Goal: Feedback & Contribution: Submit feedback/report problem

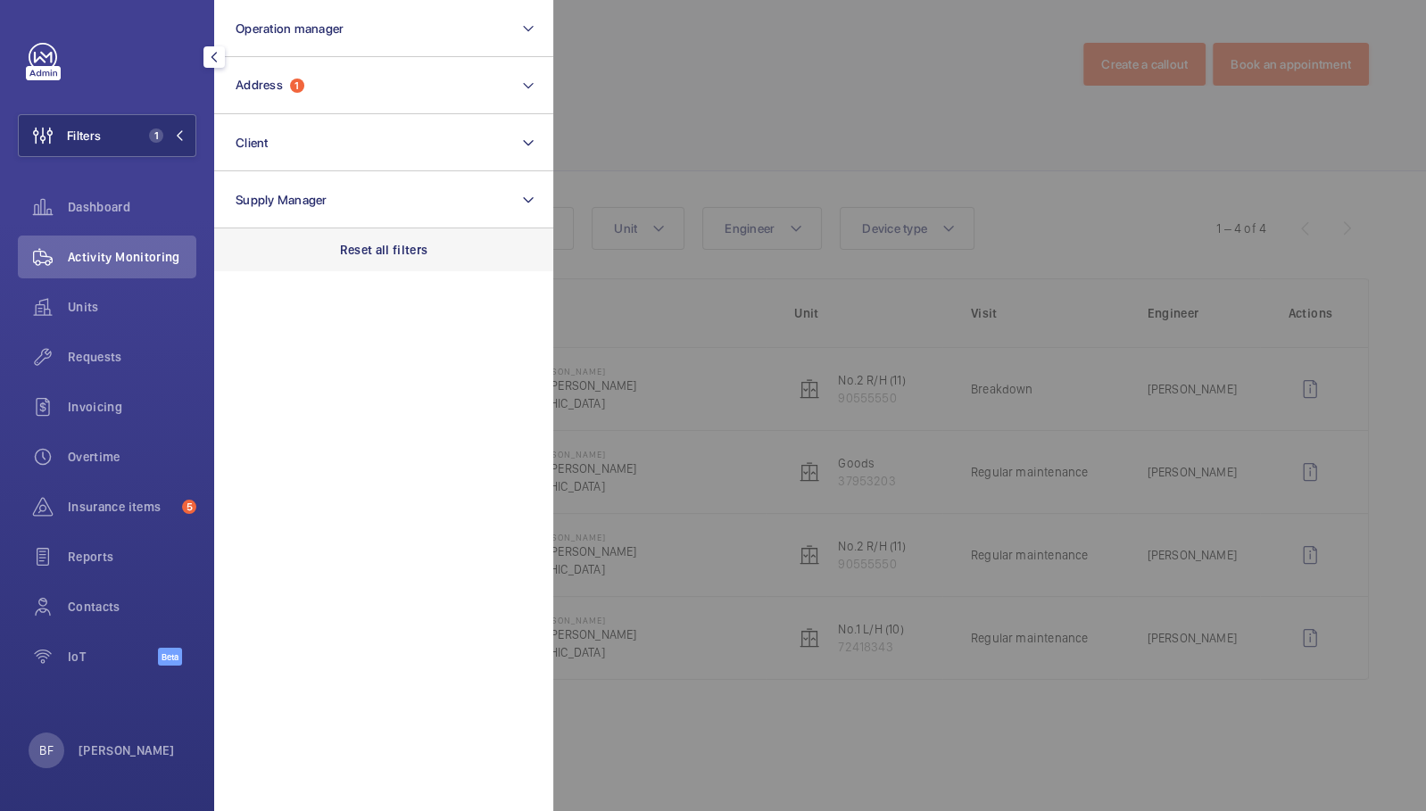
click at [370, 257] on p "Reset all filters" at bounding box center [384, 250] width 88 height 18
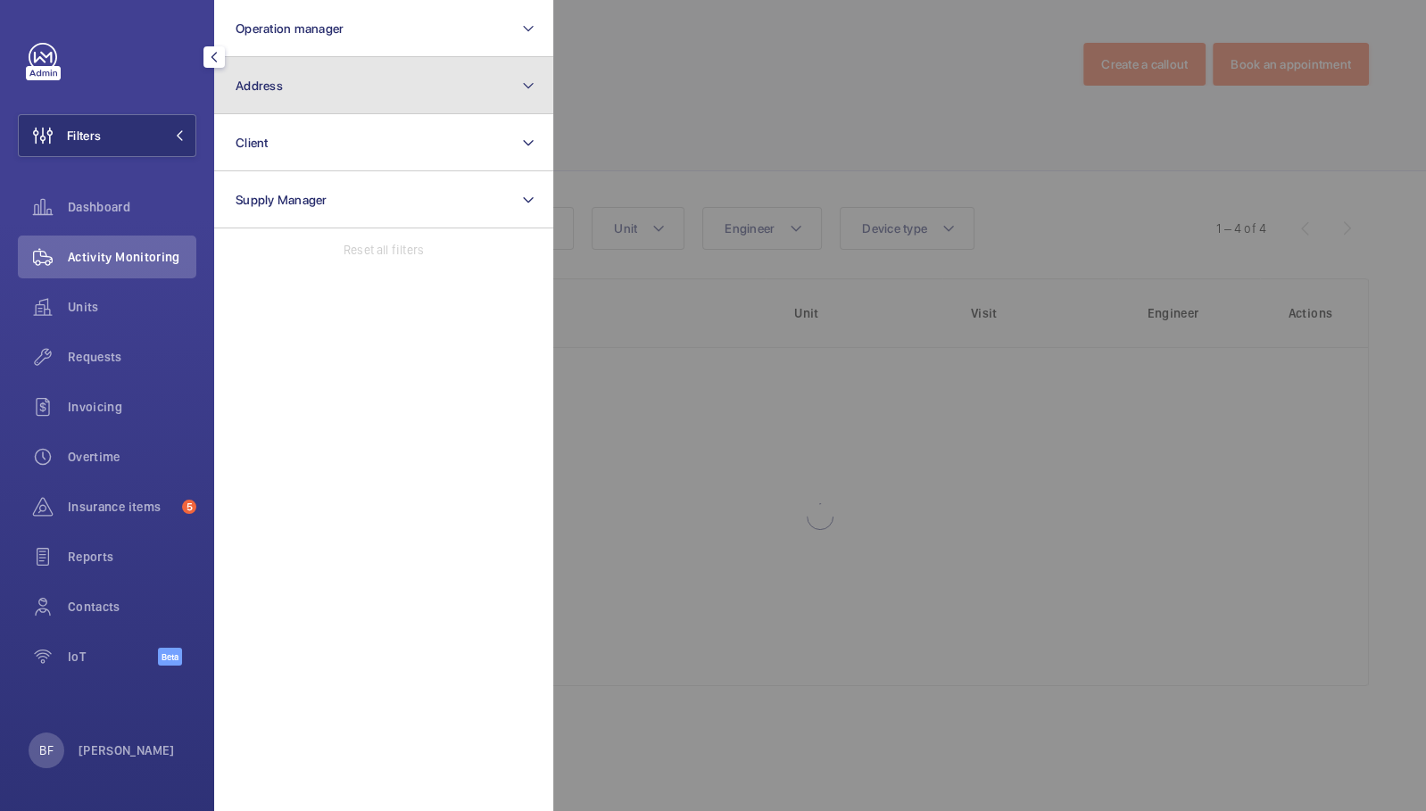
click at [338, 84] on button "Address" at bounding box center [383, 85] width 339 height 57
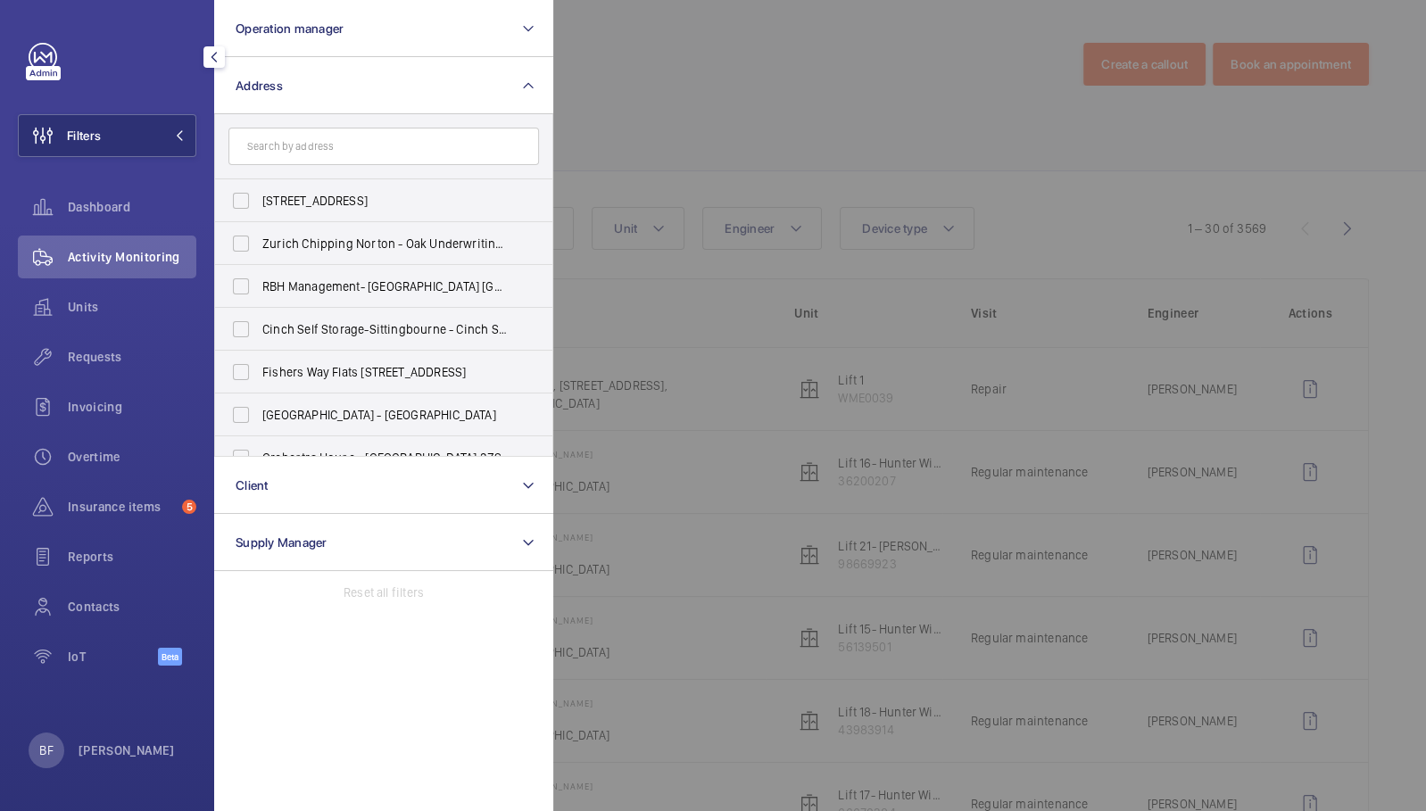
click at [344, 164] on input "text" at bounding box center [383, 146] width 311 height 37
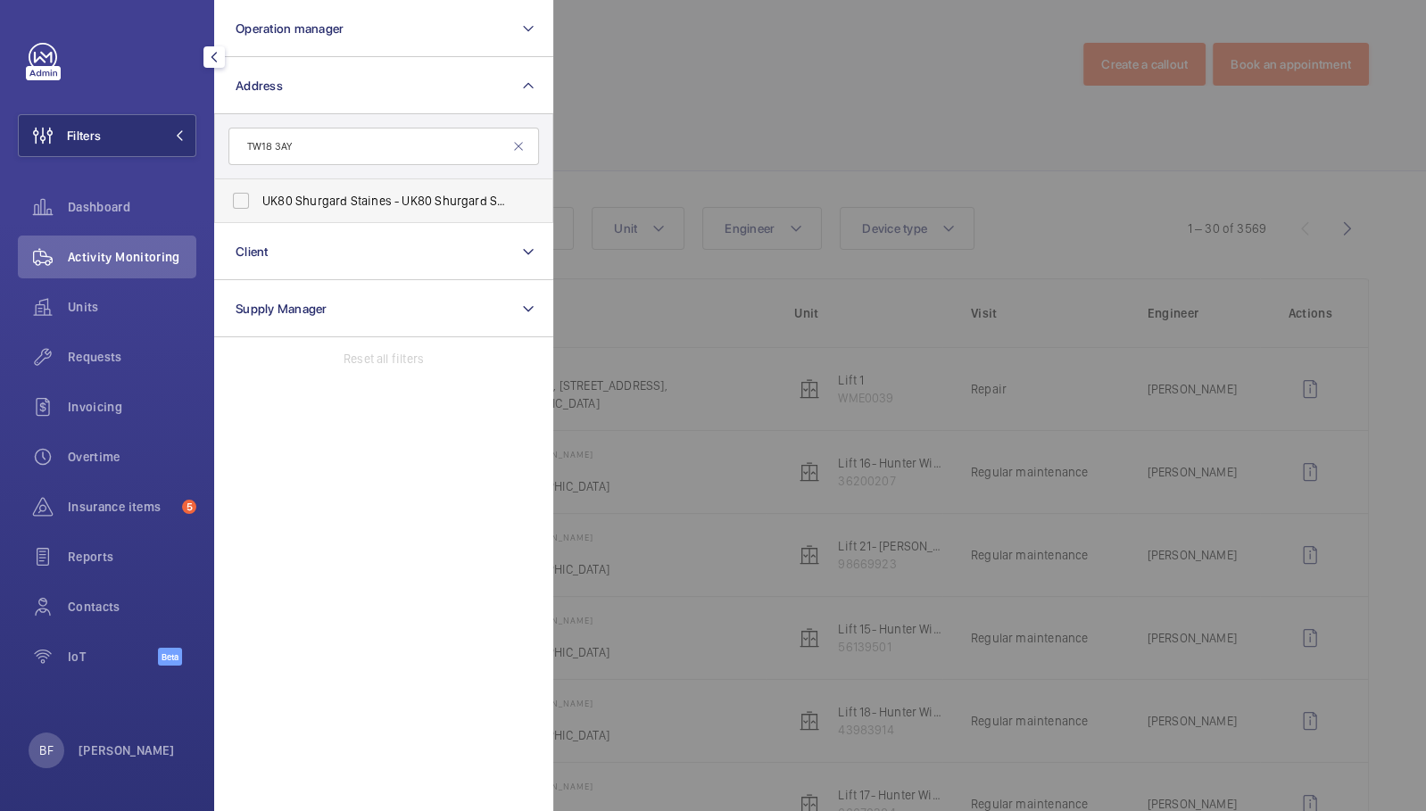
type input "TW18 3AY"
click at [378, 203] on span "UK80 Shurgard Staines - UK80 Shurgard Staines, STAINES TW18 3AY" at bounding box center [384, 201] width 245 height 18
click at [259, 203] on input "UK80 Shurgard Staines - UK80 Shurgard Staines, STAINES TW18 3AY" at bounding box center [241, 201] width 36 height 36
checkbox input "true"
click at [629, 130] on div at bounding box center [1266, 405] width 1426 height 811
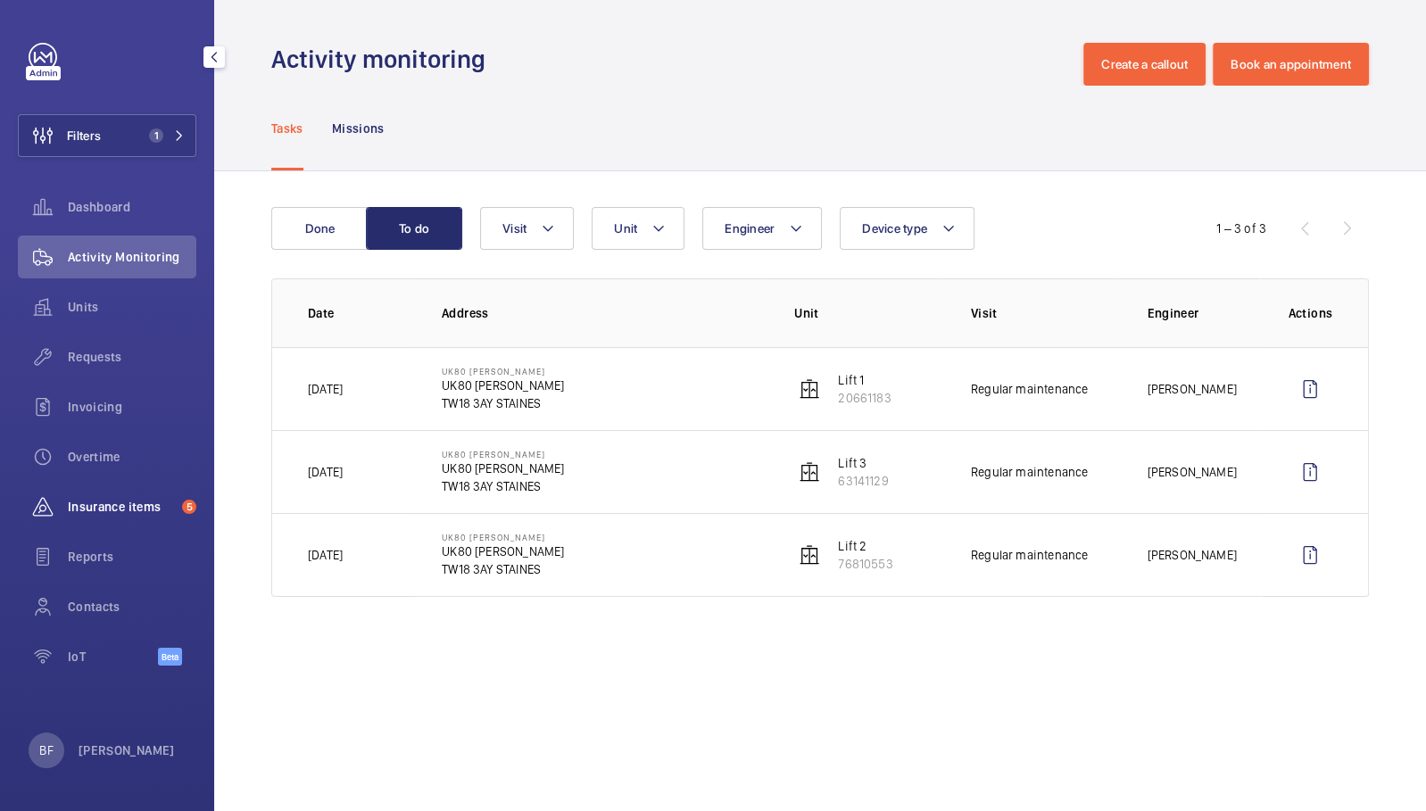
click at [150, 498] on span "Insurance items" at bounding box center [121, 507] width 107 height 18
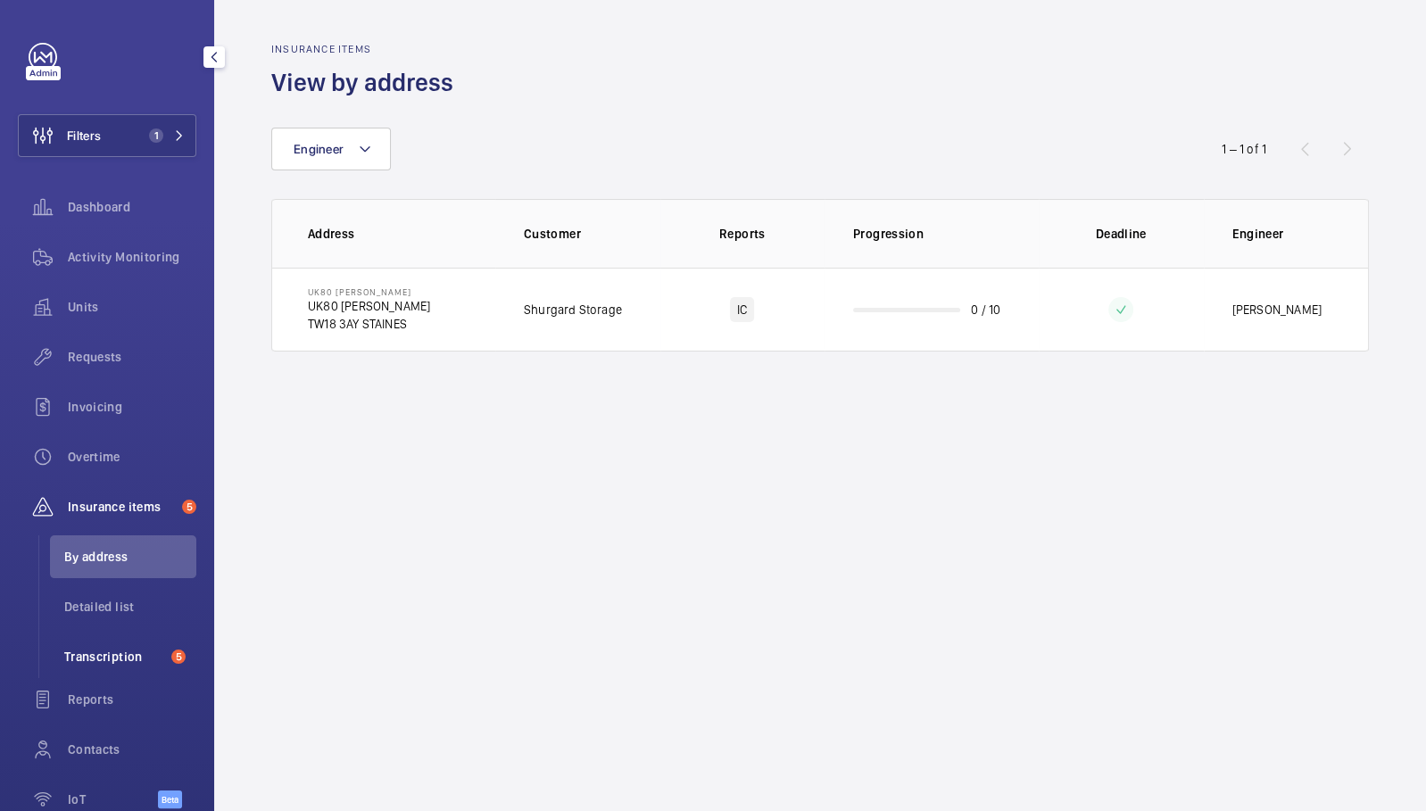
click at [102, 656] on span "Transcription" at bounding box center [114, 657] width 100 height 18
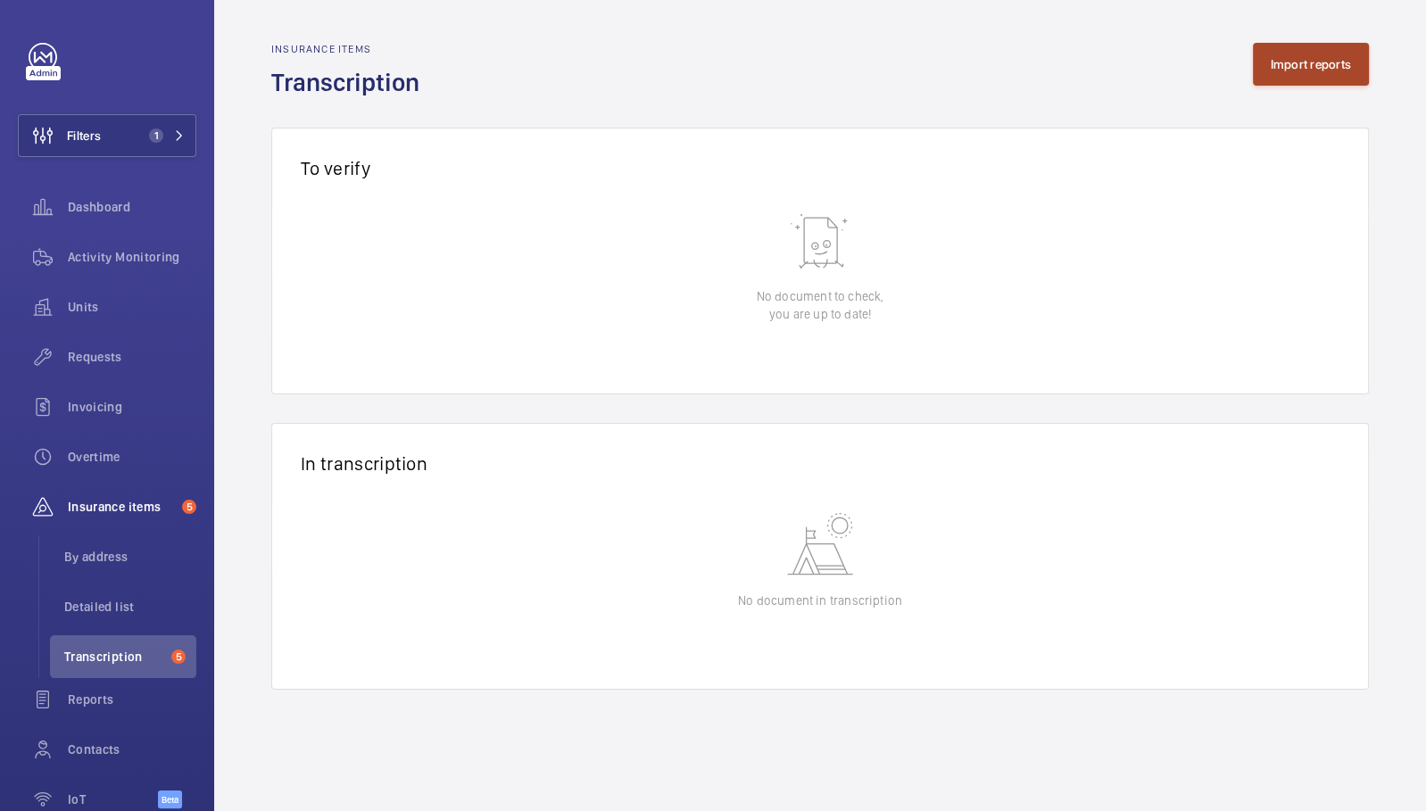
click at [1317, 69] on button "Import reports" at bounding box center [1311, 64] width 117 height 43
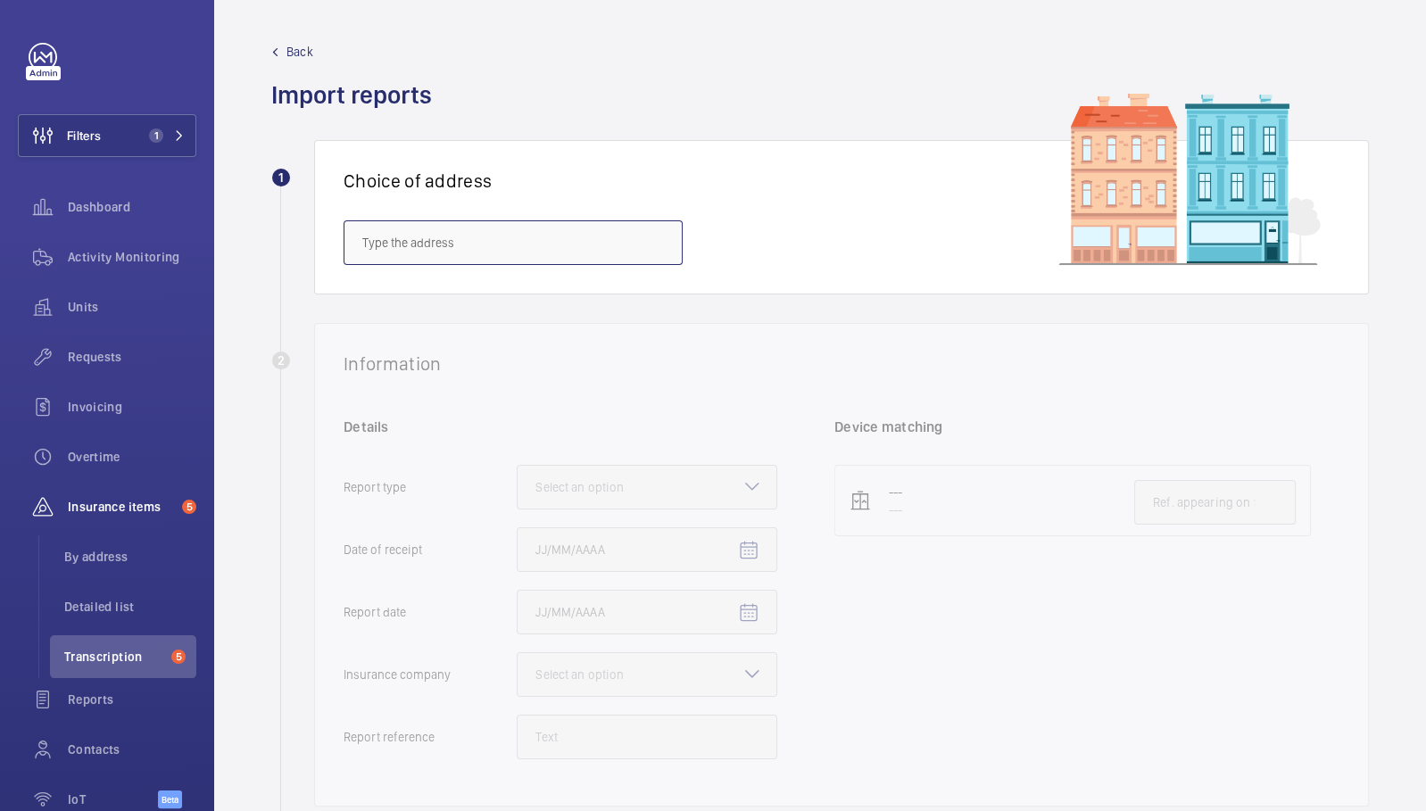
click at [609, 244] on input "text" at bounding box center [513, 242] width 339 height 45
paste input "TW18 3AY"
click at [550, 237] on input "TW18 3AY" at bounding box center [513, 242] width 339 height 45
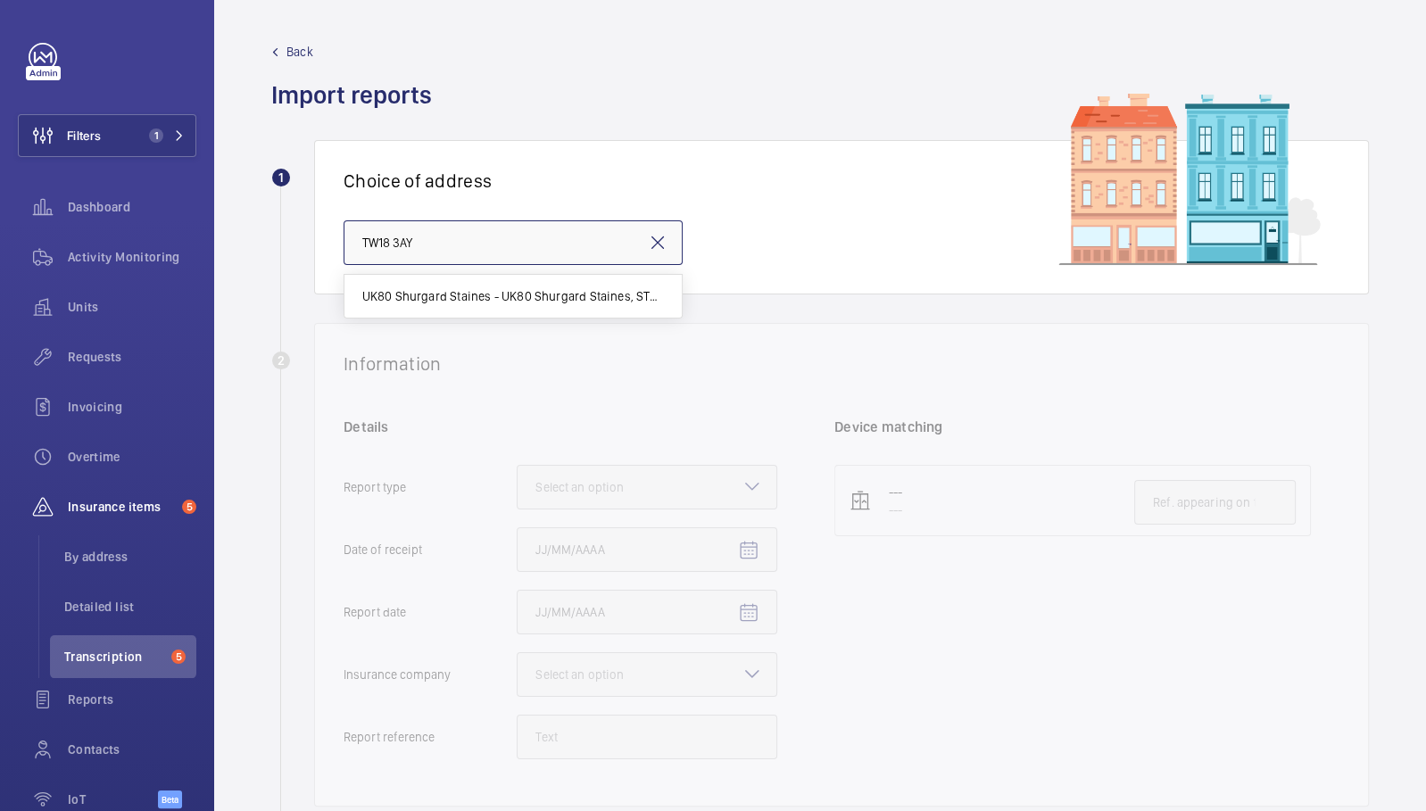
paste input "SW5 9NP"
click at [535, 312] on mat-option "Nevern Place by Supercity Aparthotels - [STREET_ADDRESS]" at bounding box center [512, 296] width 337 height 43
type input "Nevern Place by Supercity Aparthotels - [STREET_ADDRESS]"
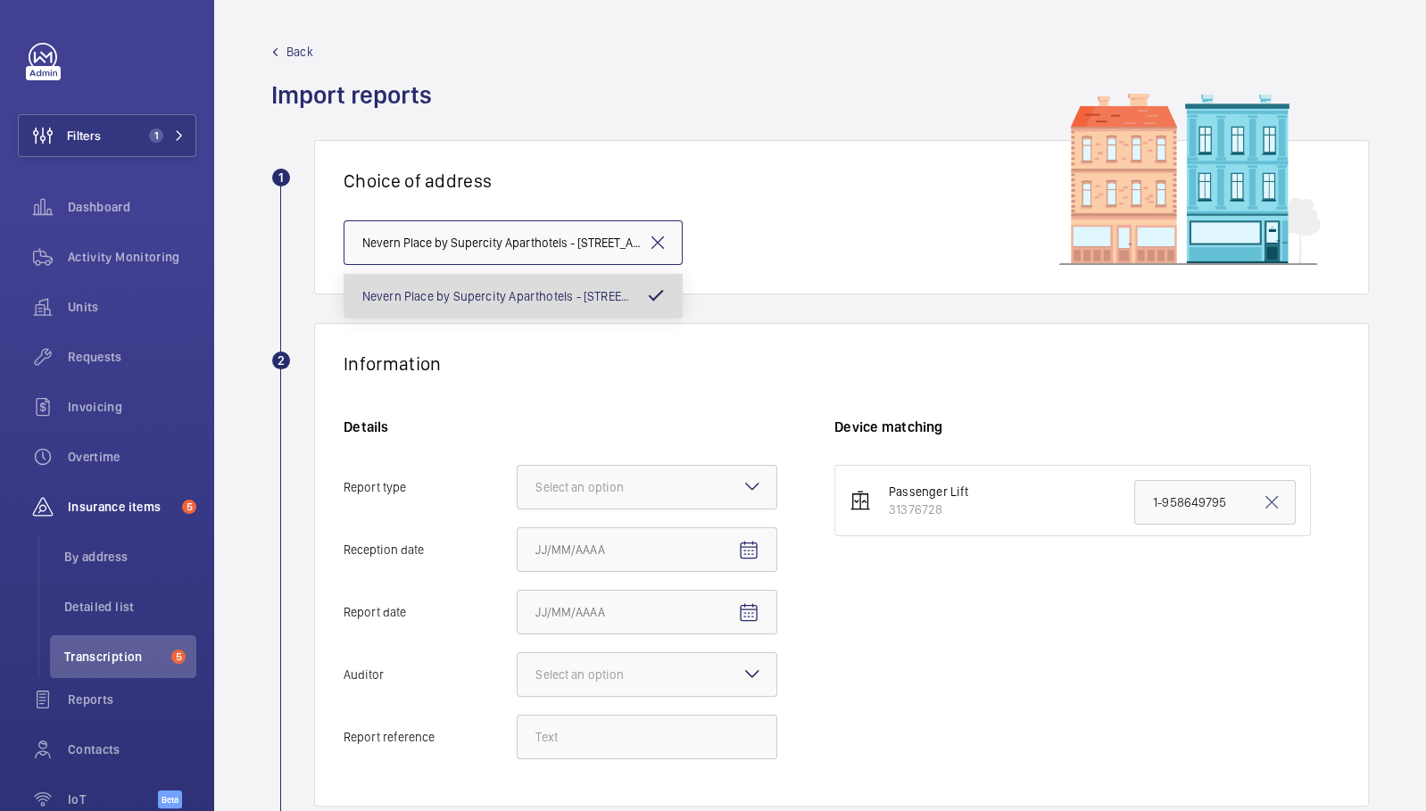
scroll to position [0, 120]
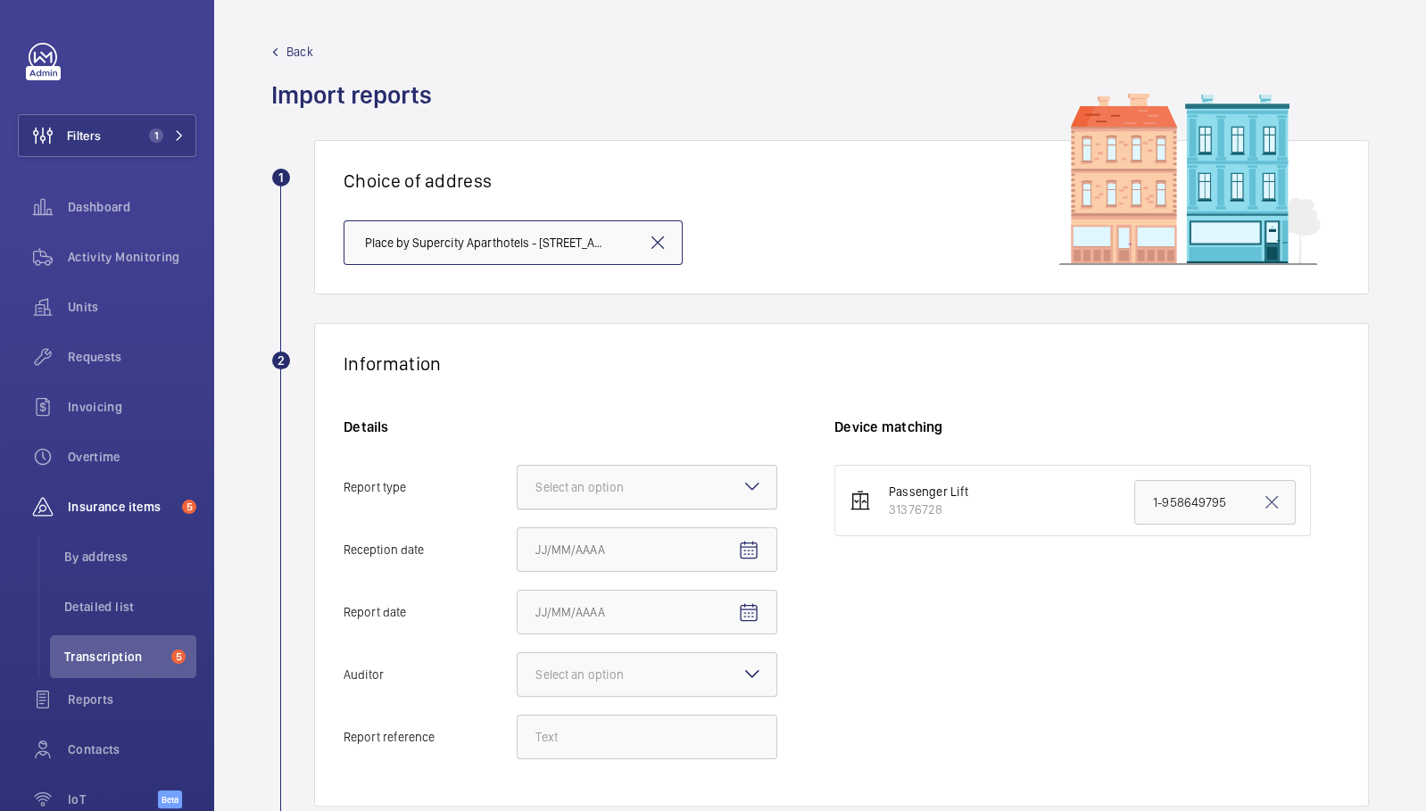
click at [664, 468] on div at bounding box center [647, 487] width 259 height 43
click at [518, 468] on input "Report type Select an option" at bounding box center [518, 487] width 0 height 43
click at [667, 564] on div "Consultant" at bounding box center [647, 585] width 259 height 43
click at [518, 509] on input "Report type Select an option Insurance company Consultant" at bounding box center [518, 487] width 0 height 43
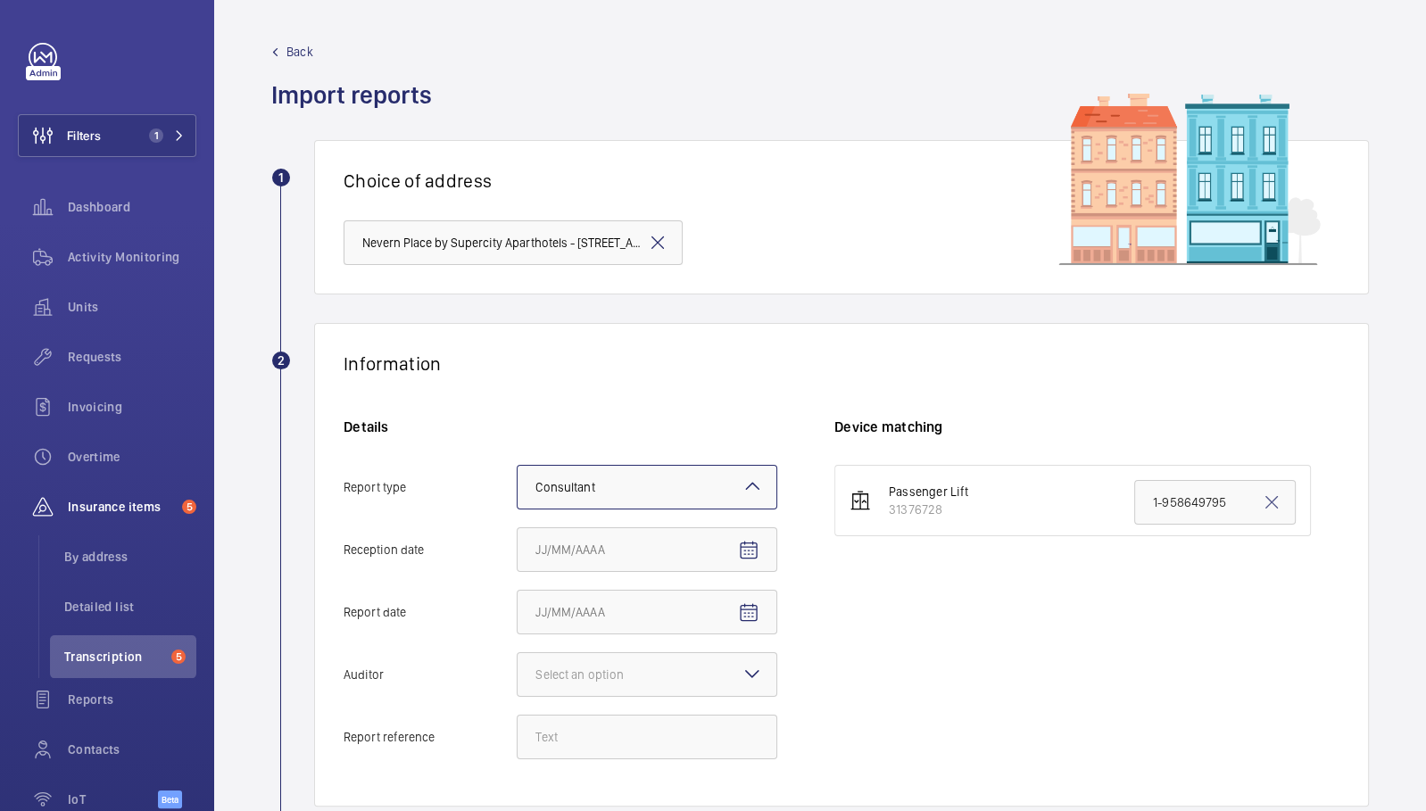
click at [616, 485] on div "× Consultant" at bounding box center [587, 487] width 104 height 18
click at [518, 485] on input "Report type Select an option × Consultant ×" at bounding box center [518, 487] width 0 height 43
click at [632, 510] on div "Details Report type Select an option × Consultant × Insurance company Consultan…" at bounding box center [589, 598] width 491 height 360
click at [633, 493] on div "× Consultant" at bounding box center [587, 487] width 104 height 18
click at [518, 493] on input "Report type Select an option × Consultant ×" at bounding box center [518, 487] width 0 height 43
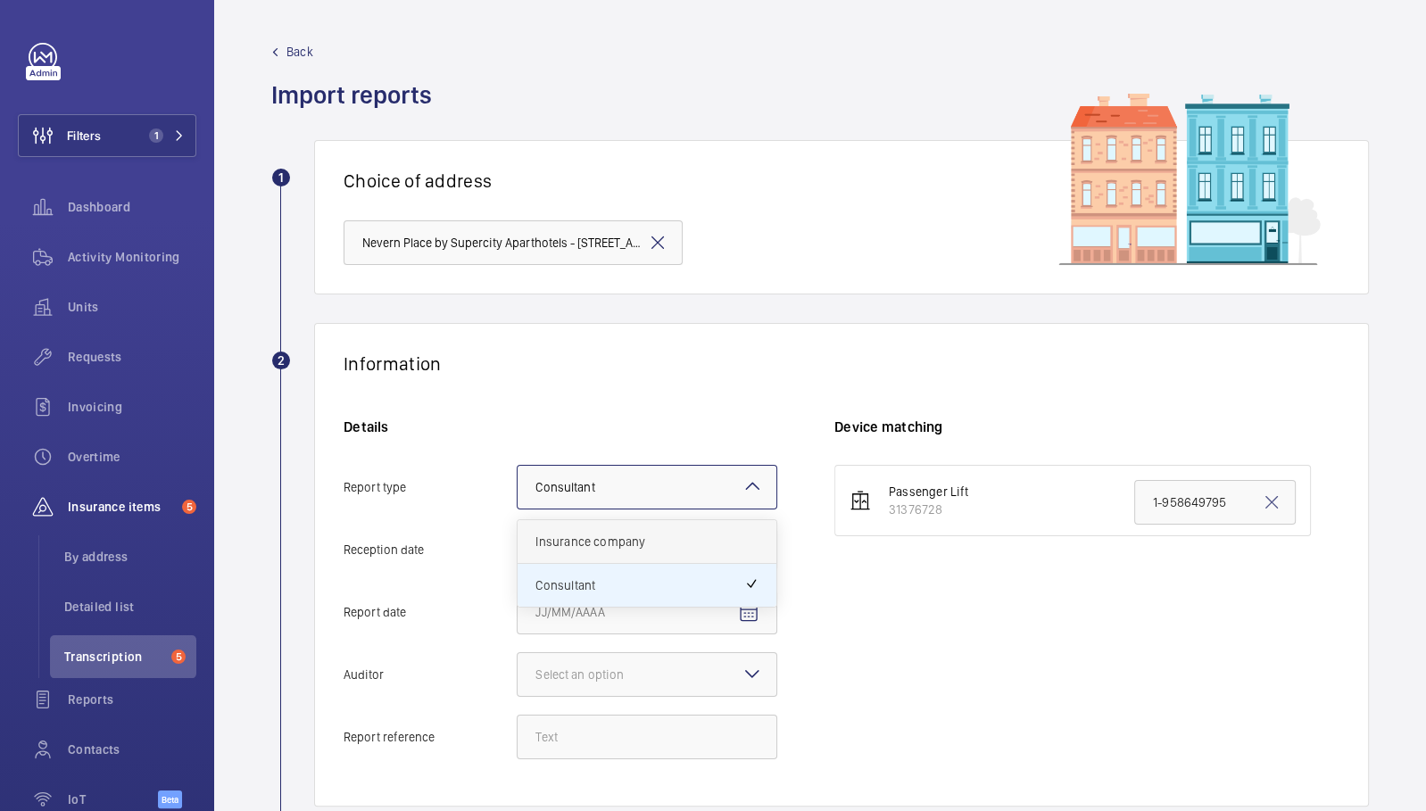
click at [640, 543] on span "Insurance company" at bounding box center [646, 542] width 223 height 18
click at [518, 509] on input "Report type Select an option × Consultant × Insurance company Consultant" at bounding box center [518, 487] width 0 height 43
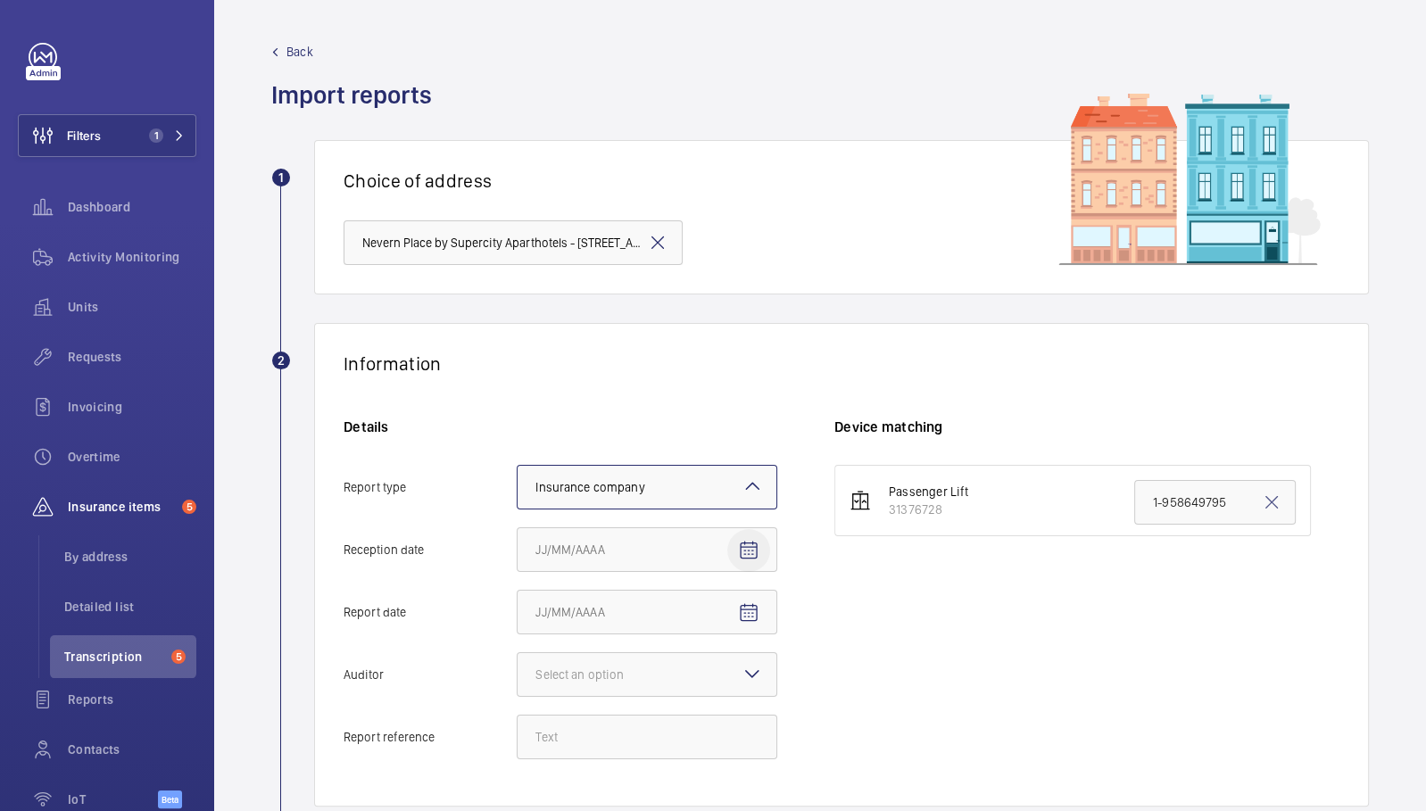
click at [748, 551] on mat-icon "Open calendar" at bounding box center [748, 550] width 21 height 21
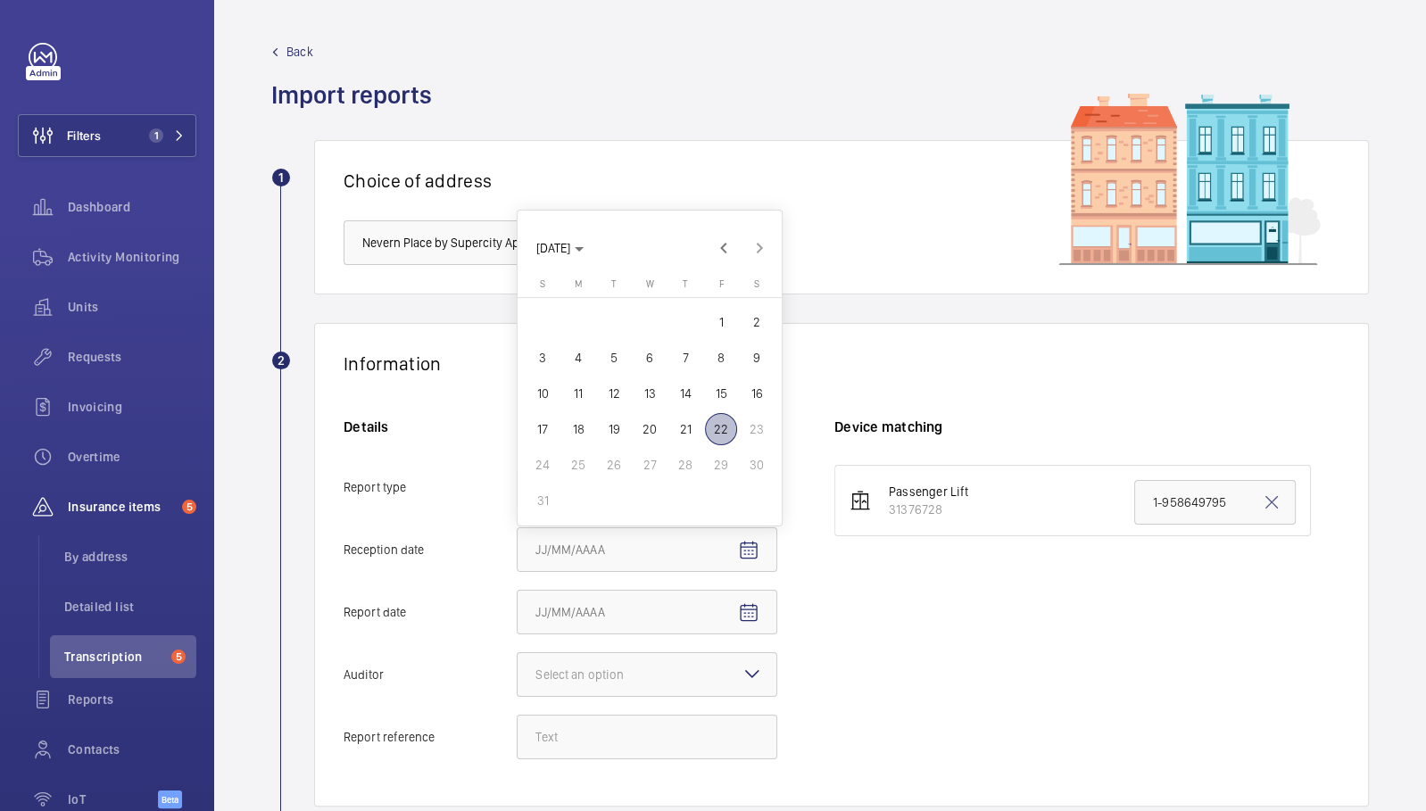
click at [725, 430] on span "22" at bounding box center [721, 429] width 32 height 32
type input "[DATE]"
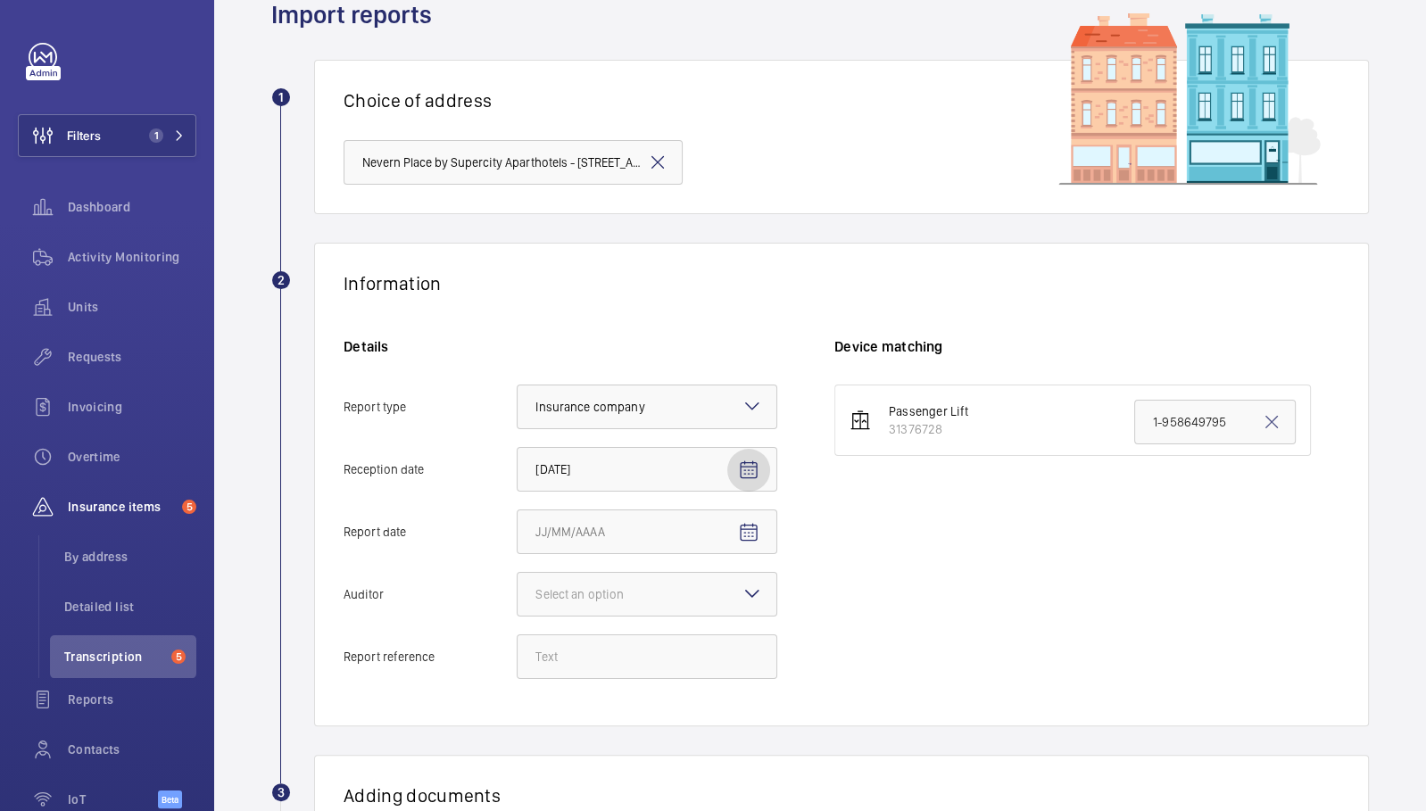
scroll to position [82, 0]
click at [753, 534] on mat-icon "Open calendar" at bounding box center [748, 530] width 21 height 21
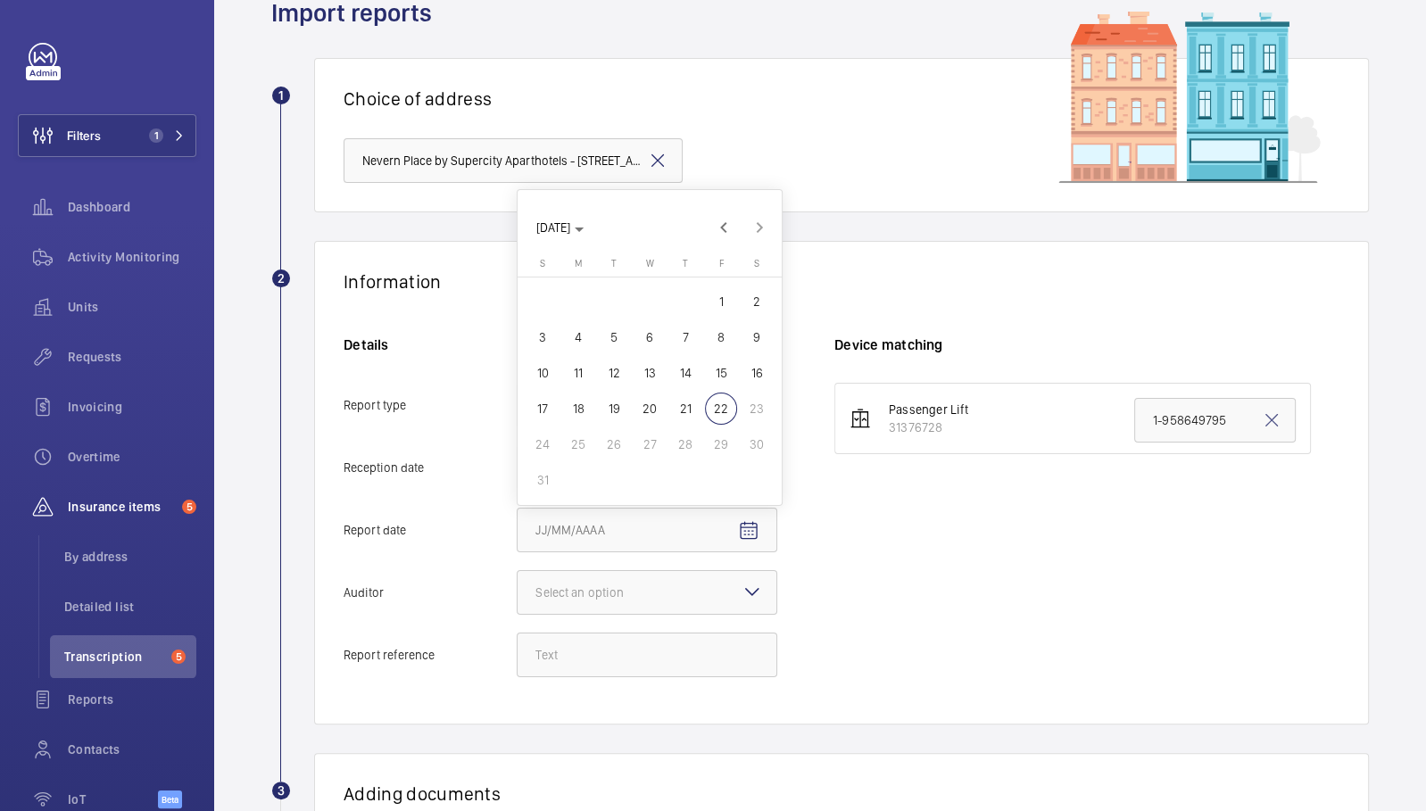
click at [696, 409] on span "21" at bounding box center [685, 409] width 32 height 32
type input "[DATE]"
click at [631, 611] on div at bounding box center [647, 592] width 259 height 43
click at [518, 611] on input "Auditor Select an option" at bounding box center [518, 592] width 0 height 43
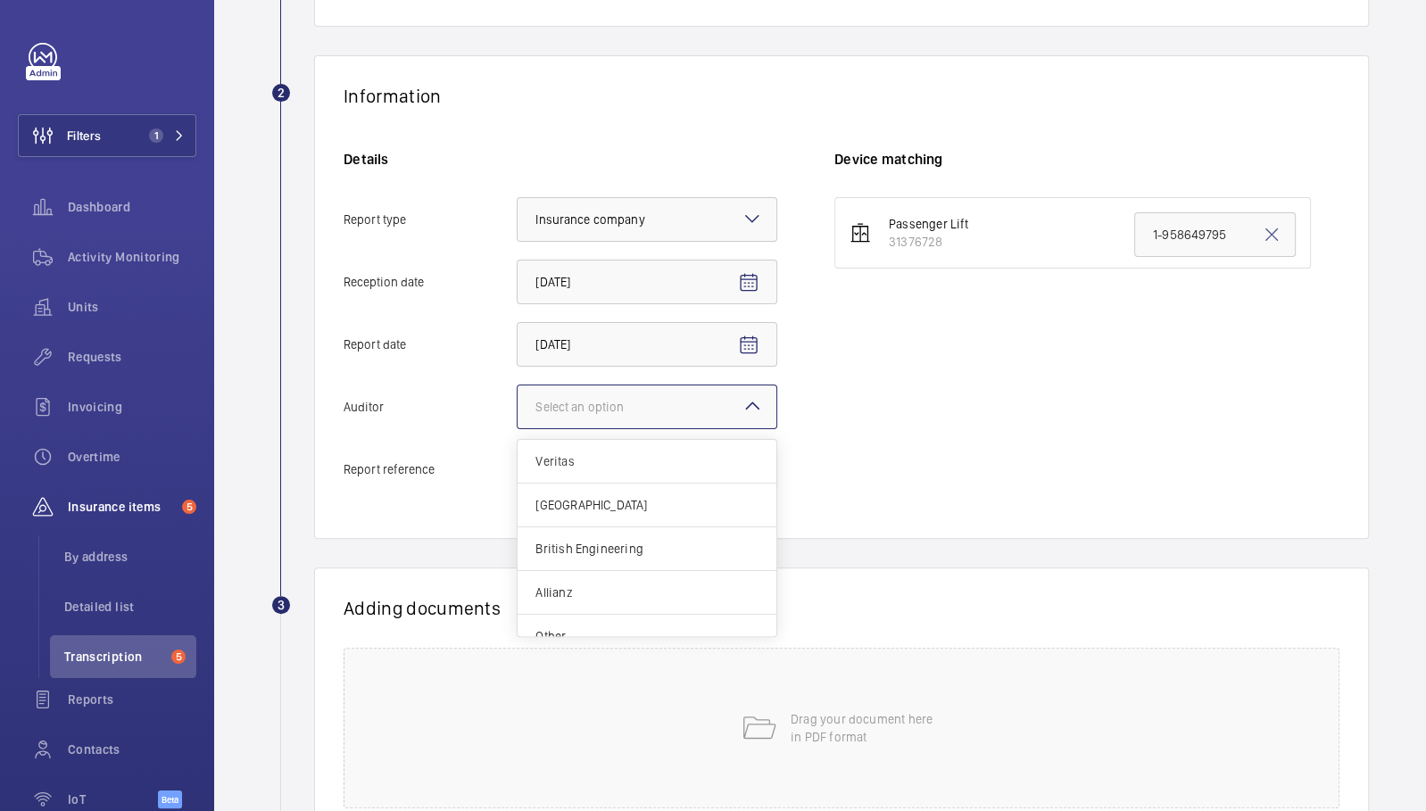
scroll to position [270, 0]
click at [619, 594] on span "Allianz" at bounding box center [646, 590] width 223 height 18
click at [518, 426] on input "Auditor Select an option Veritas Zurich British Engineering Allianz Other" at bounding box center [518, 404] width 0 height 43
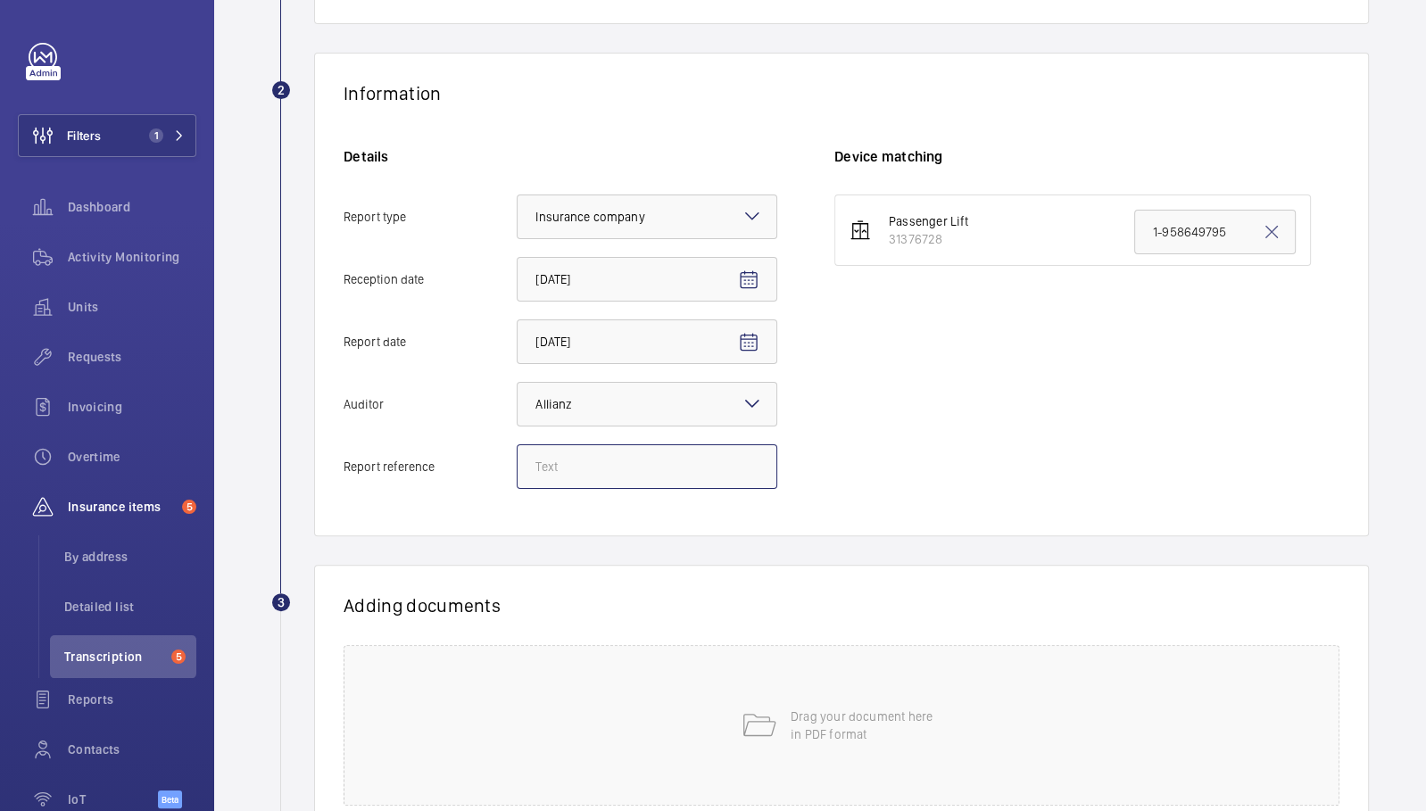
click at [590, 468] on input "Report reference" at bounding box center [647, 466] width 261 height 45
click at [650, 477] on input "Report reference" at bounding box center [647, 466] width 261 height 45
paste input "E53726000429"
type input "E53726000429"
click at [1191, 227] on input "1-958649795" at bounding box center [1215, 232] width 162 height 45
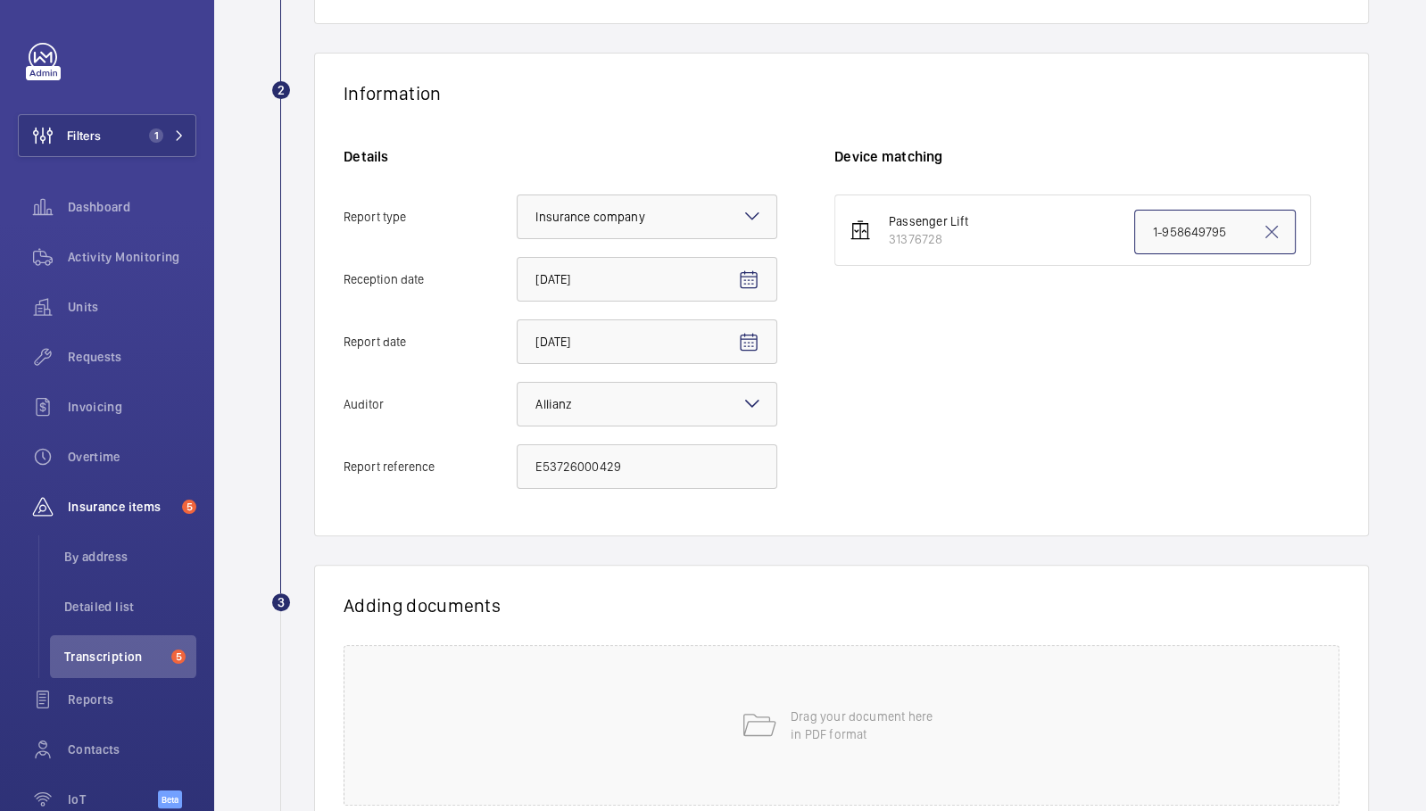
click at [1191, 227] on input "1-958649795" at bounding box center [1215, 232] width 162 height 45
paste input "E53726000429"
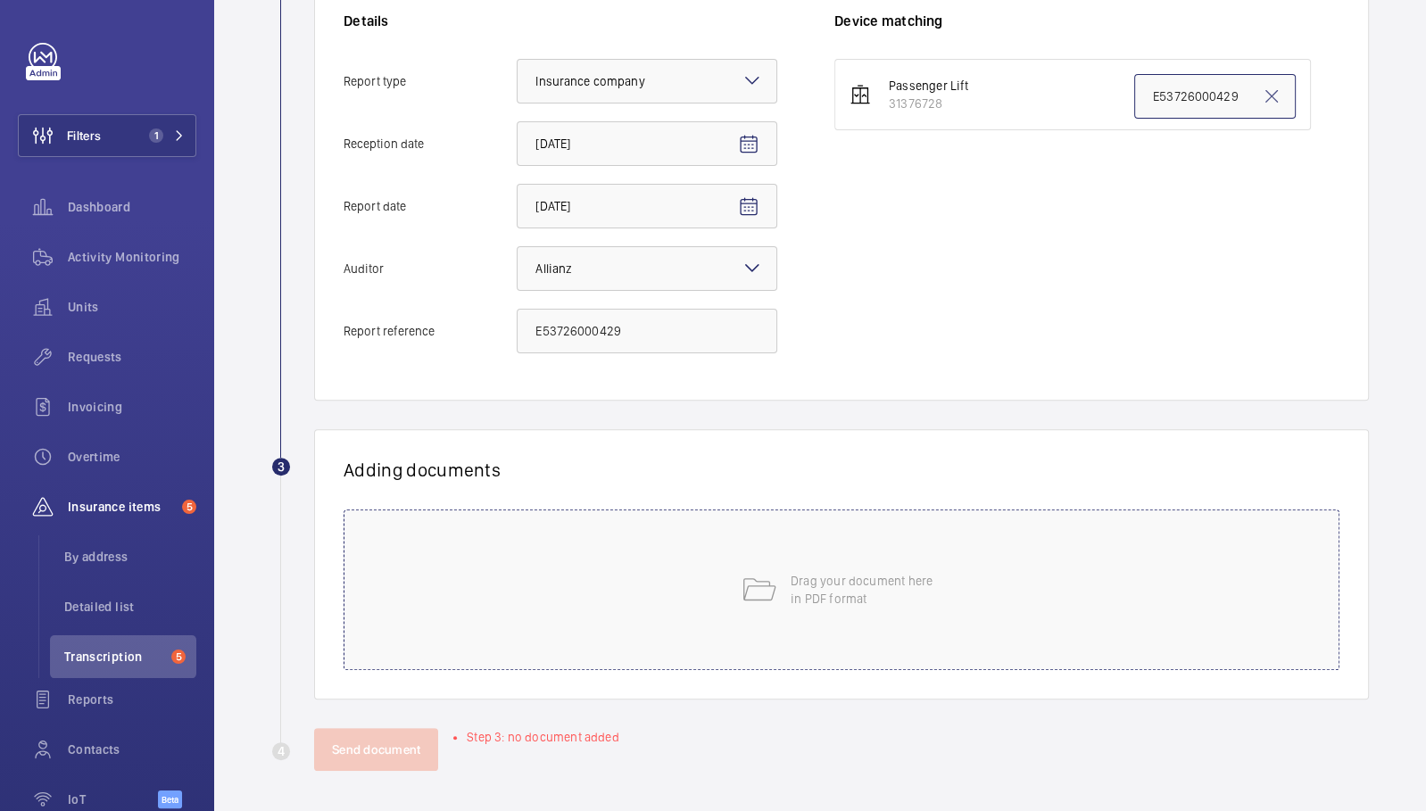
type input "E53726000429"
click at [958, 543] on div "Drag your document here in PDF format" at bounding box center [842, 590] width 996 height 161
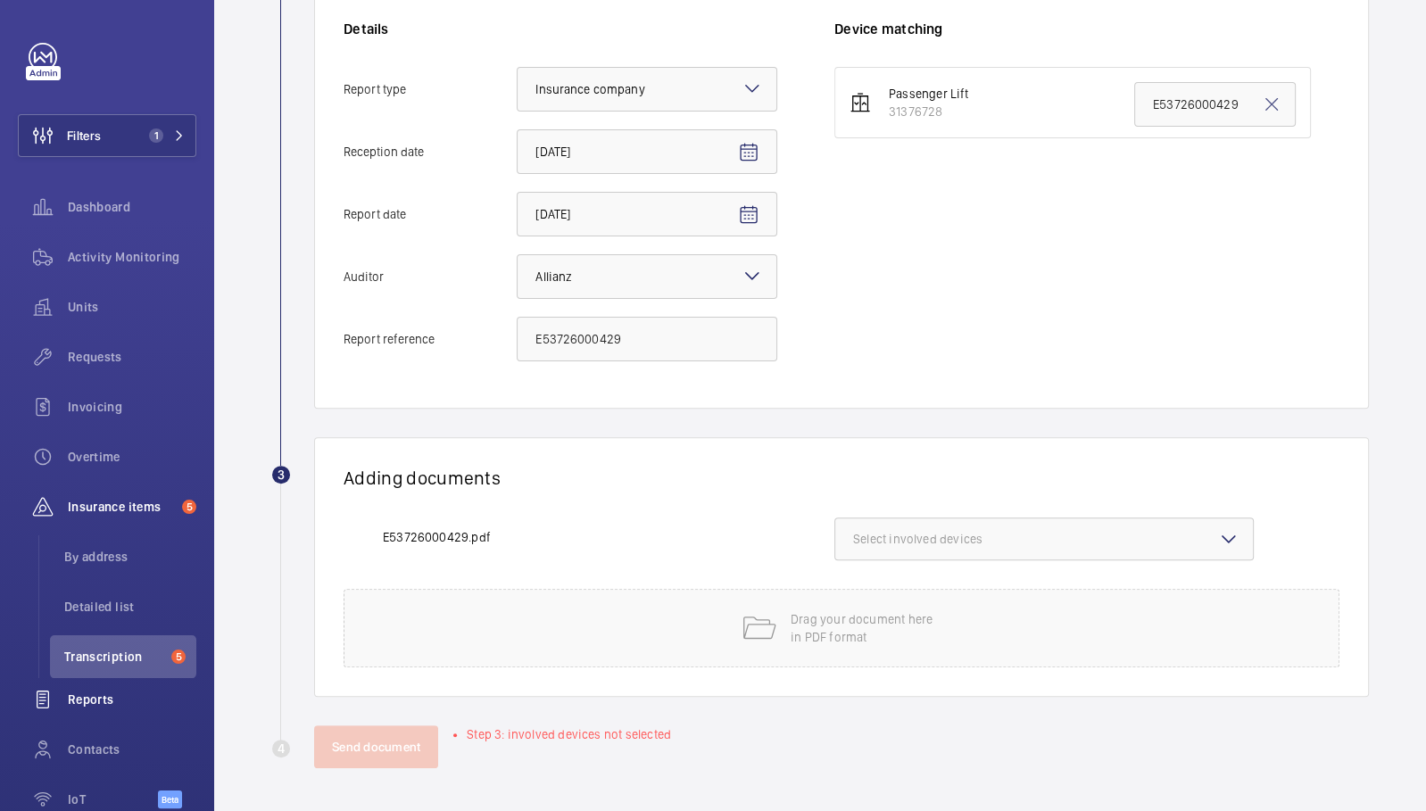
scroll to position [395, 0]
click at [947, 545] on span "Select involved devices" at bounding box center [1044, 542] width 382 height 18
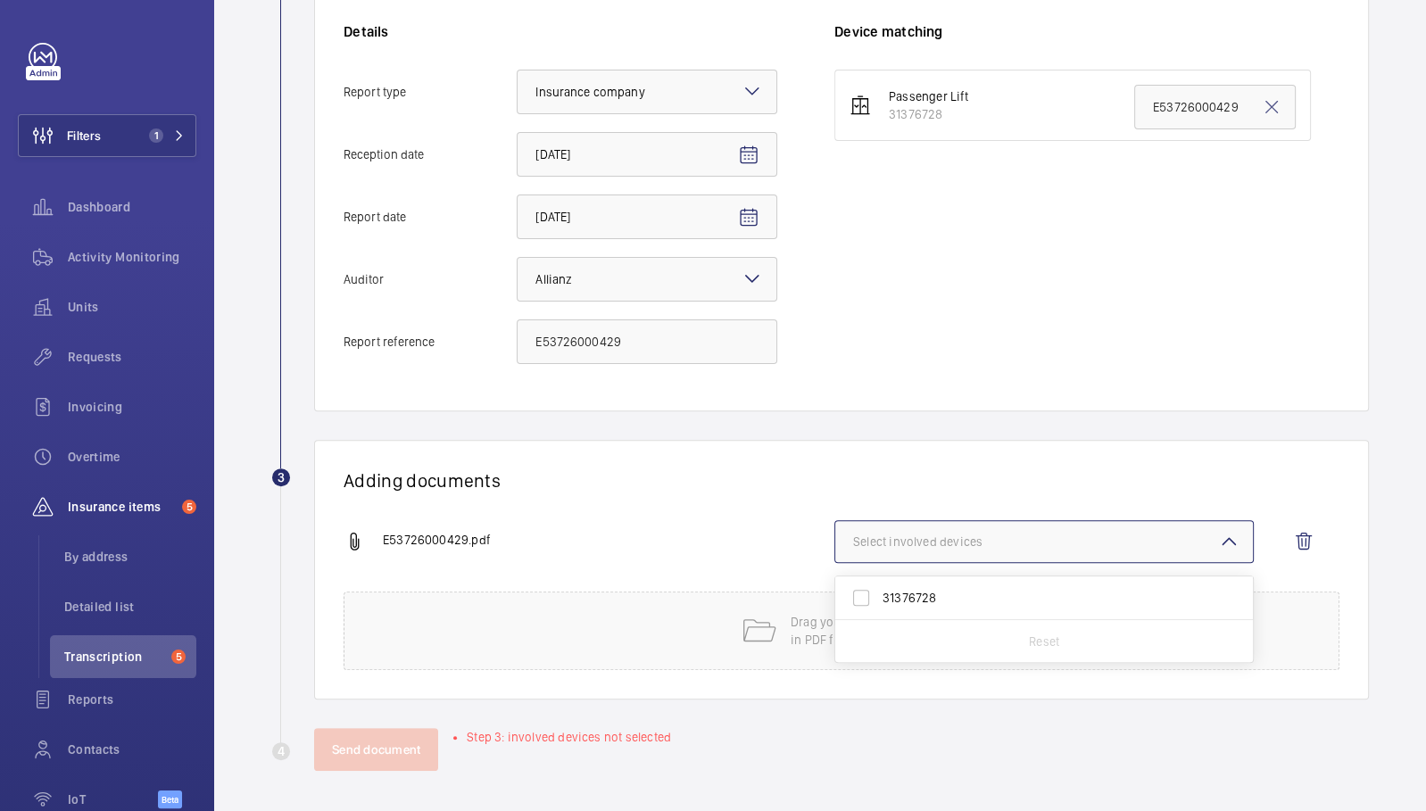
click at [908, 594] on span "31376728" at bounding box center [1046, 598] width 326 height 18
click at [879, 594] on input "31376728" at bounding box center [861, 598] width 36 height 36
checkbox input "true"
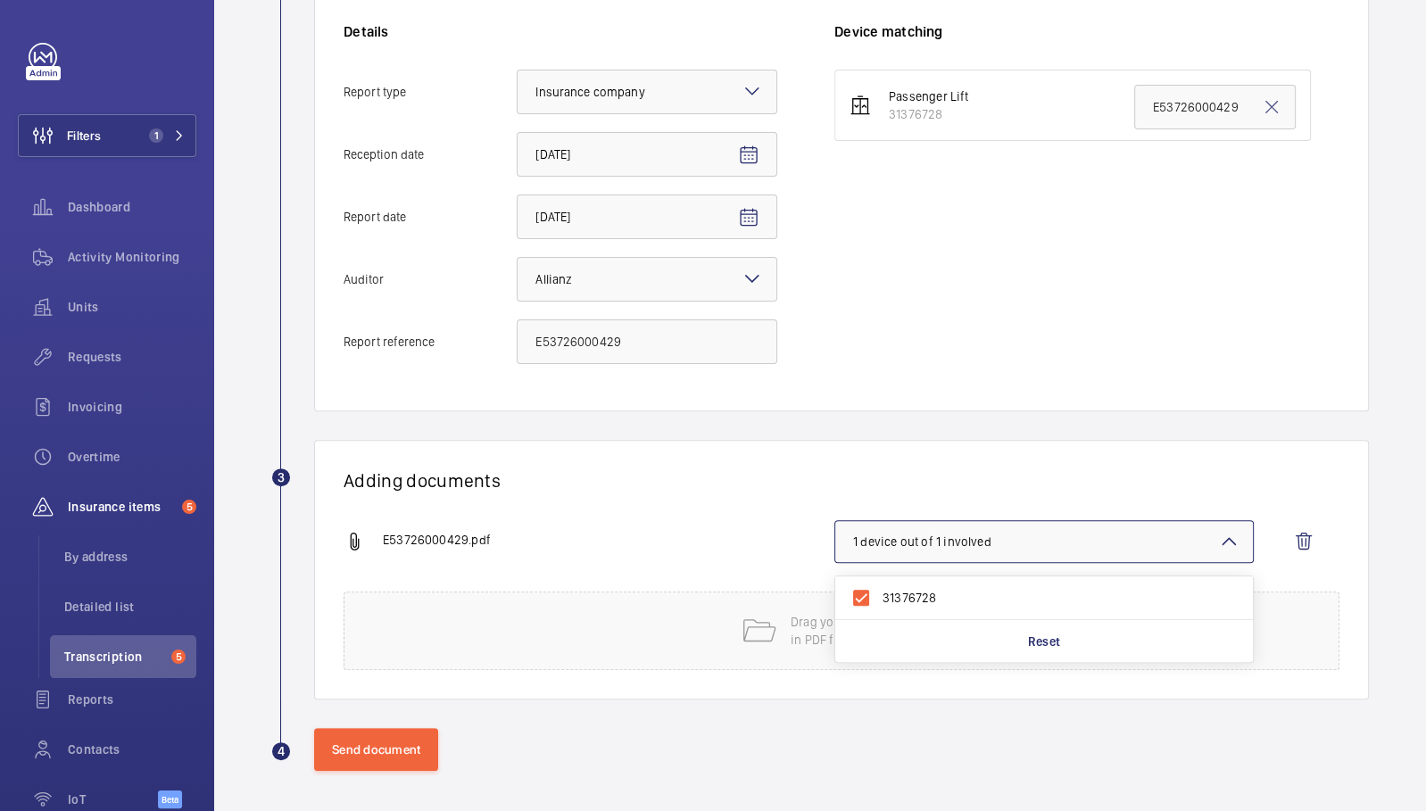
click at [654, 552] on div "E53726000429.pdf 1 device out of 1 involved 31376728 Reset" at bounding box center [835, 555] width 982 height 71
click at [385, 775] on wm-front-admin-audit-upload "Back Import reports 1 Choice of address Nevern Place by Supercity Aparthotels -…" at bounding box center [820, 209] width 1212 height 1209
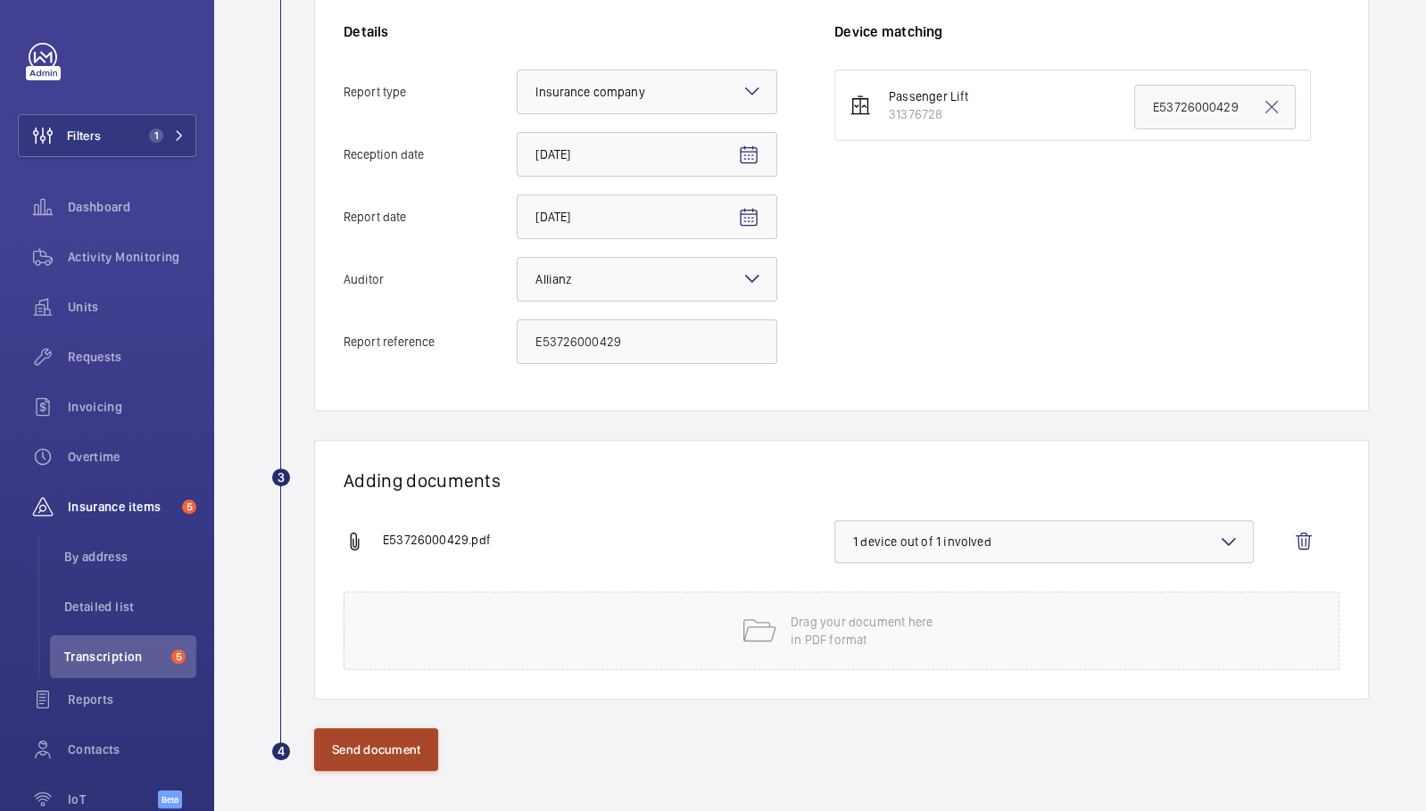
click at [407, 735] on button "Send document" at bounding box center [376, 749] width 124 height 43
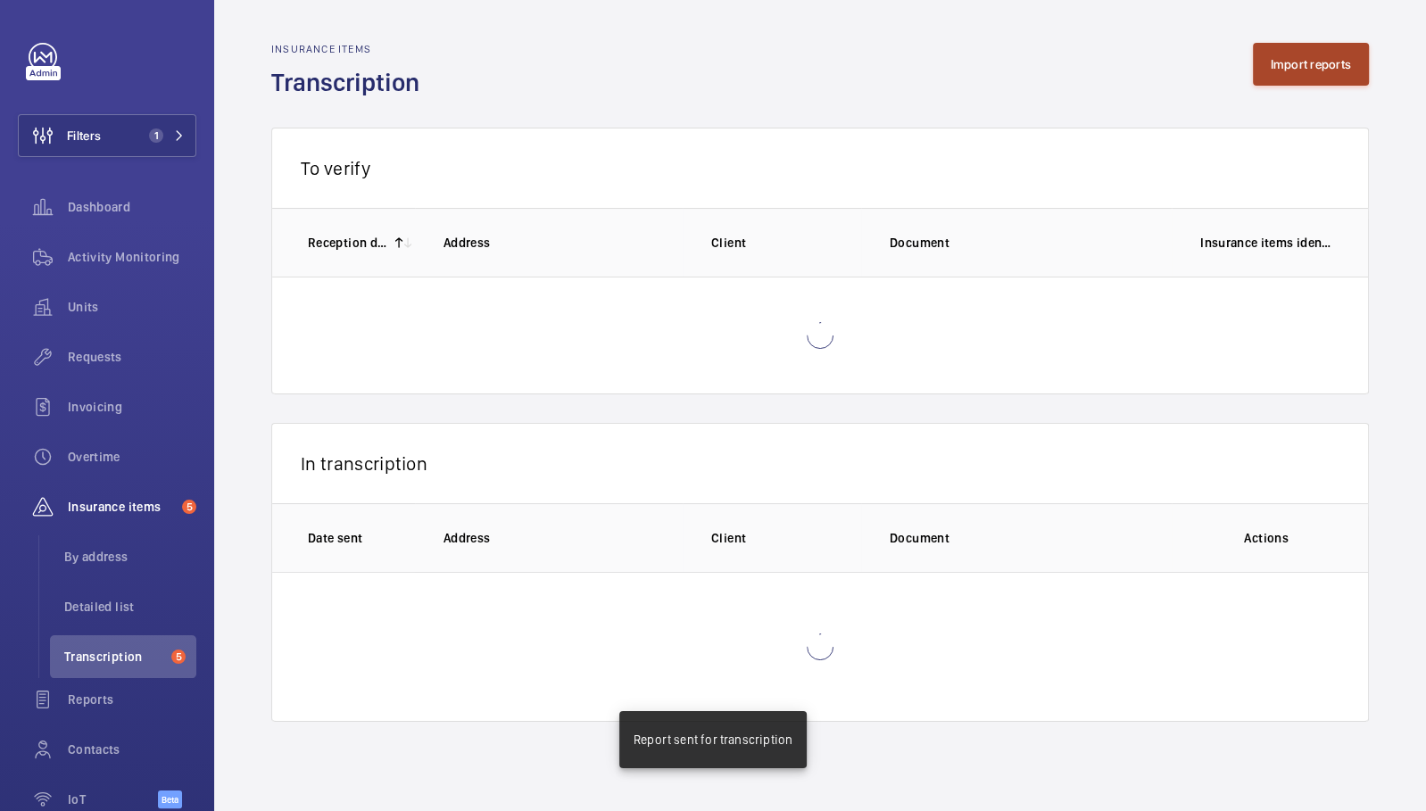
click at [1309, 76] on button "Import reports" at bounding box center [1311, 64] width 117 height 43
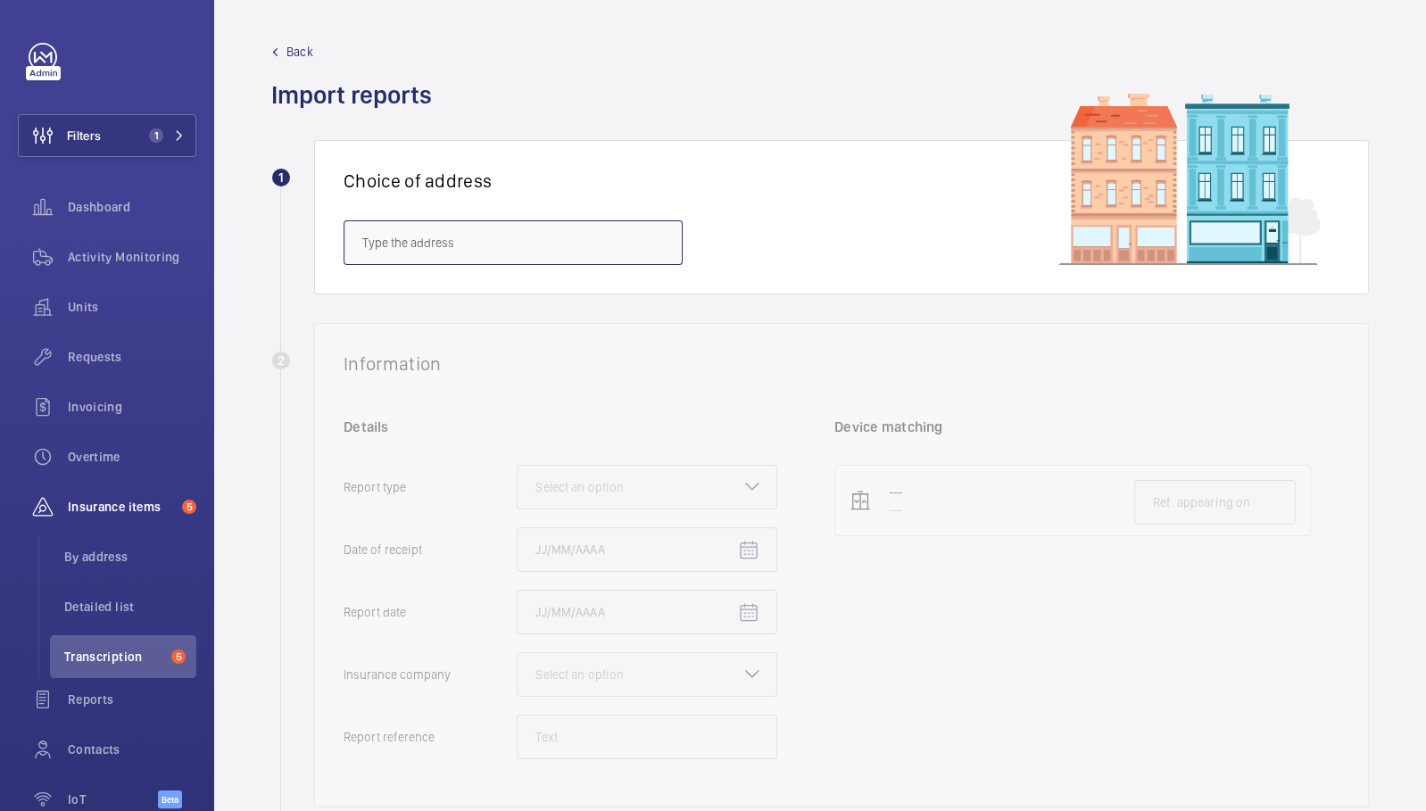
click at [597, 234] on input "text" at bounding box center [513, 242] width 339 height 45
paste input "SW5 9NB"
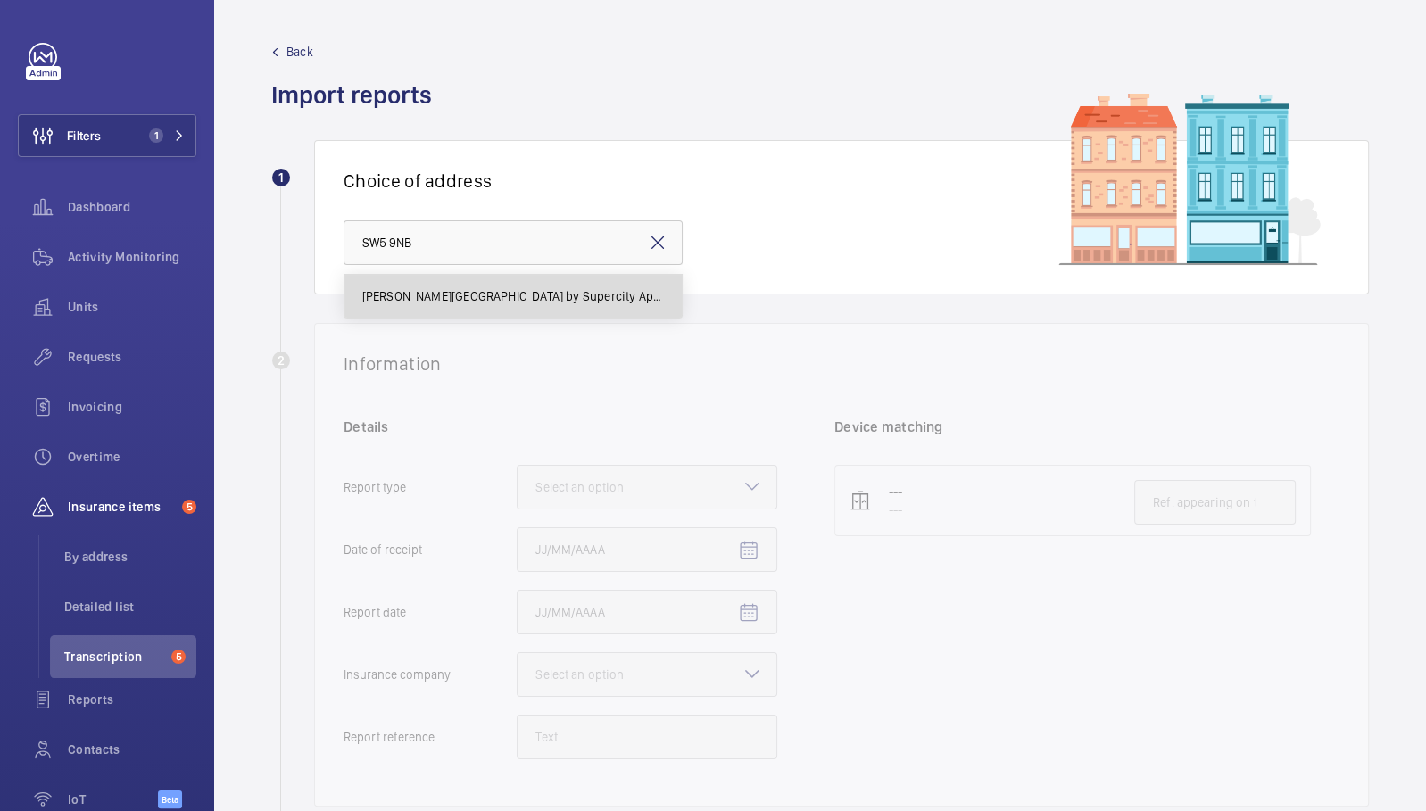
click at [547, 301] on span "[PERSON_NAME][GEOGRAPHIC_DATA] by Supercity Aparthotels - [STREET_ADDRESS][PERS…" at bounding box center [513, 296] width 302 height 18
type input "[PERSON_NAME][GEOGRAPHIC_DATA] by Supercity Aparthotels - [STREET_ADDRESS][PERS…"
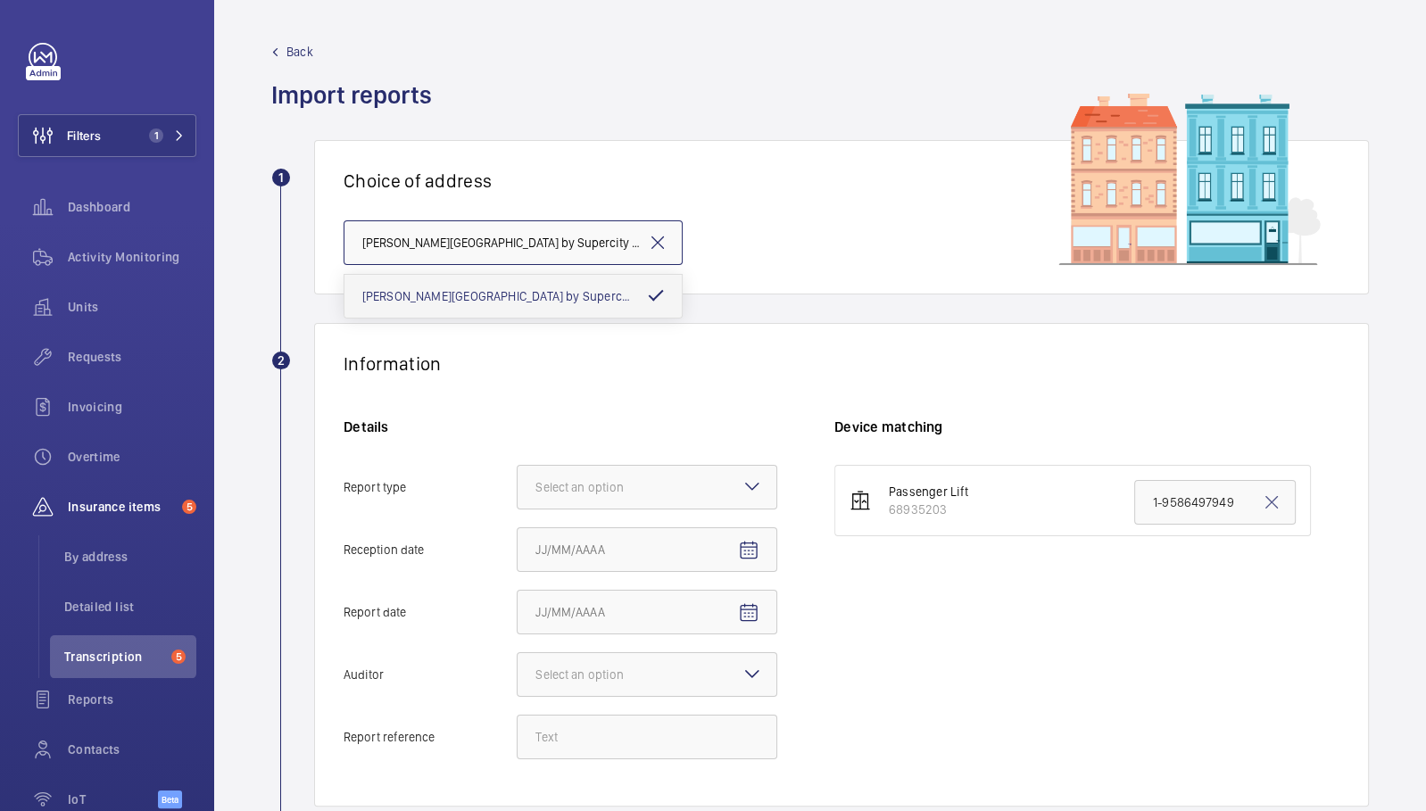
scroll to position [0, 156]
click at [649, 481] on div "Select an option" at bounding box center [601, 487] width 133 height 18
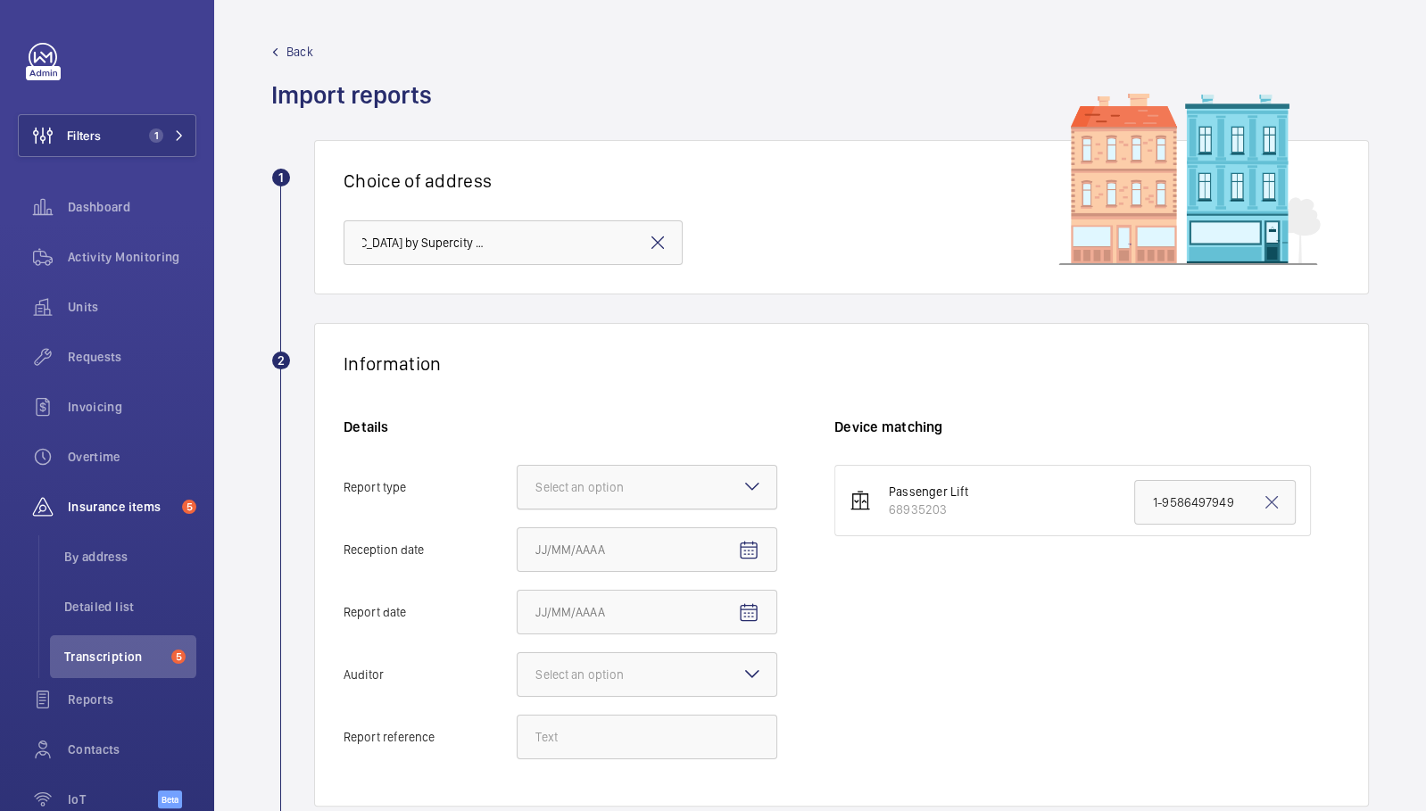
click at [518, 481] on input "Report type Select an option" at bounding box center [518, 487] width 0 height 43
click at [663, 541] on span "Insurance company" at bounding box center [646, 542] width 223 height 18
click at [518, 509] on input "Report type Select an option Insurance company Consultant" at bounding box center [518, 487] width 0 height 43
click at [770, 535] on input "Reception date" at bounding box center [647, 549] width 261 height 45
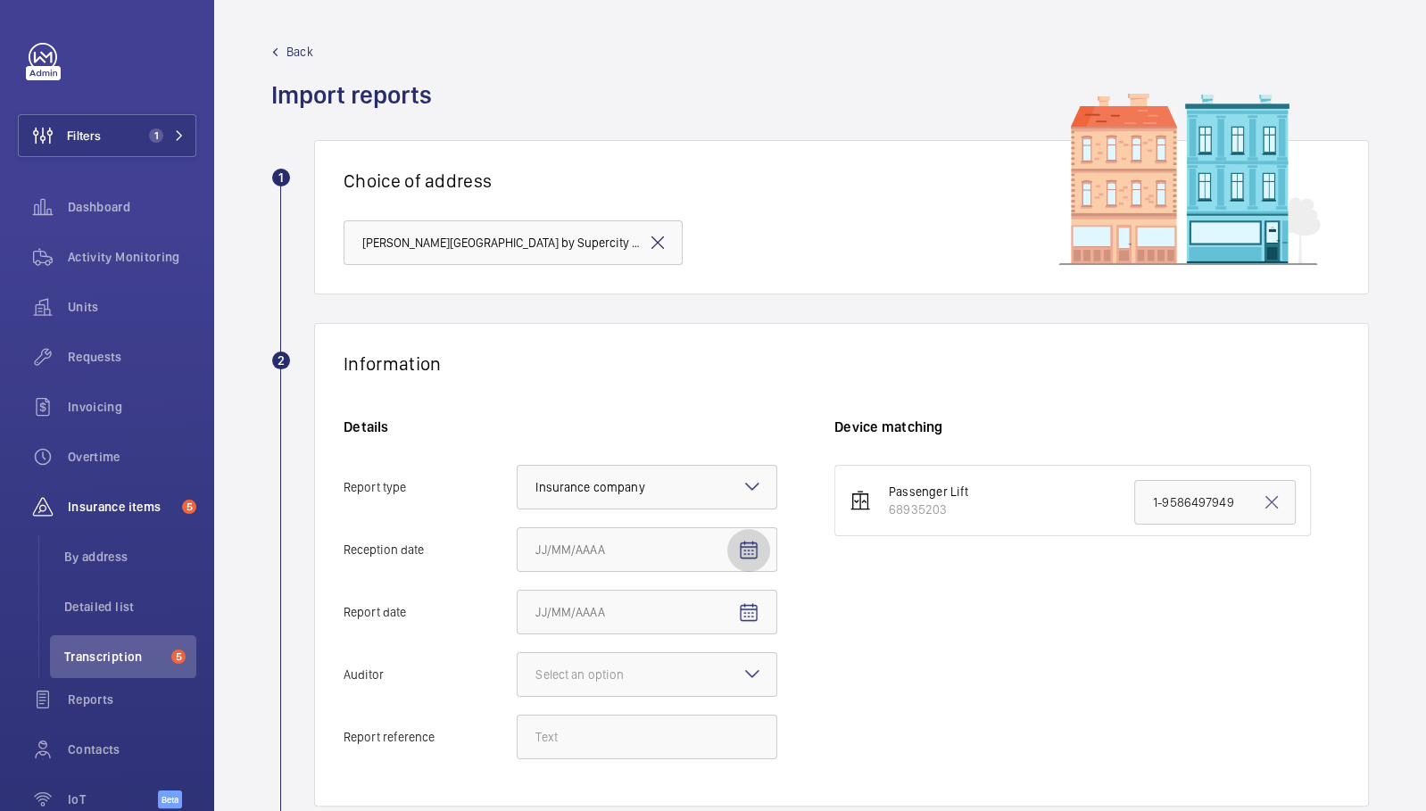
click at [761, 540] on span "Open calendar" at bounding box center [748, 550] width 43 height 43
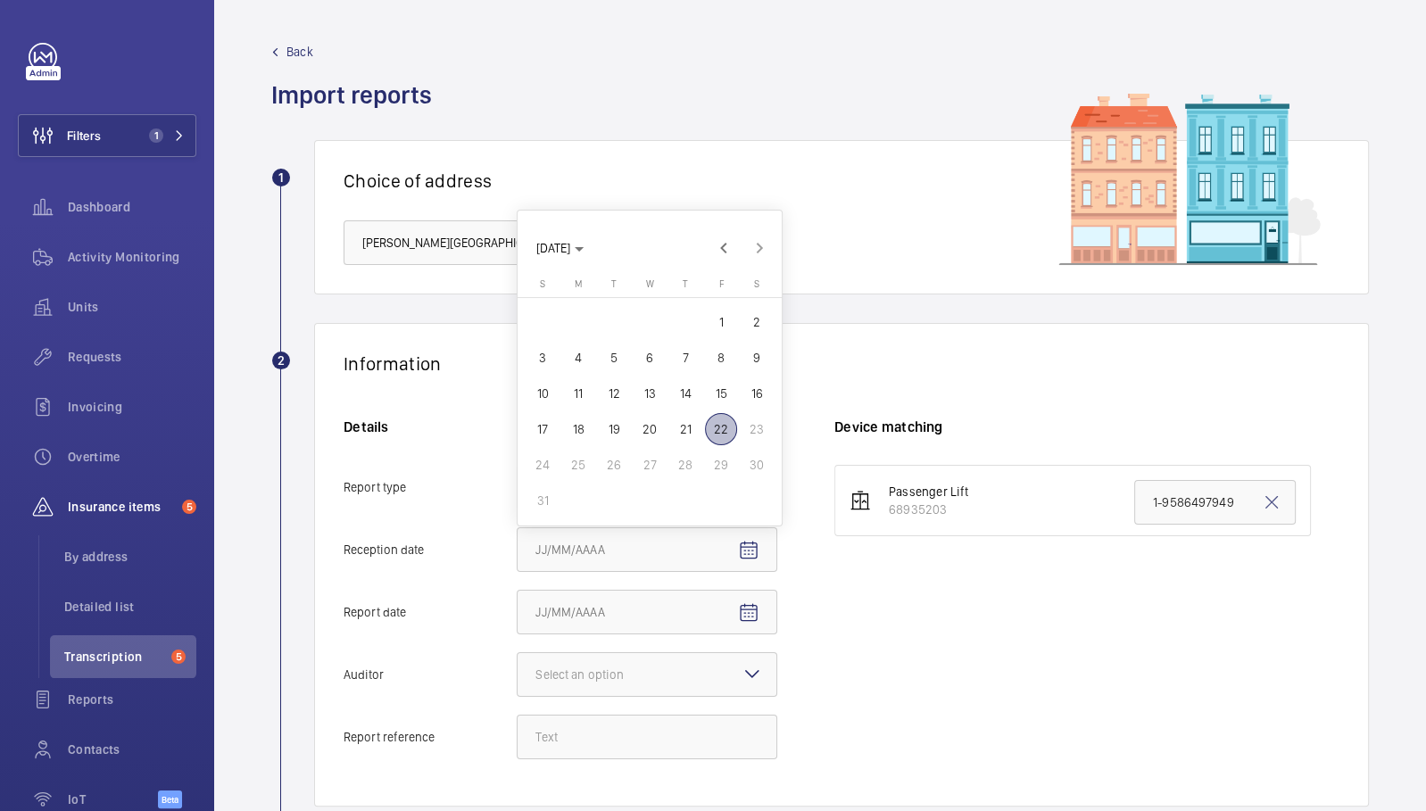
click at [723, 425] on span "22" at bounding box center [721, 429] width 32 height 32
type input "[DATE]"
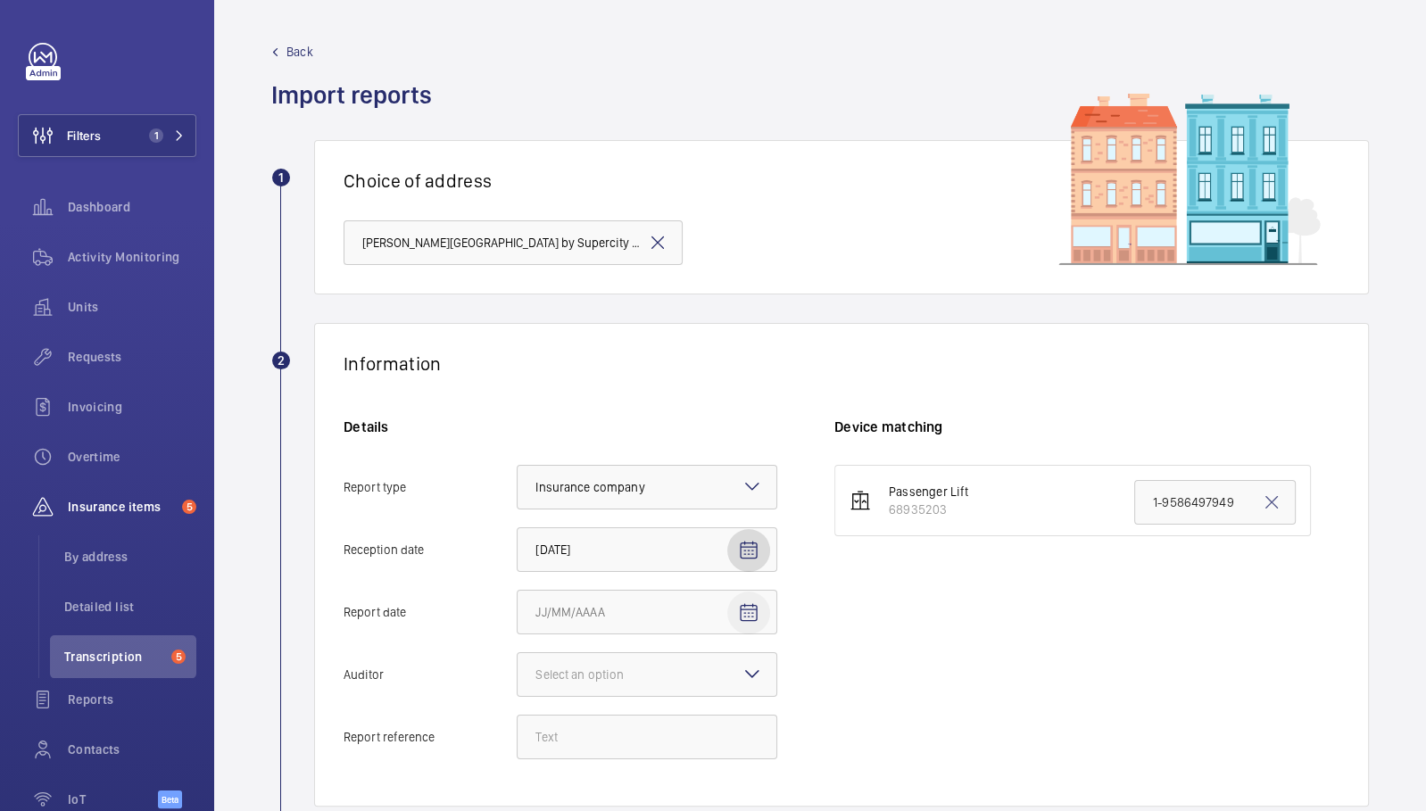
click at [742, 622] on span "Open calendar" at bounding box center [748, 613] width 43 height 43
click at [688, 495] on span "21" at bounding box center [685, 492] width 32 height 32
type input "[DATE]"
click at [667, 673] on div at bounding box center [647, 674] width 259 height 43
click at [518, 673] on input "Auditor Select an option" at bounding box center [518, 674] width 0 height 43
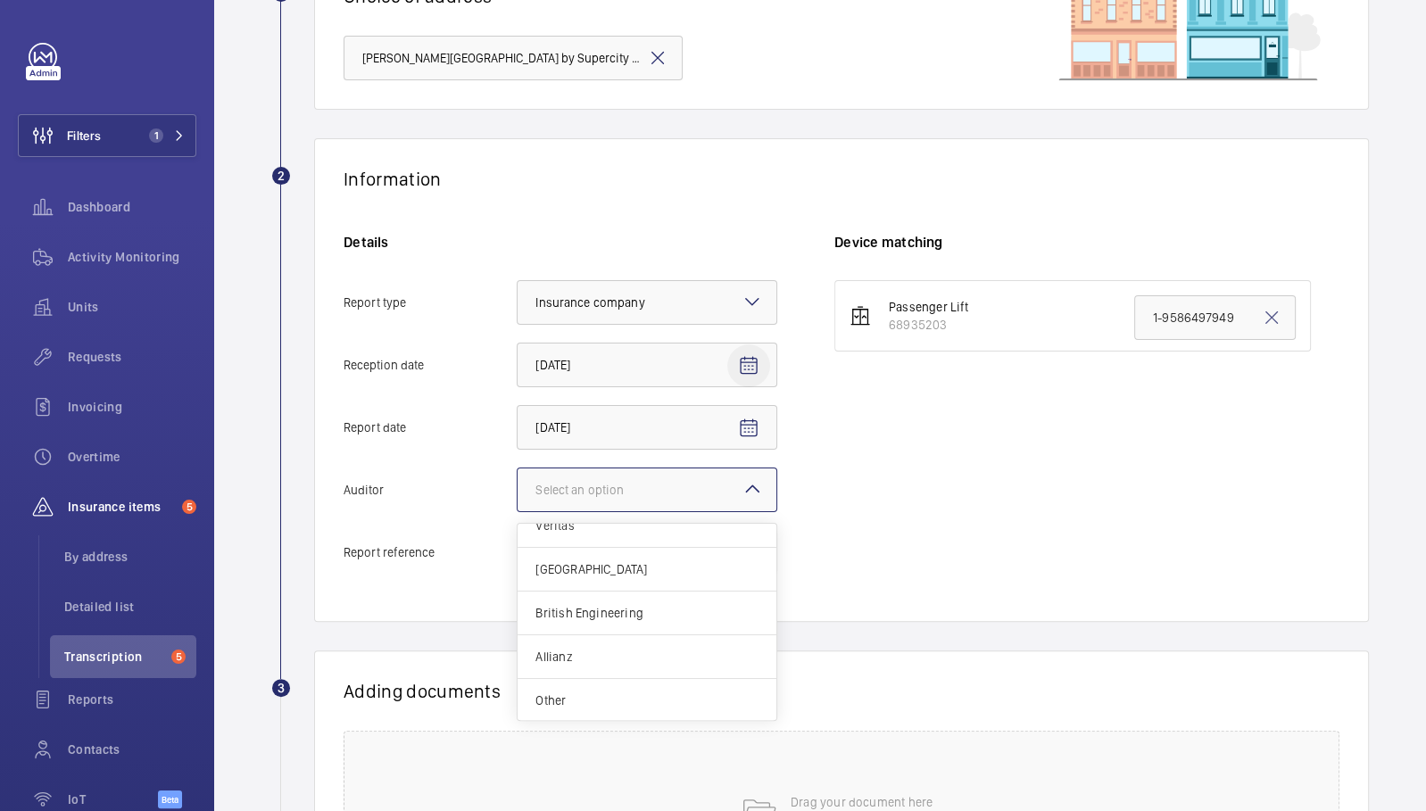
scroll to position [198, 0]
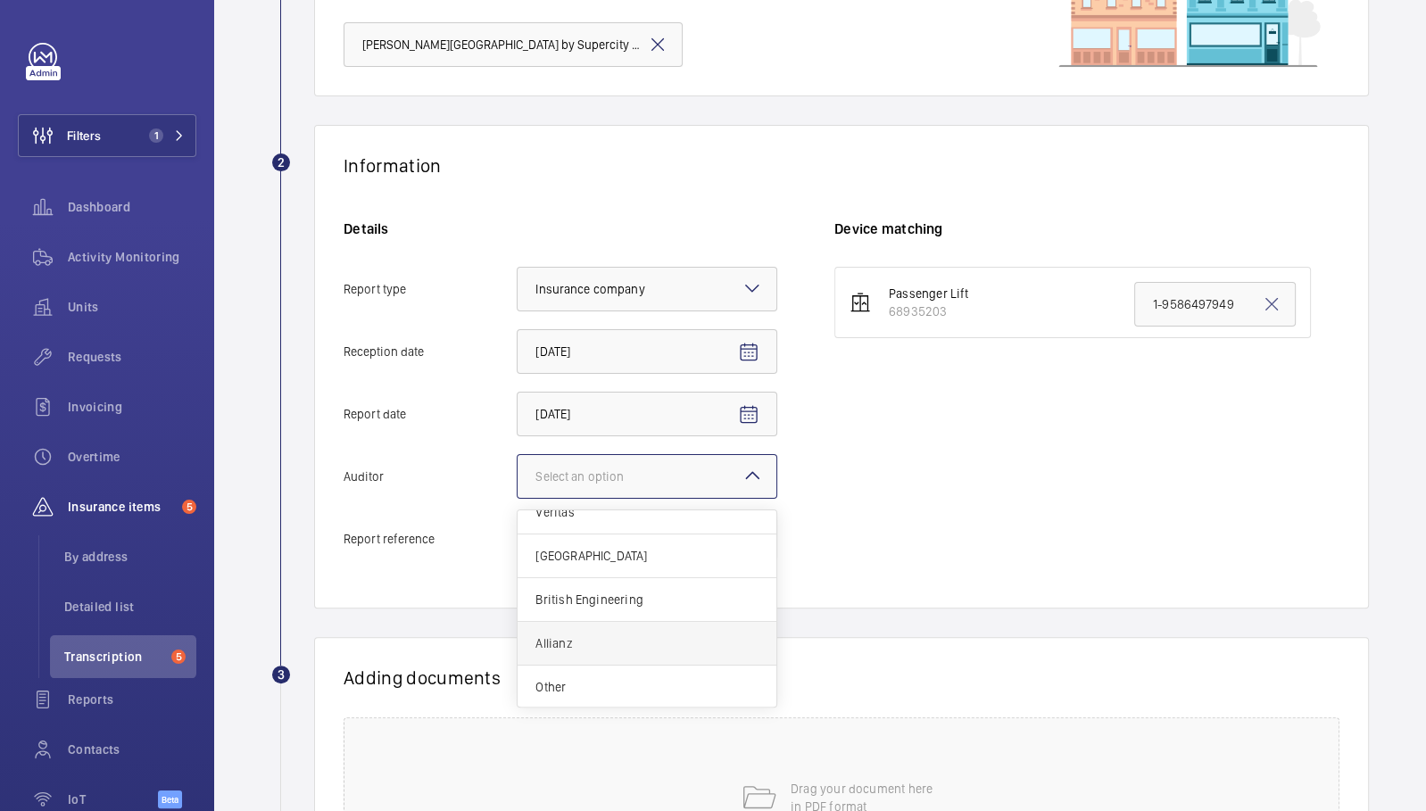
click at [698, 634] on span "Allianz" at bounding box center [646, 643] width 223 height 18
click at [518, 498] on input "Auditor Select an option Veritas Zurich British Engineering Allianz Other" at bounding box center [518, 476] width 0 height 43
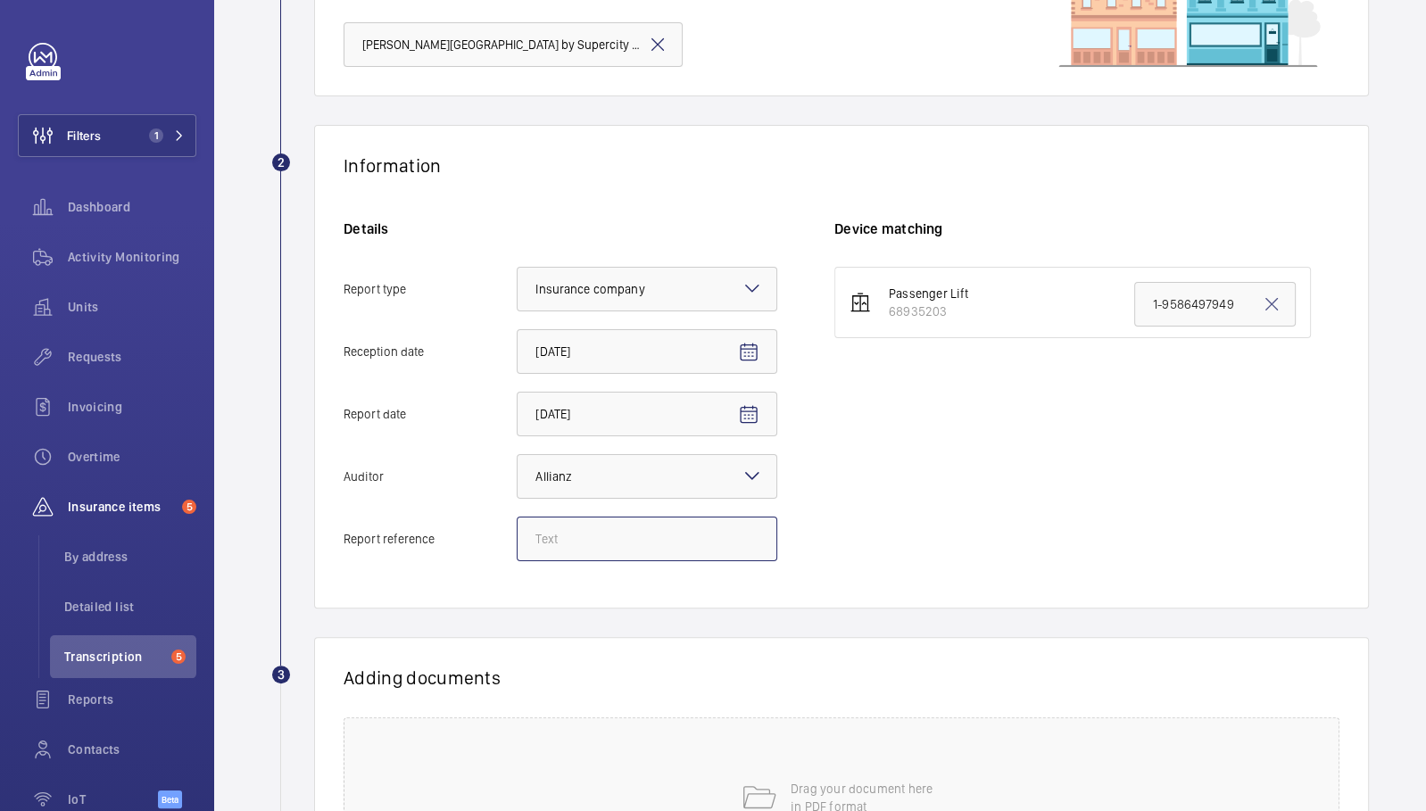
click at [637, 526] on input "Report reference" at bounding box center [647, 539] width 261 height 45
paste input "SW5 9NB"
type input "SW5 9NB"
click at [643, 533] on input "SW5 9NB" at bounding box center [647, 539] width 261 height 45
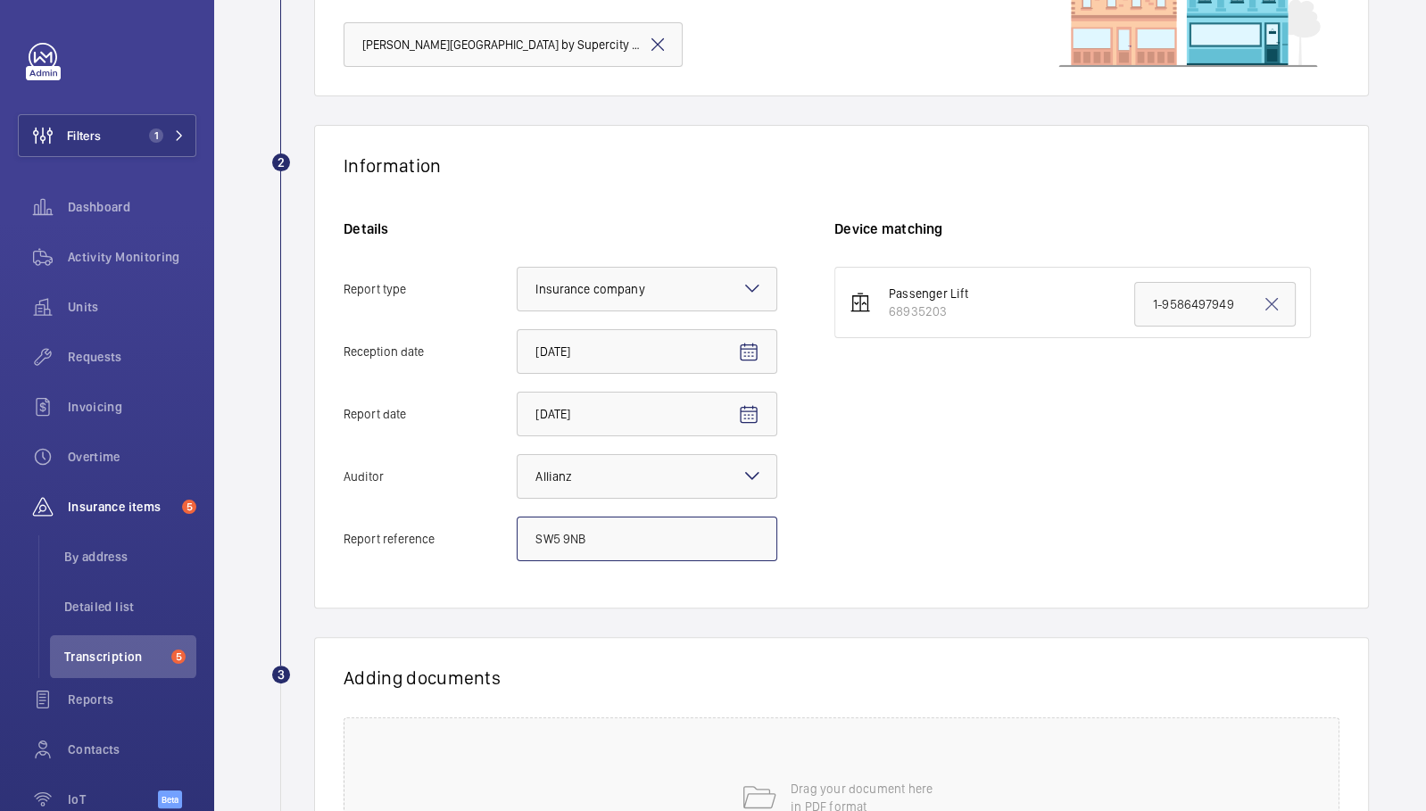
click at [643, 533] on input "SW5 9NB" at bounding box center [647, 539] width 261 height 45
click at [645, 537] on input "Report reference" at bounding box center [647, 539] width 261 height 45
paste input "E53726000428"
type input "E53726000428"
click at [1189, 289] on input "1-9586497949" at bounding box center [1215, 304] width 162 height 45
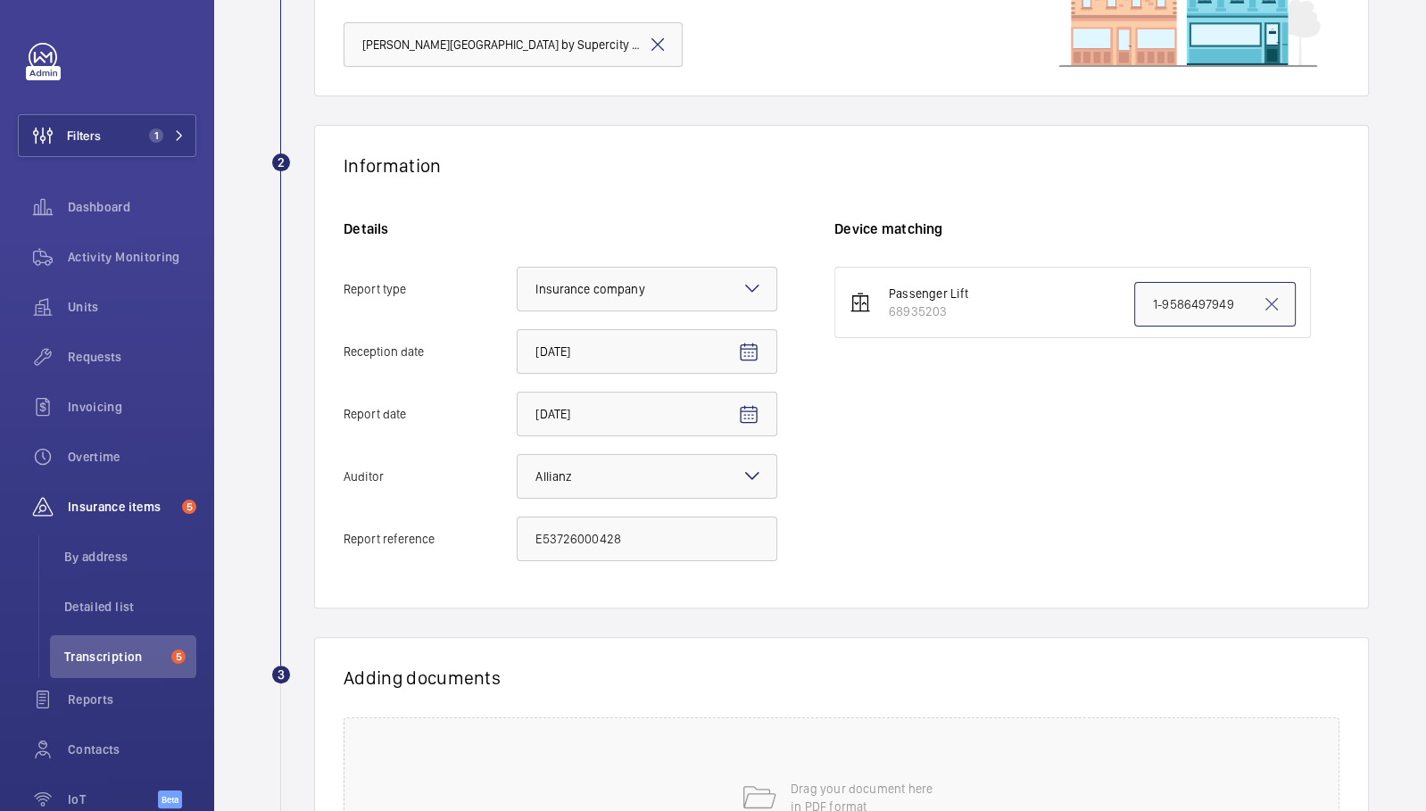
click at [1189, 289] on input "1-9586497949" at bounding box center [1215, 304] width 162 height 45
paste input "E53726000428"
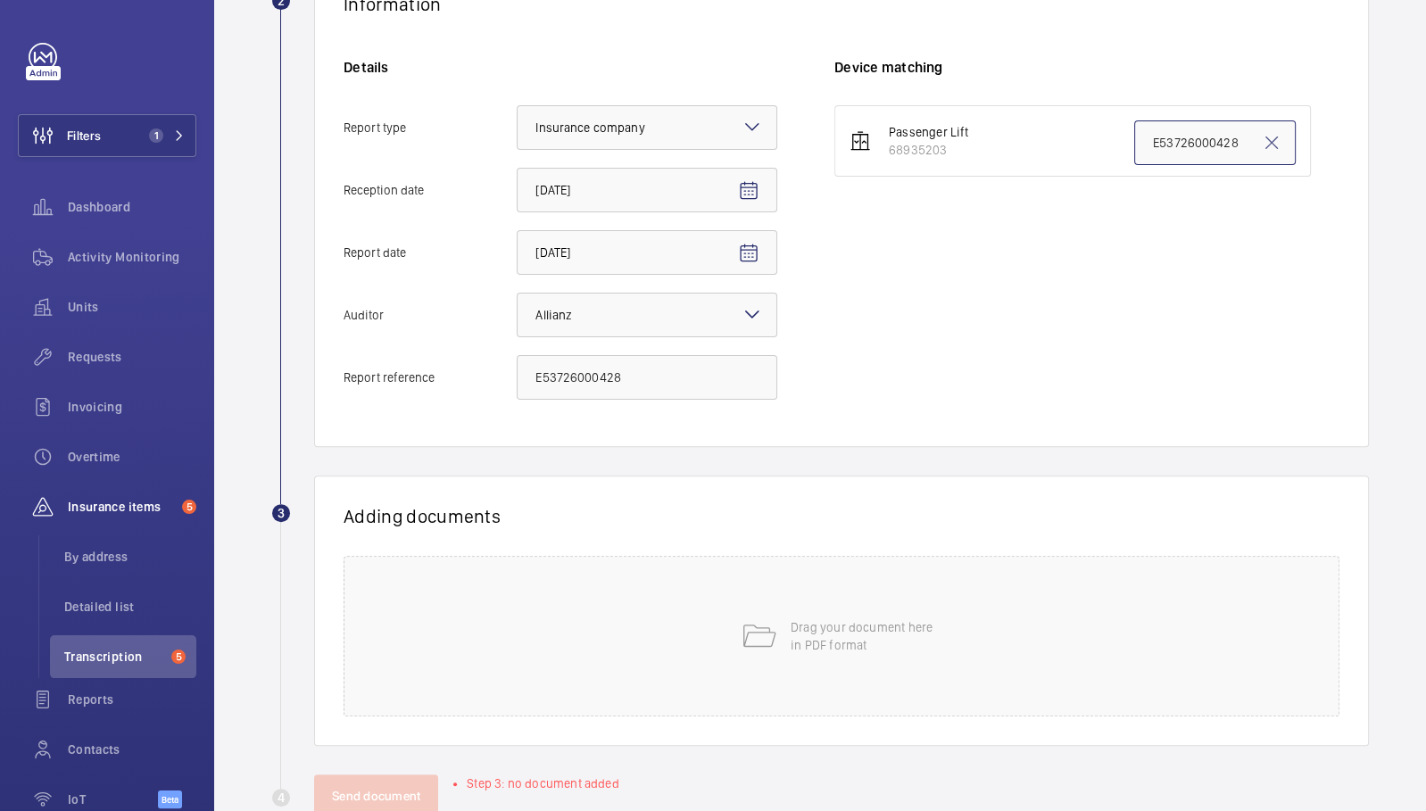
scroll to position [406, 0]
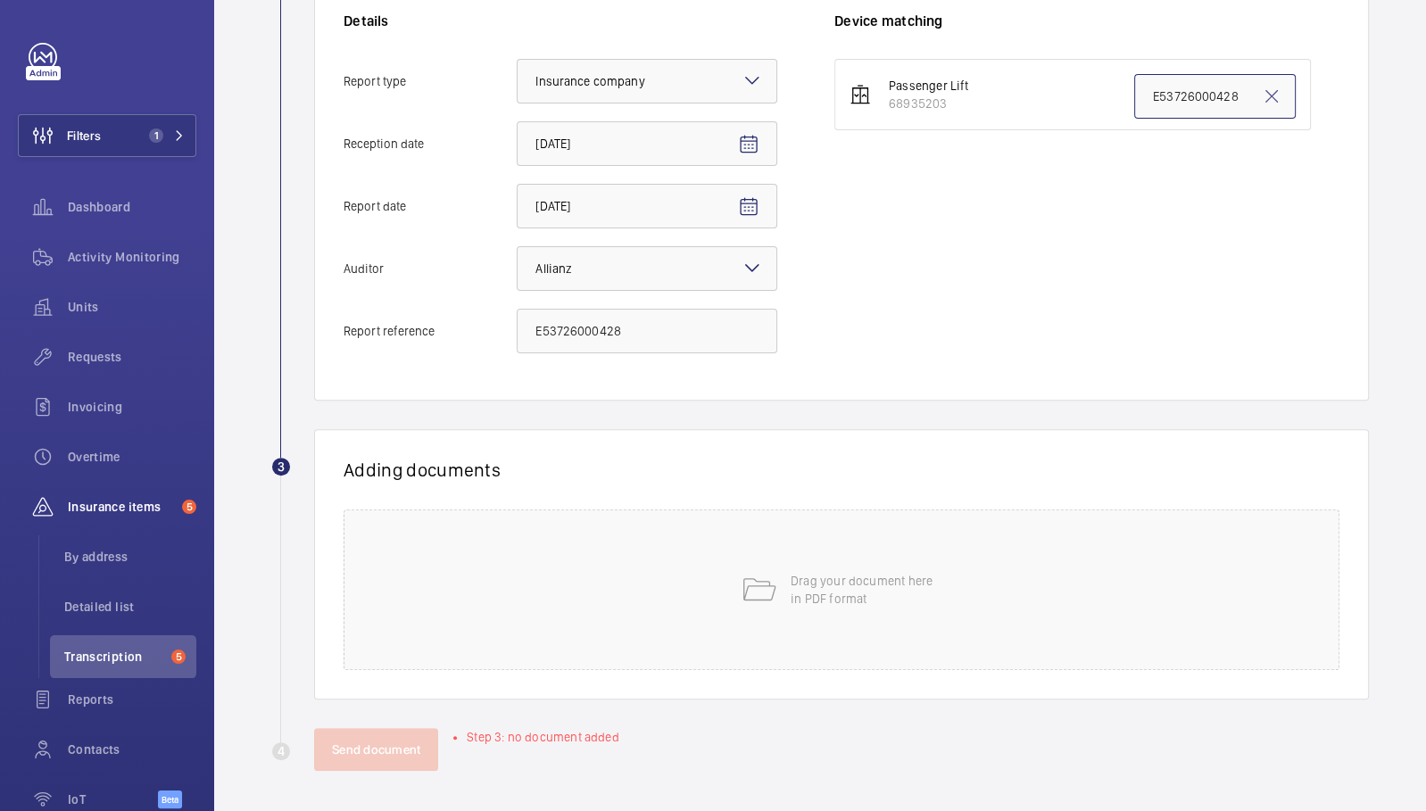
type input "E53726000428"
click at [1087, 489] on div "Adding documents Drag your document here in PDF format" at bounding box center [841, 564] width 1055 height 270
click at [1073, 560] on div "Drag your document here in PDF format" at bounding box center [842, 590] width 996 height 161
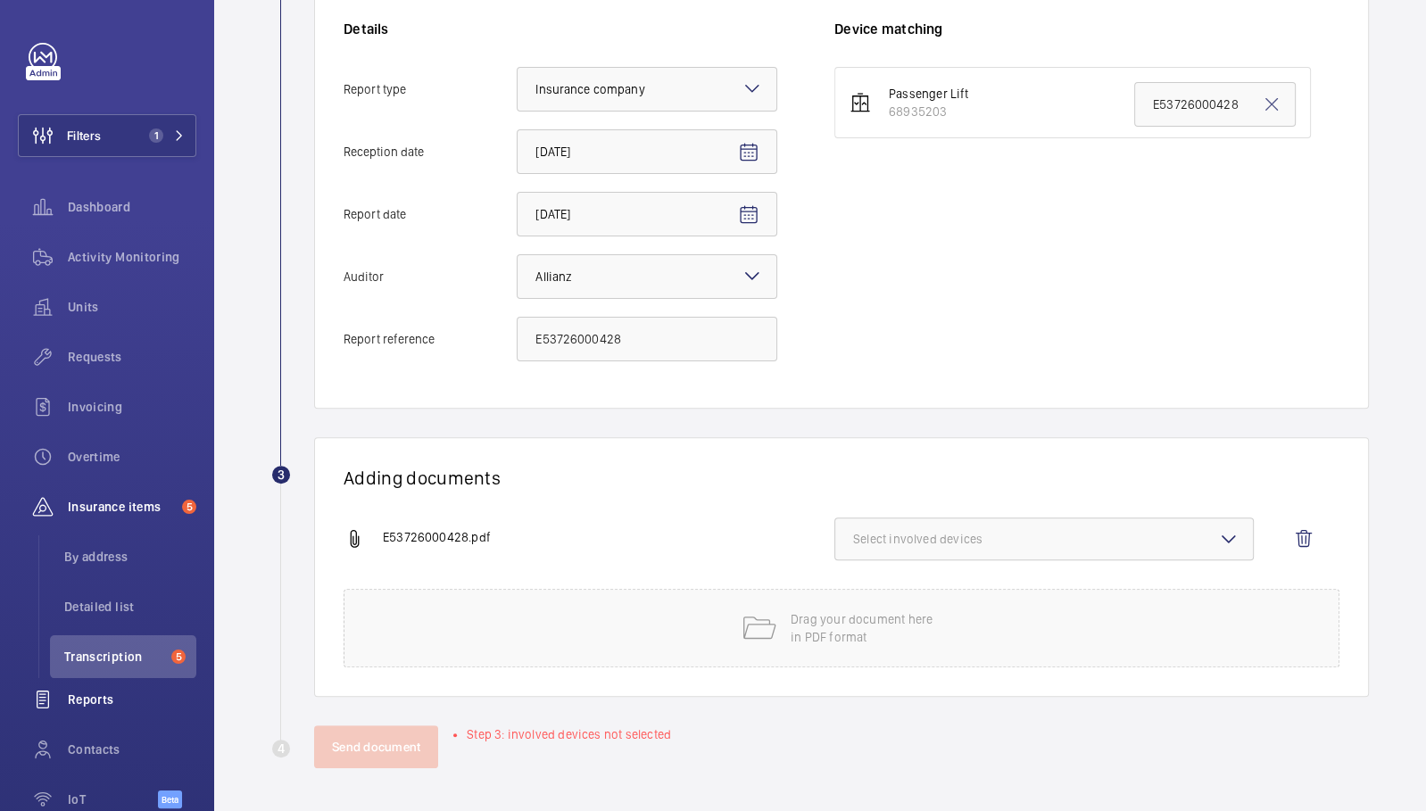
scroll to position [395, 0]
click at [912, 549] on button "Select involved devices" at bounding box center [1043, 541] width 419 height 43
click at [932, 609] on label "68935203" at bounding box center [1030, 597] width 391 height 43
click at [879, 609] on input "68935203" at bounding box center [861, 598] width 36 height 36
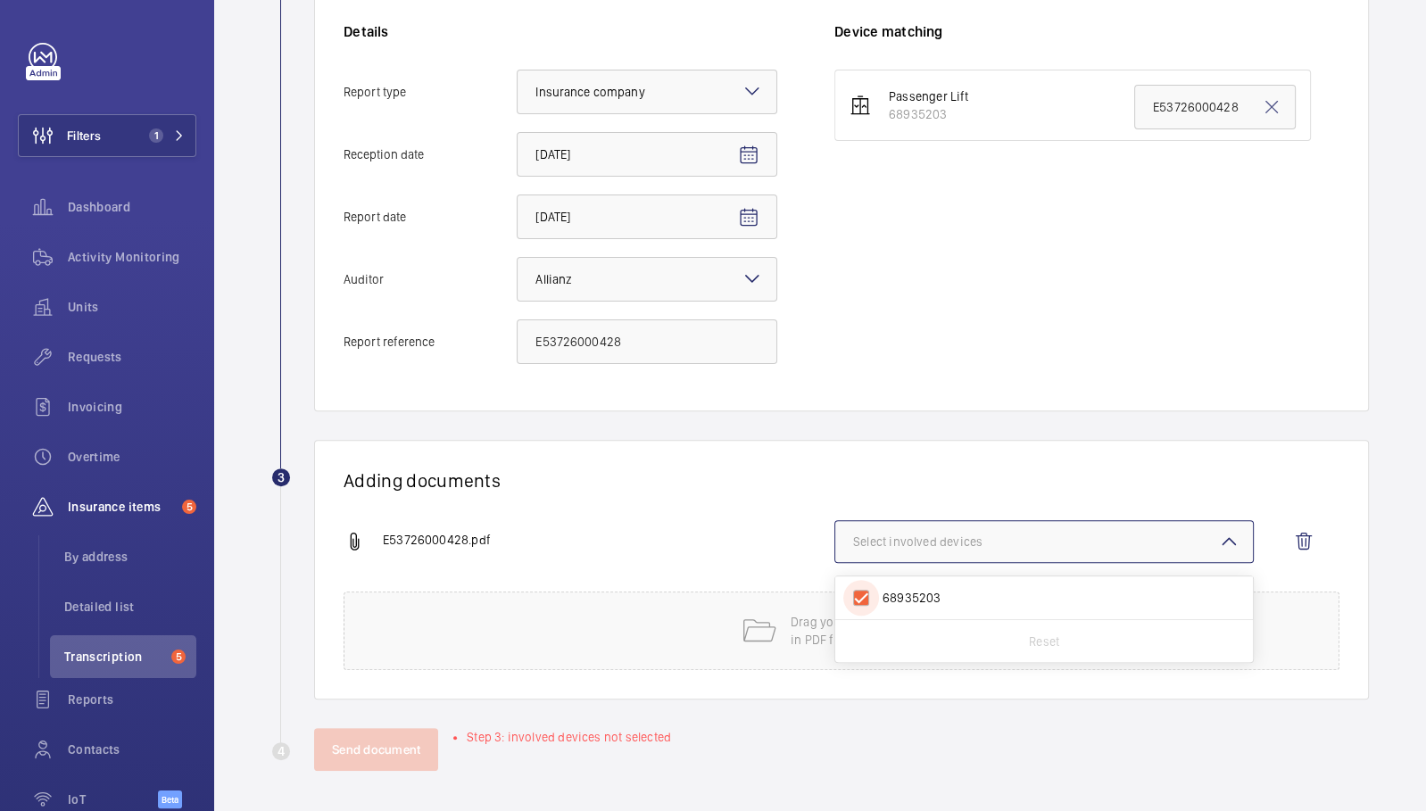
checkbox input "true"
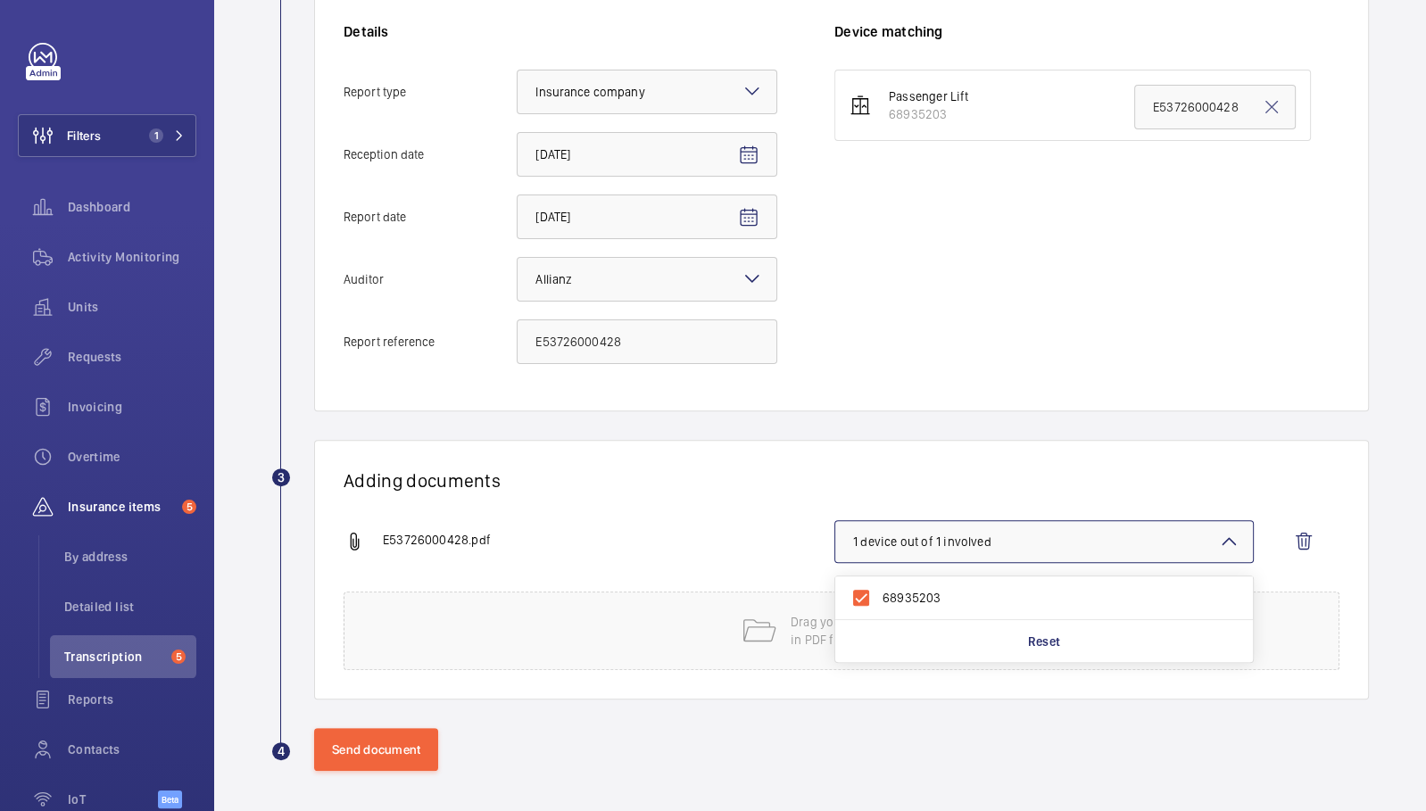
click at [715, 510] on div "Adding documents E53726000428.pdf 1 device out of 1 involved 68935203 Reset Dra…" at bounding box center [841, 570] width 1055 height 260
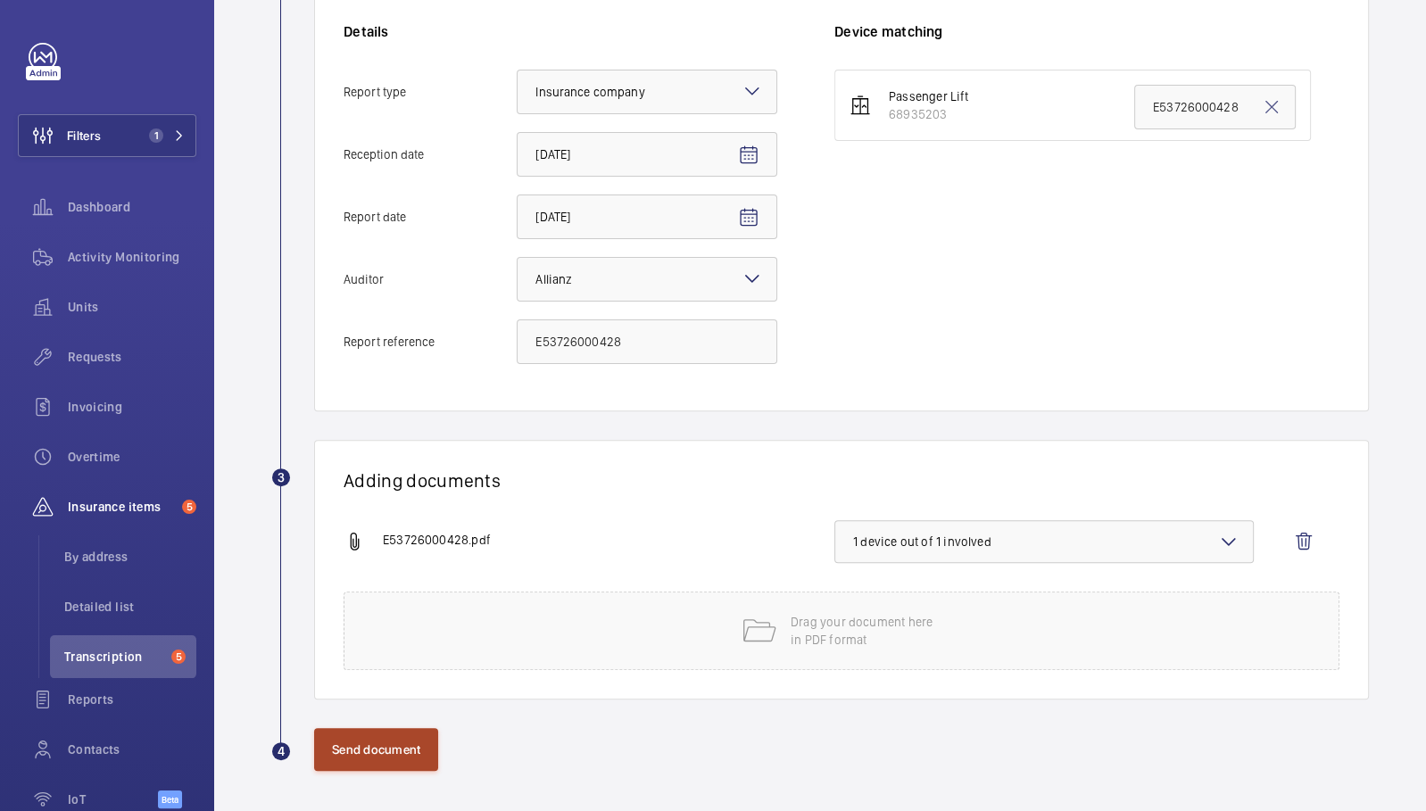
click at [377, 747] on button "Send document" at bounding box center [376, 749] width 124 height 43
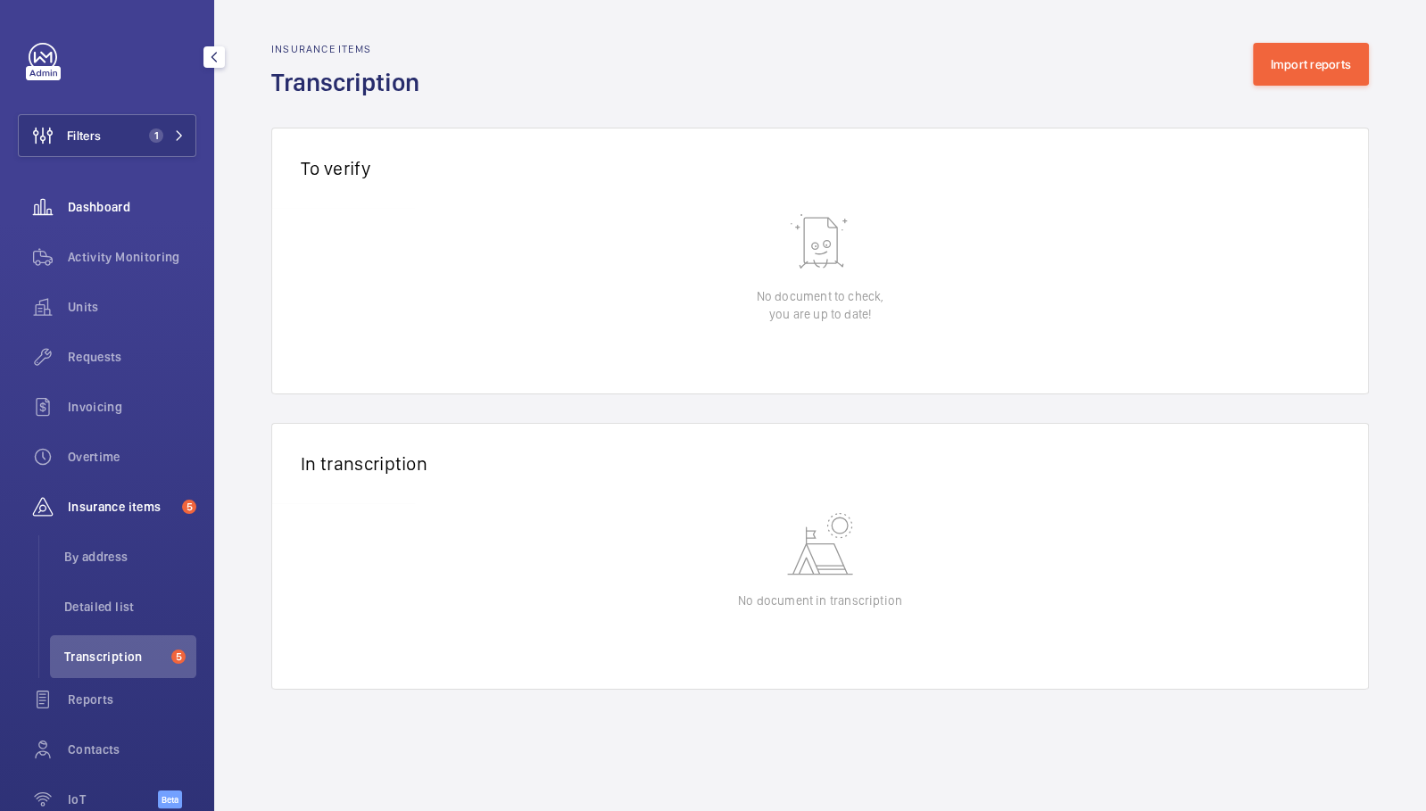
click at [97, 223] on div "Dashboard" at bounding box center [107, 207] width 178 height 43
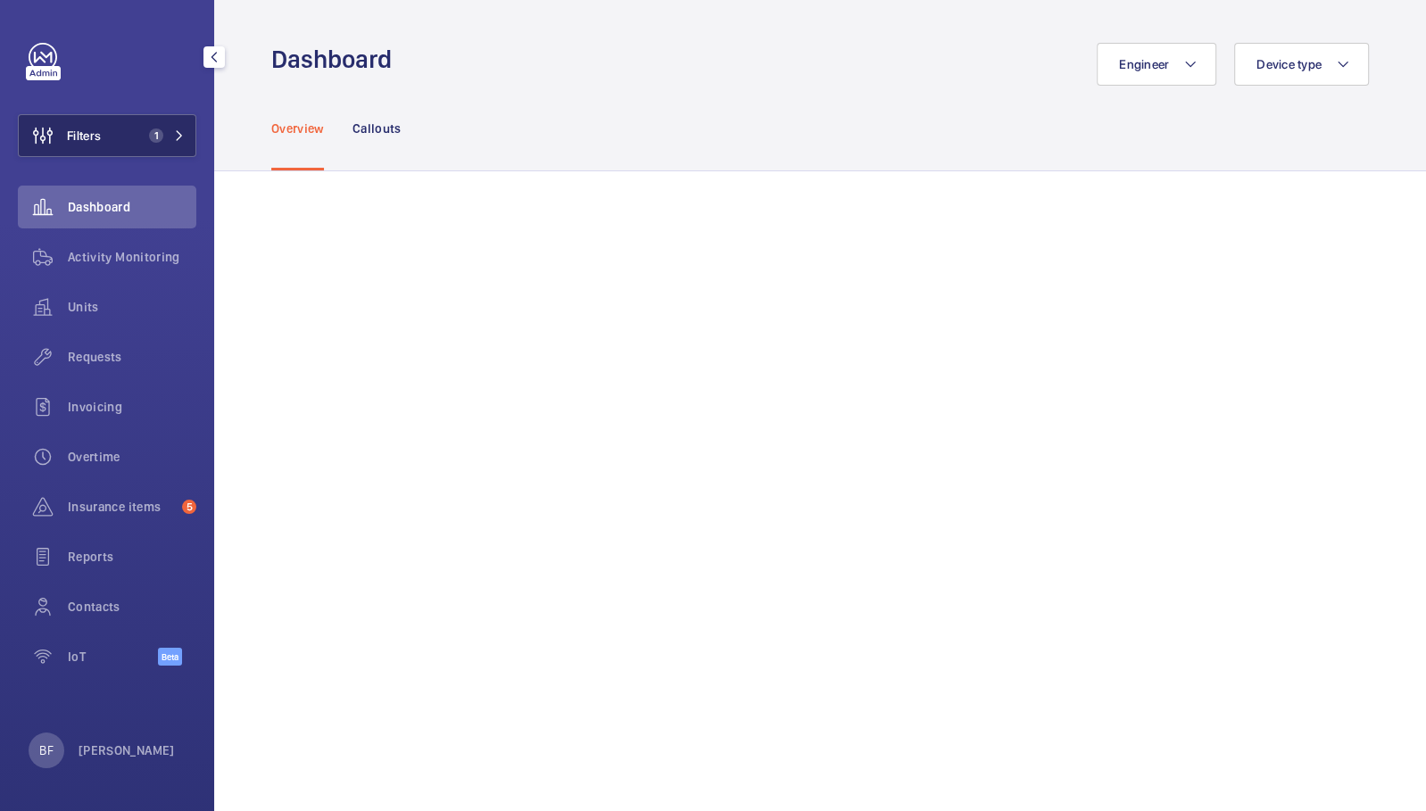
click at [143, 120] on button "Filters 1" at bounding box center [107, 135] width 178 height 43
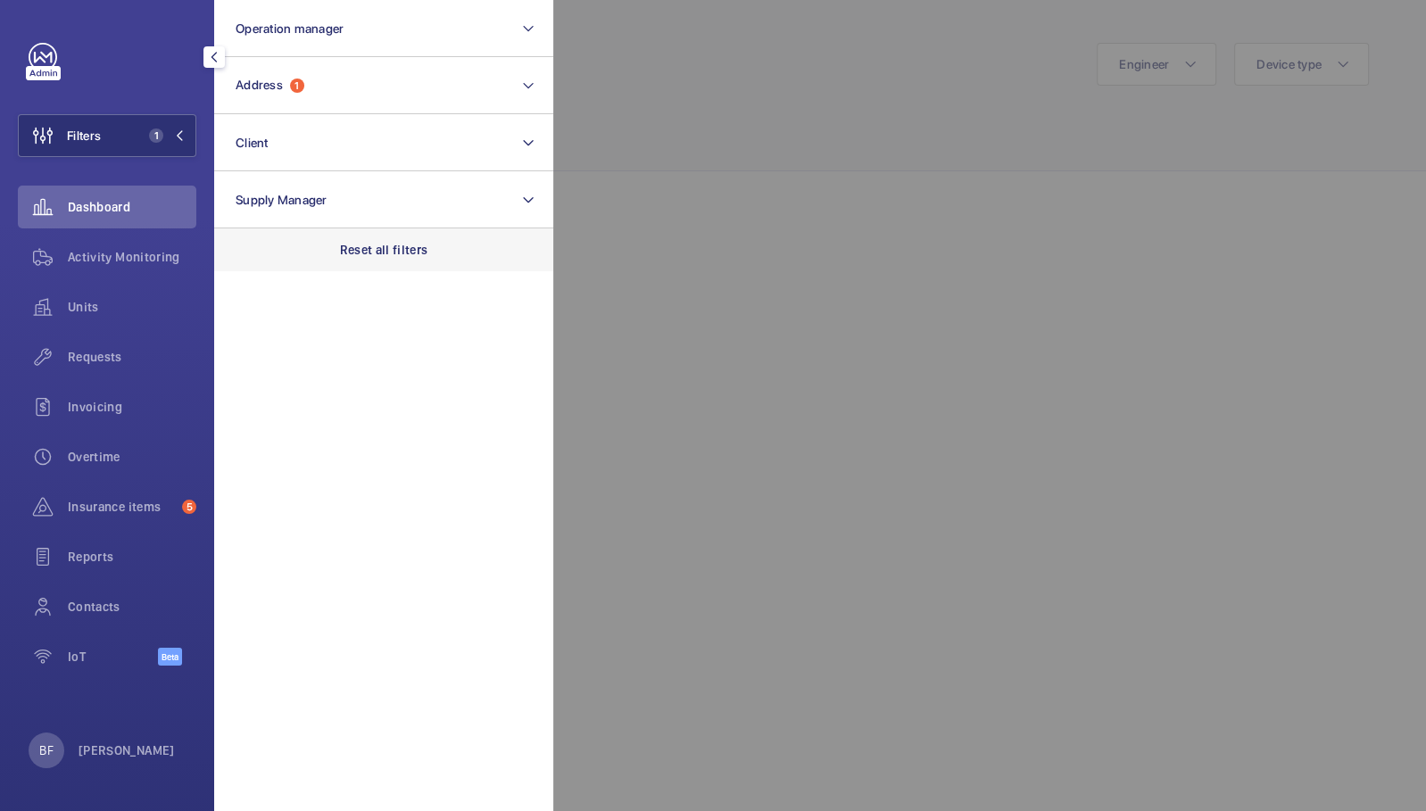
click at [363, 258] on p "Reset all filters" at bounding box center [384, 250] width 88 height 18
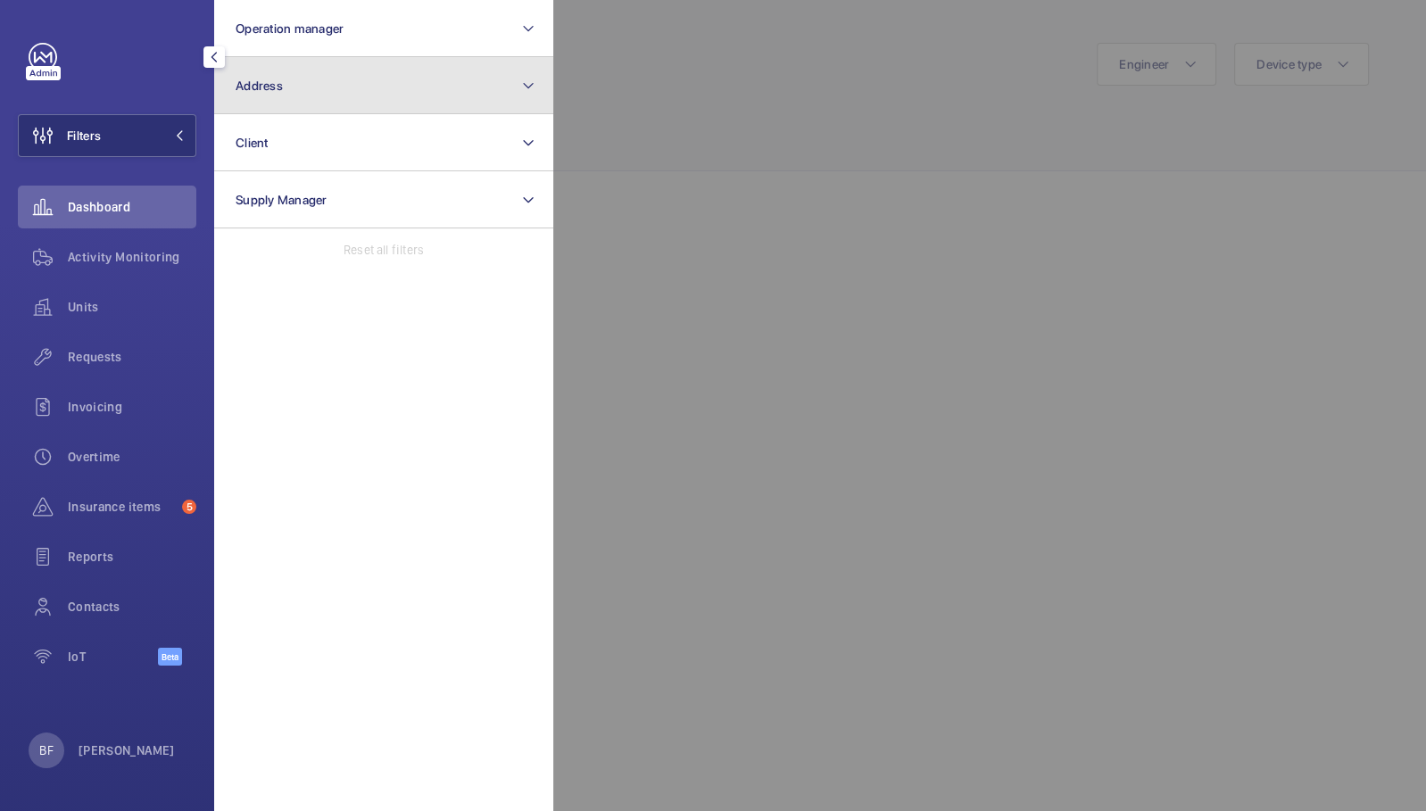
click at [337, 77] on button "Address" at bounding box center [383, 85] width 339 height 57
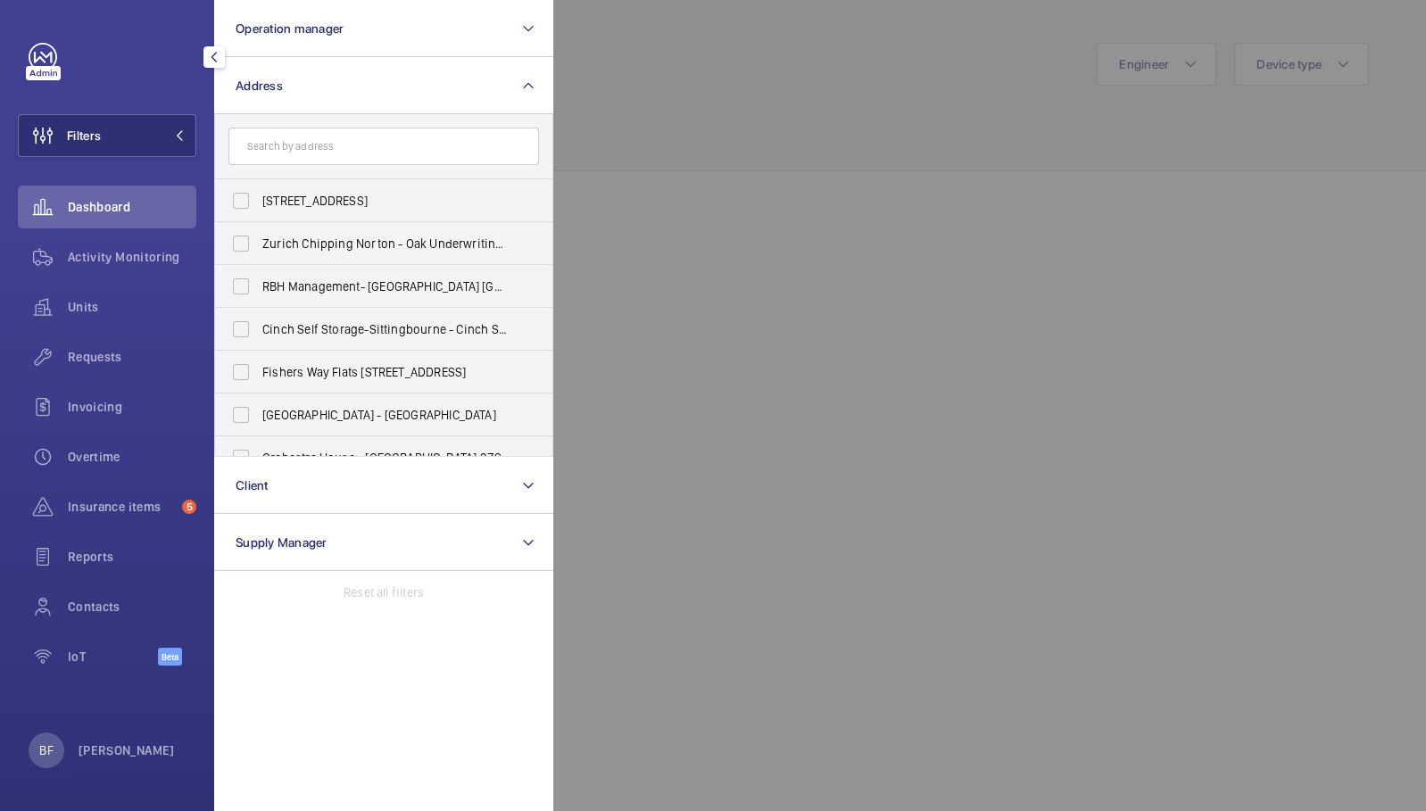
click at [336, 150] on input "text" at bounding box center [383, 146] width 311 height 37
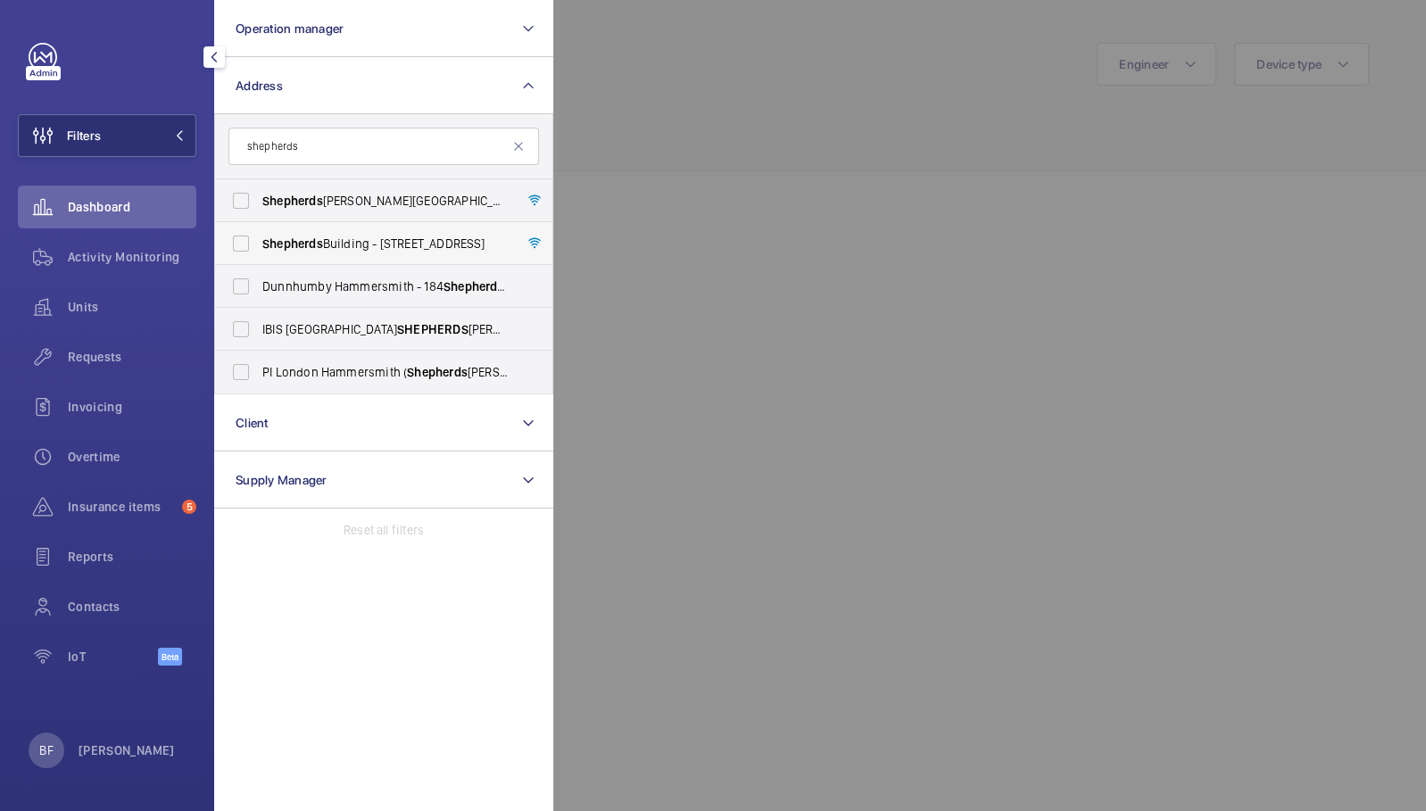
type input "shepherds"
click at [322, 249] on span "Shepherds" at bounding box center [292, 243] width 61 height 14
click at [259, 249] on input "[GEOGRAPHIC_DATA] - [STREET_ADDRESS]" at bounding box center [241, 244] width 36 height 36
checkbox input "true"
click at [718, 162] on div at bounding box center [1266, 405] width 1426 height 811
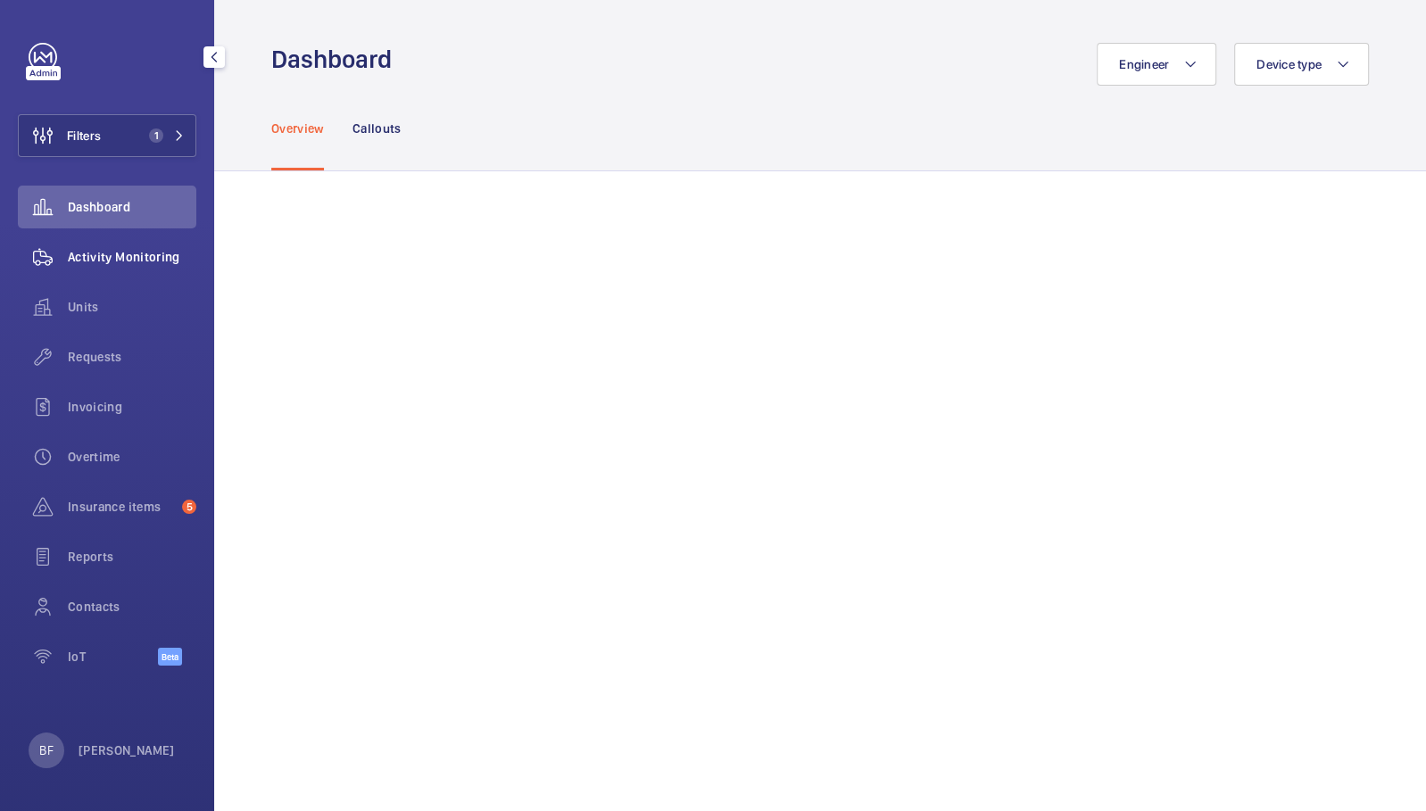
click at [142, 267] on div "Activity Monitoring" at bounding box center [107, 257] width 178 height 43
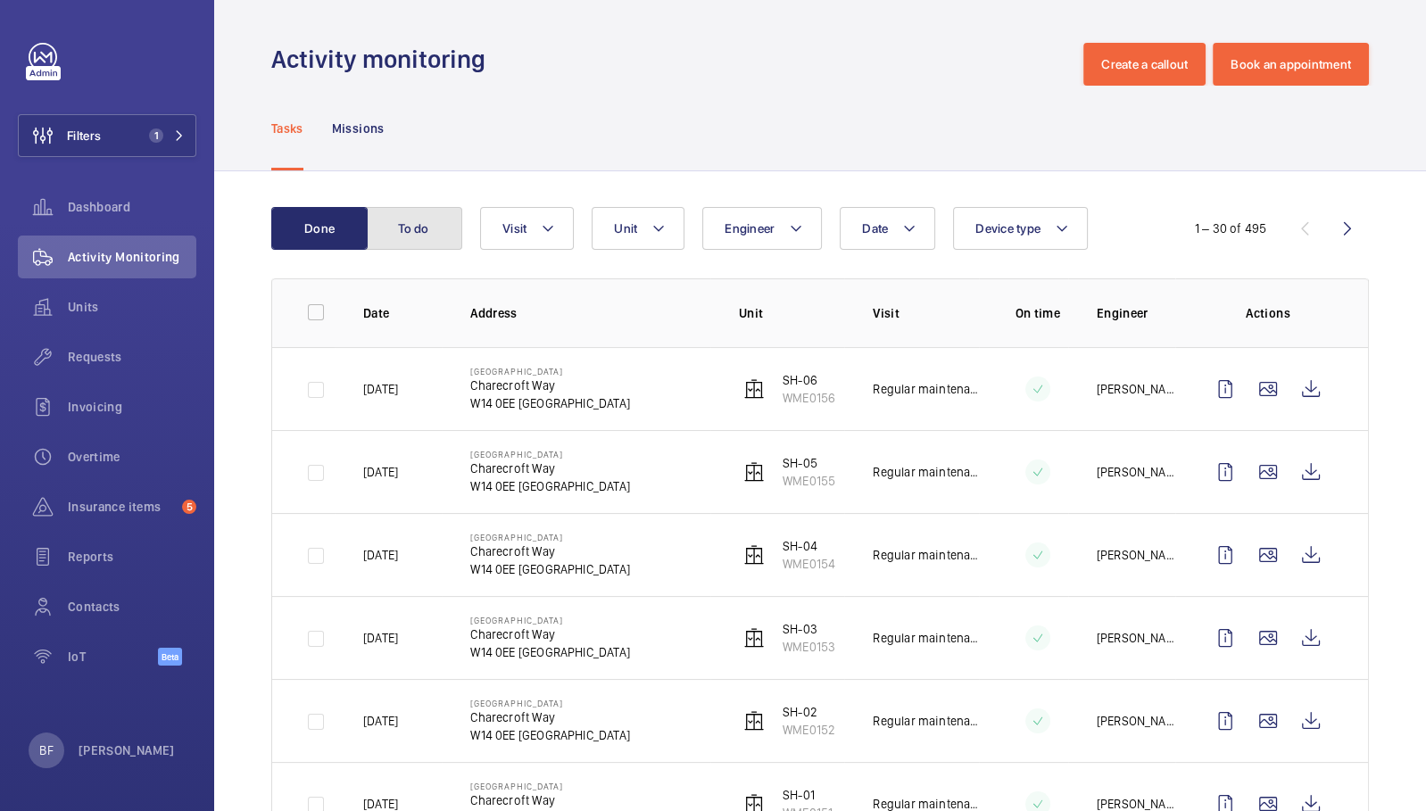
click at [403, 243] on button "To do" at bounding box center [414, 228] width 96 height 43
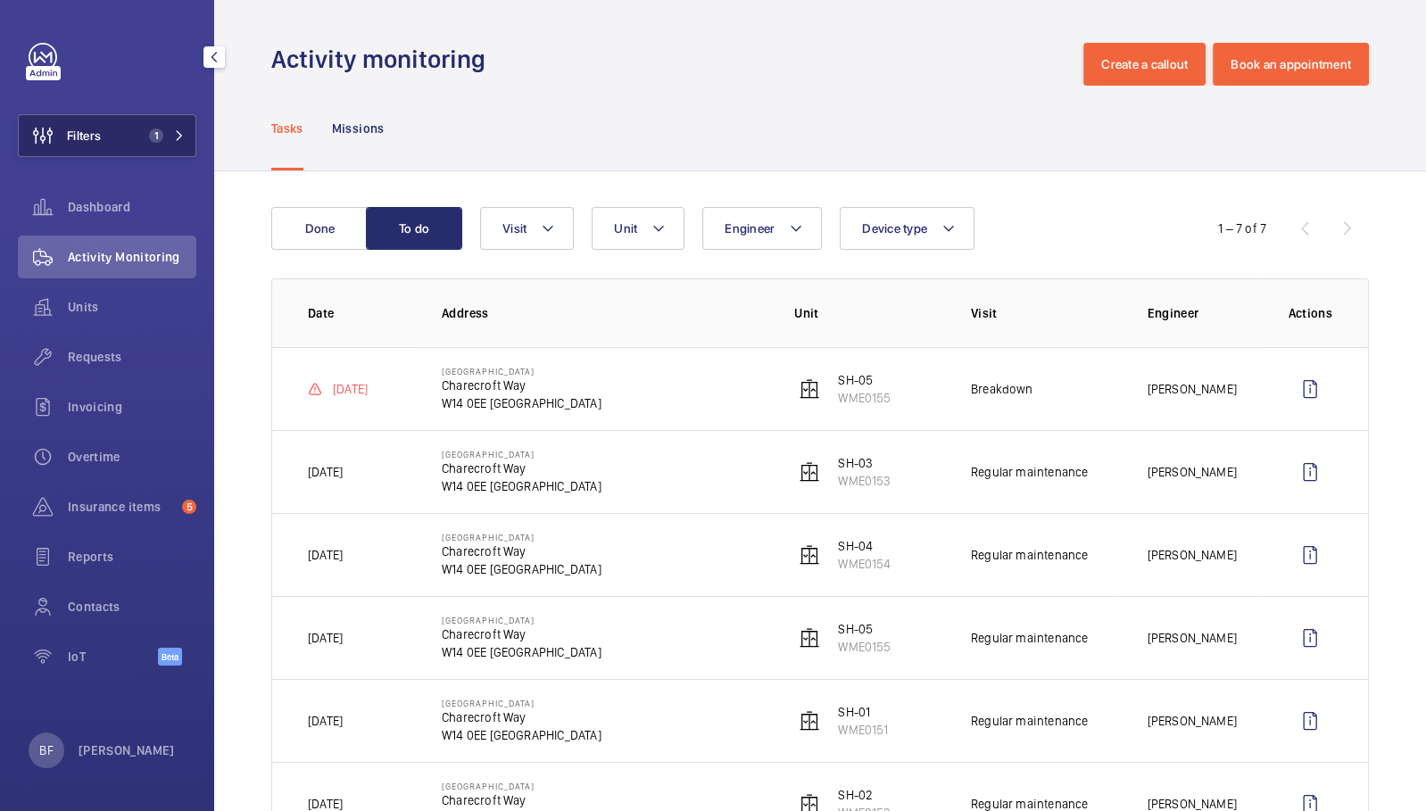
click at [169, 149] on button "Filters 1" at bounding box center [107, 135] width 178 height 43
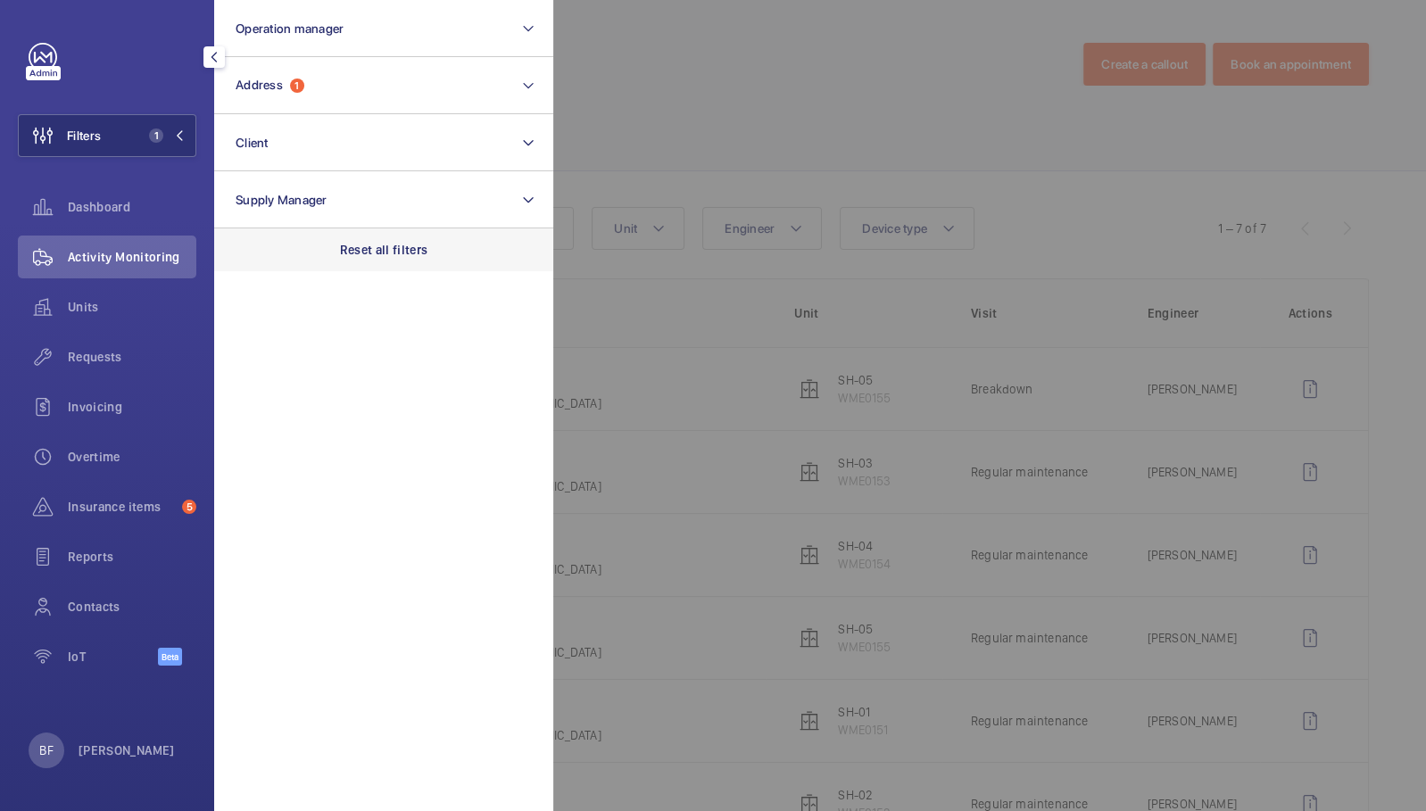
click at [388, 260] on div "Reset all filters" at bounding box center [383, 249] width 339 height 43
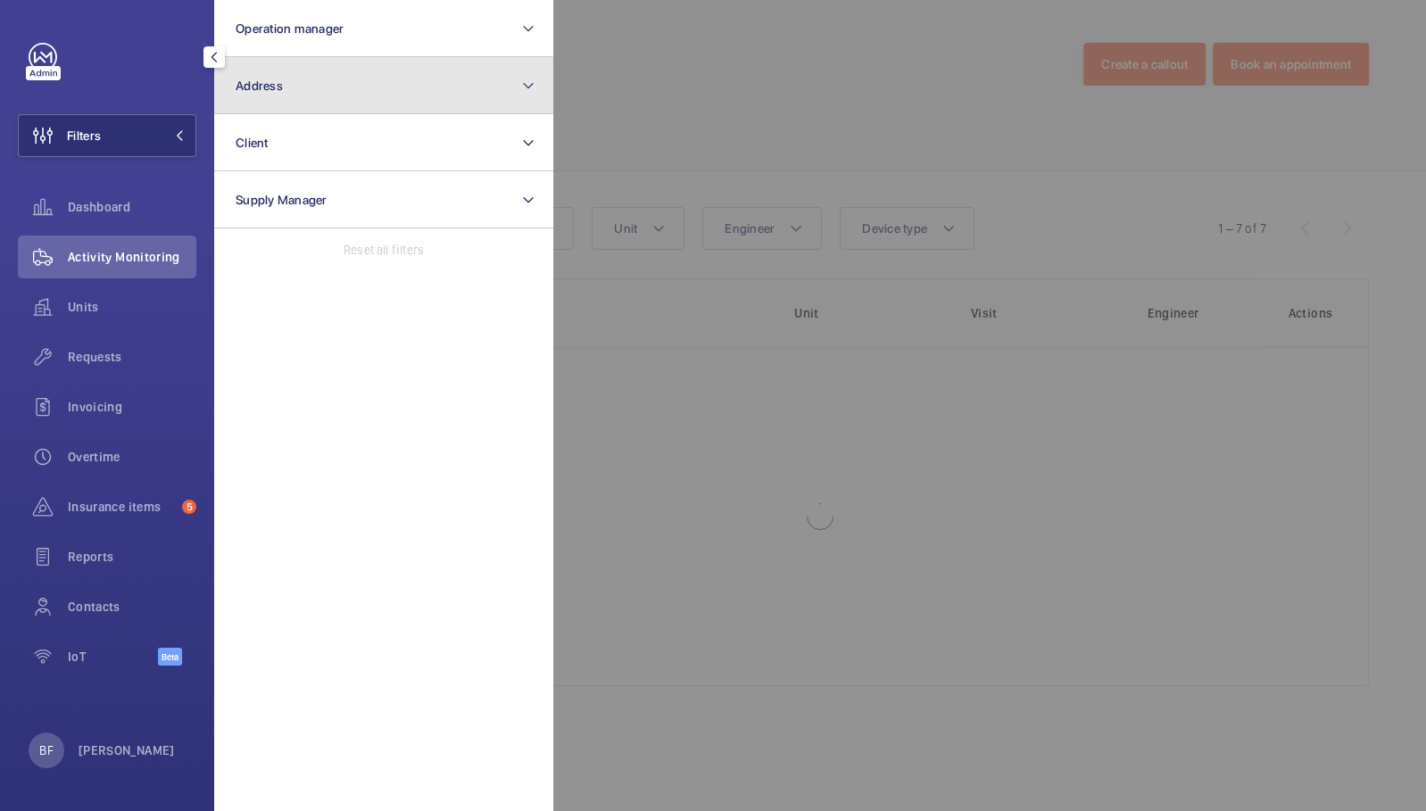
click at [361, 94] on button "Address" at bounding box center [383, 85] width 339 height 57
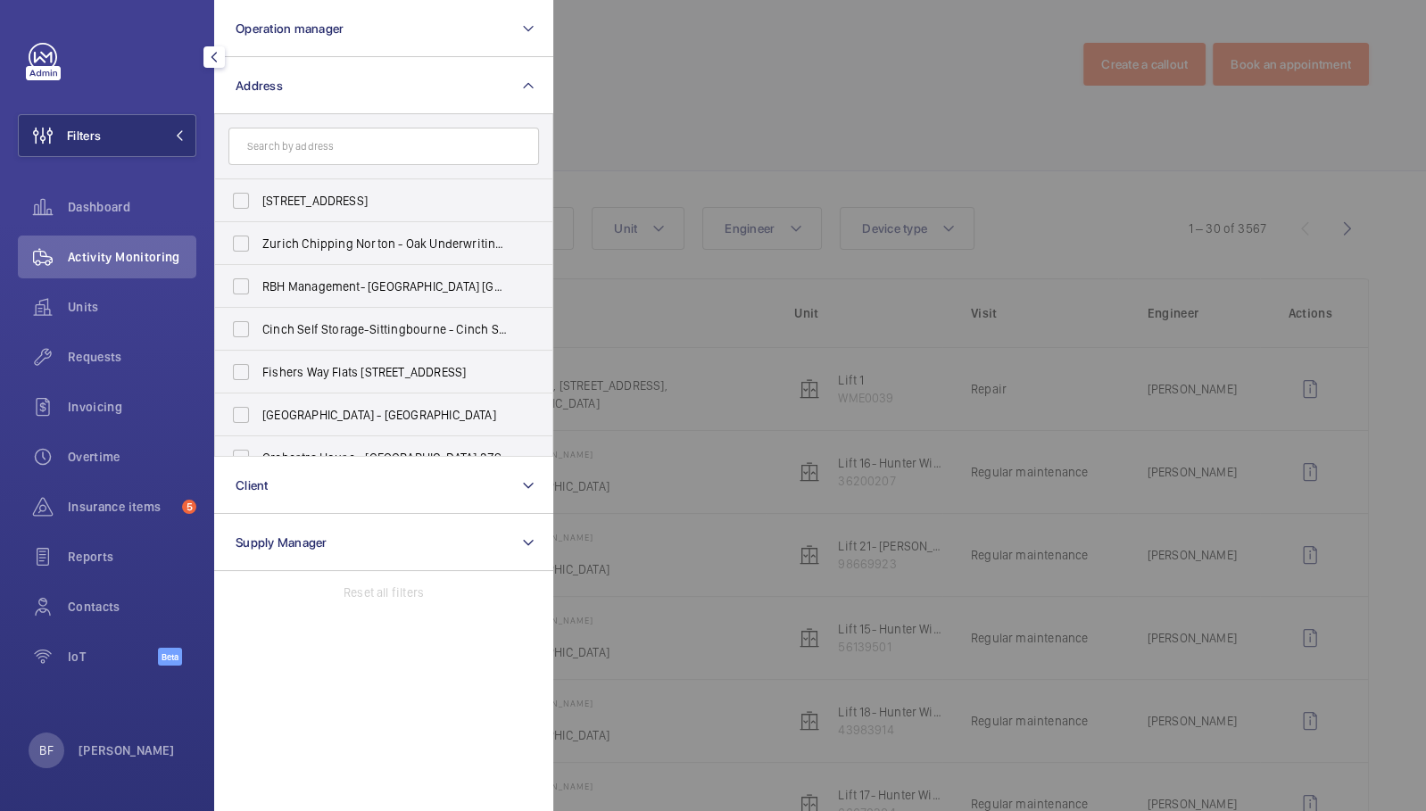
click at [394, 145] on input "text" at bounding box center [383, 146] width 311 height 37
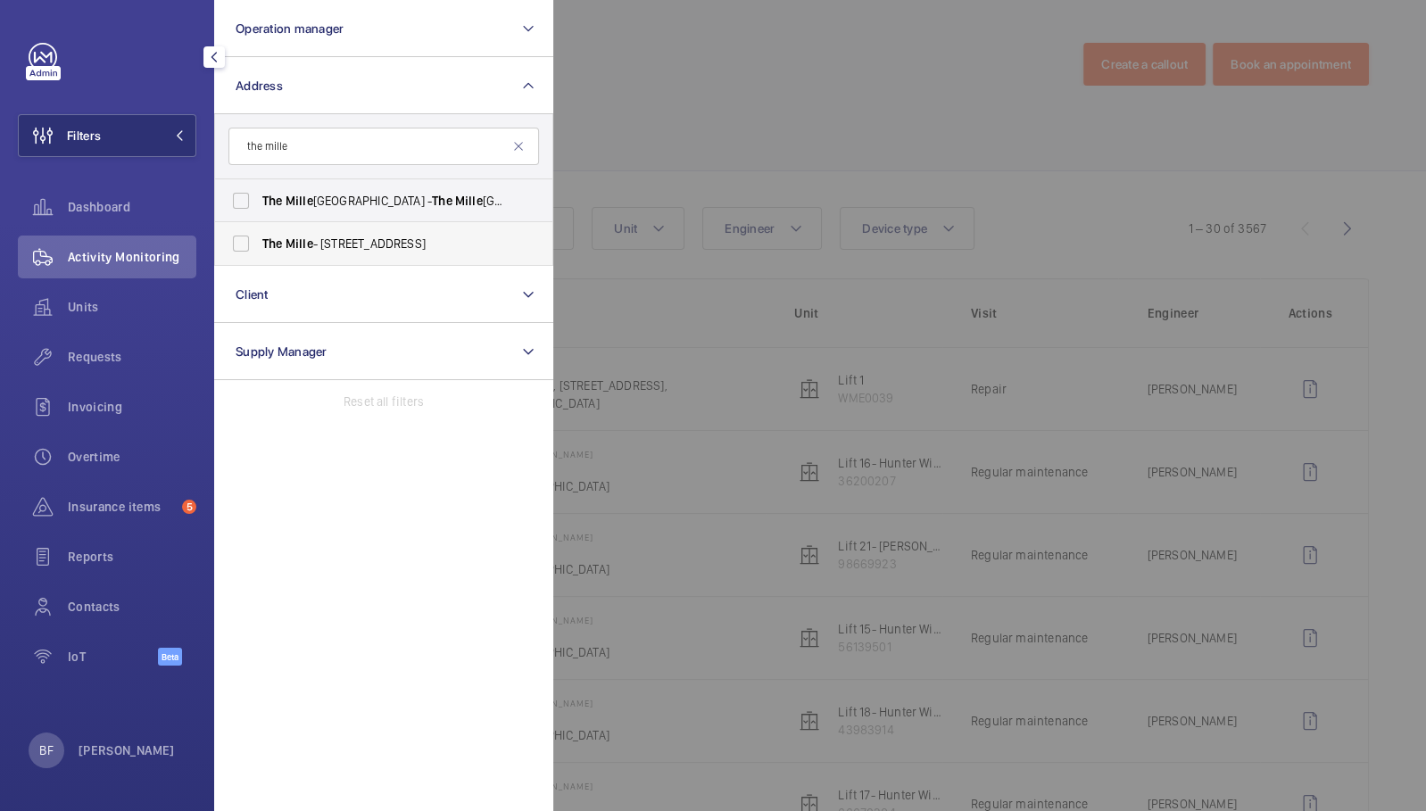
type input "the mille"
click at [366, 237] on span "The Mille - [STREET_ADDRESS]" at bounding box center [384, 244] width 245 height 18
click at [259, 237] on input "The Mille - [STREET_ADDRESS]" at bounding box center [241, 244] width 36 height 36
checkbox input "true"
click at [119, 505] on span "Insurance items" at bounding box center [121, 507] width 107 height 18
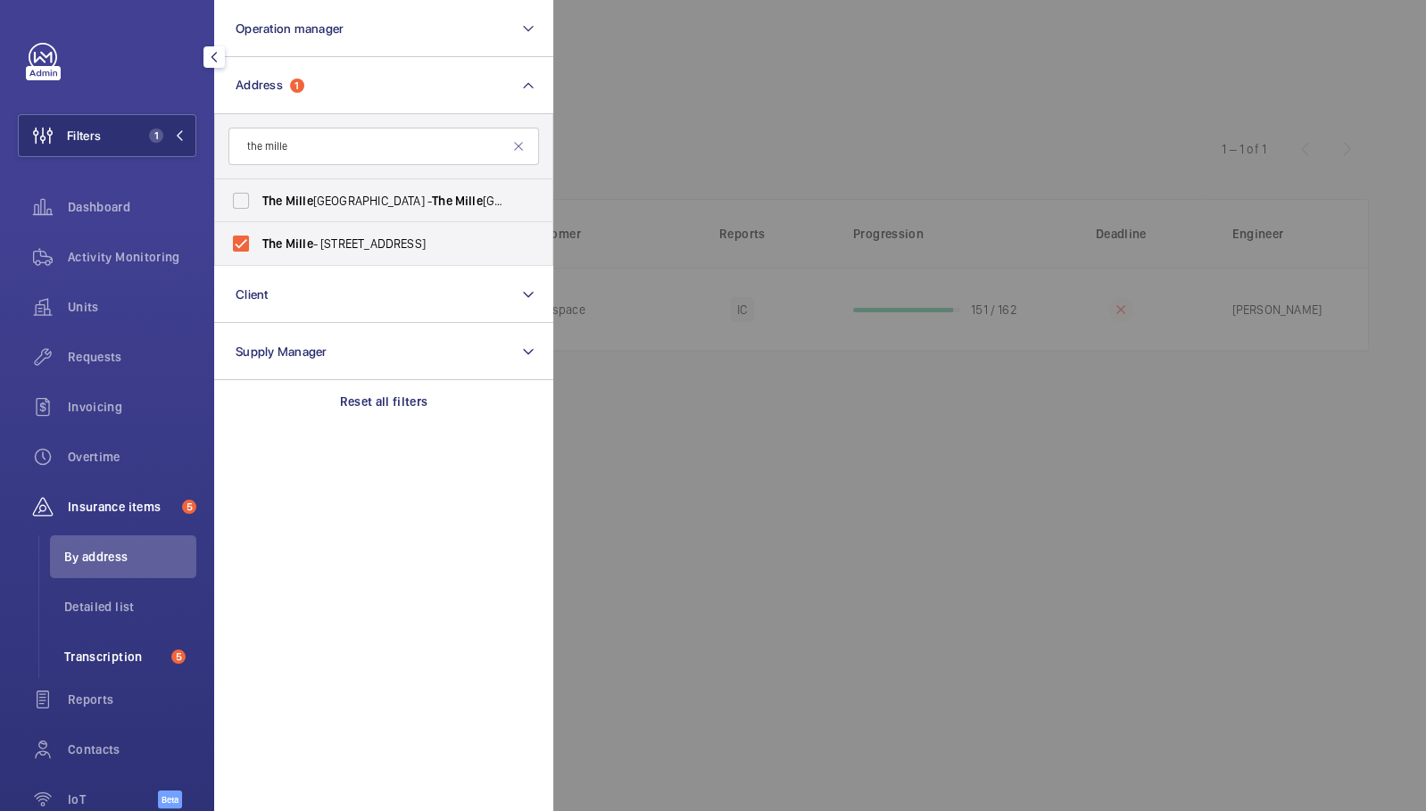
click at [104, 659] on span "Transcription" at bounding box center [114, 657] width 100 height 18
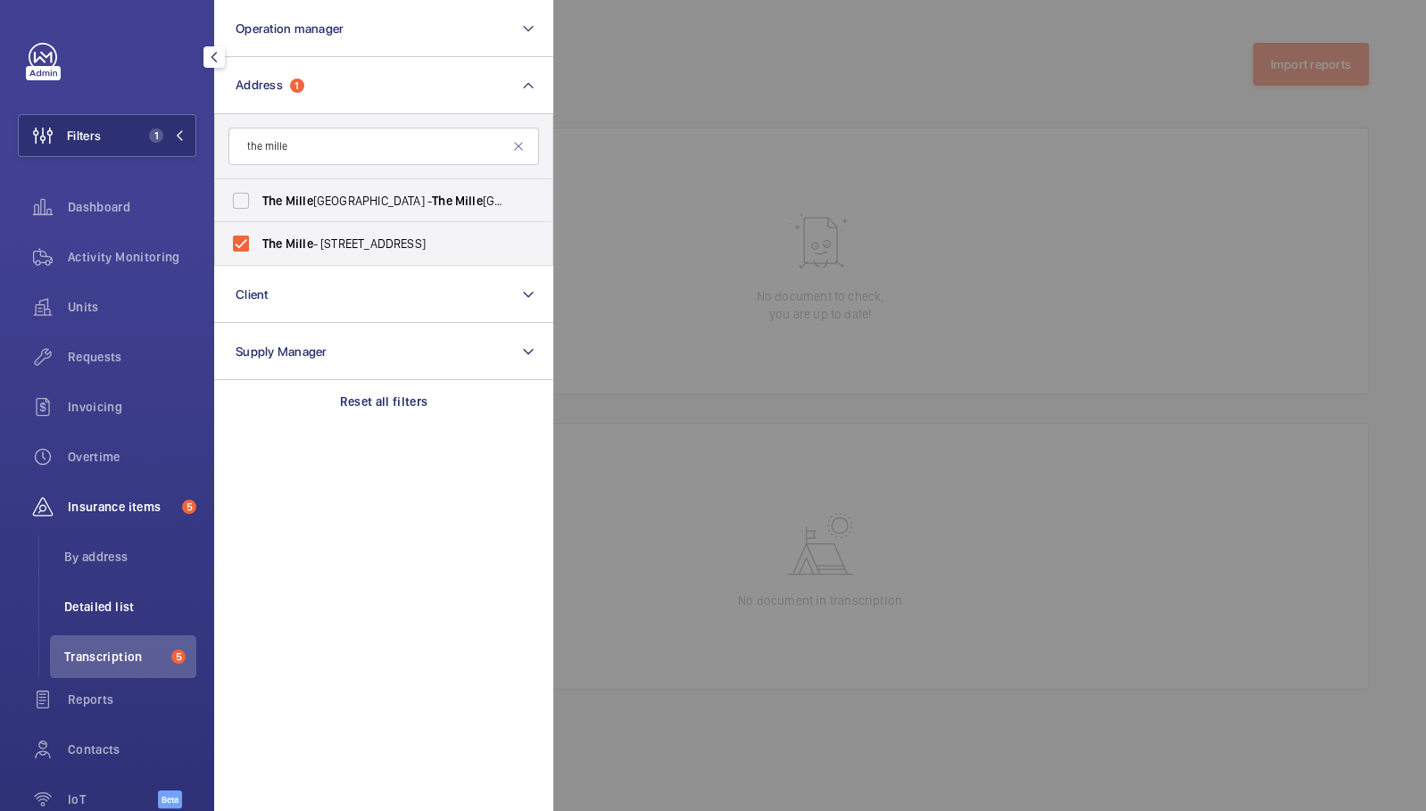
click at [94, 605] on span "Detailed list" at bounding box center [130, 607] width 132 height 18
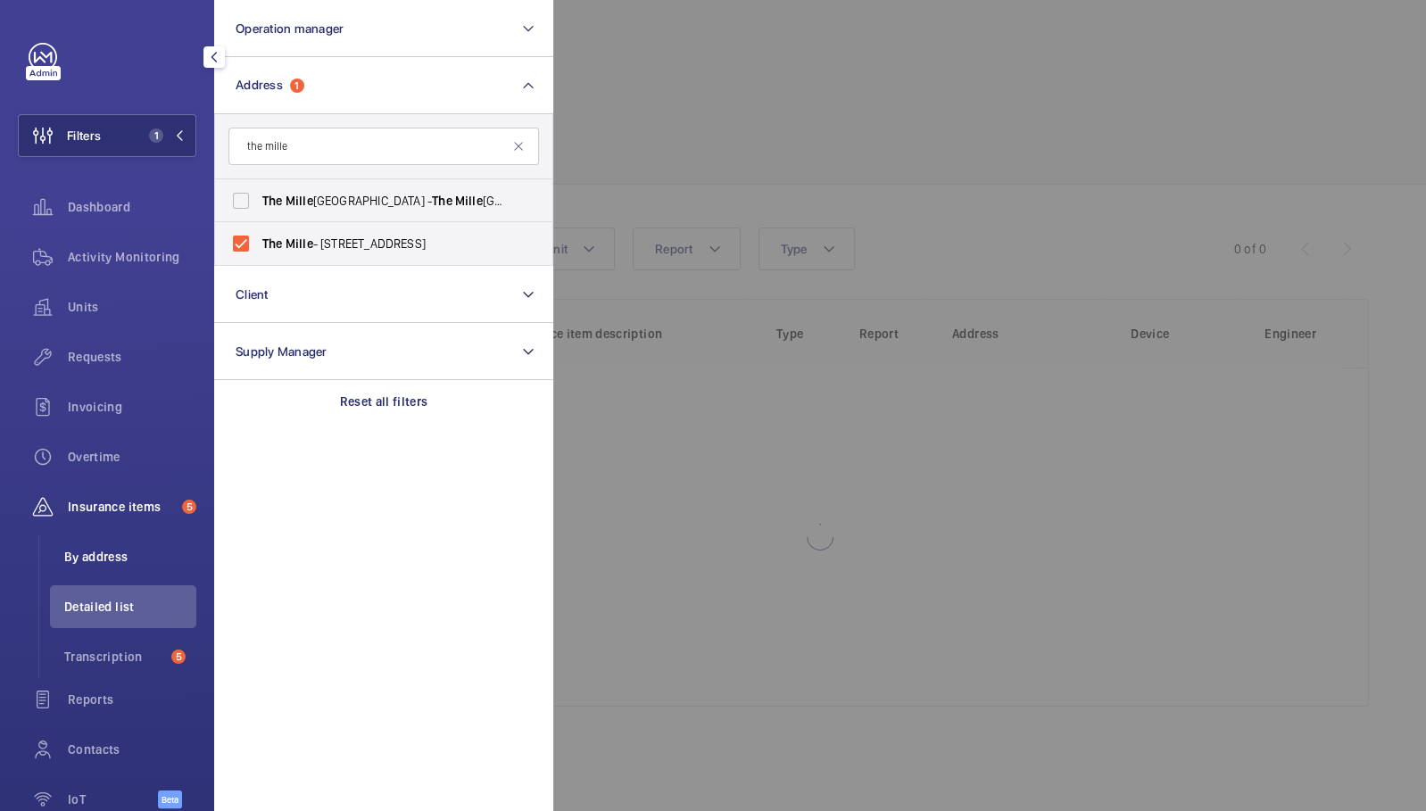
click at [103, 563] on span "By address" at bounding box center [130, 557] width 132 height 18
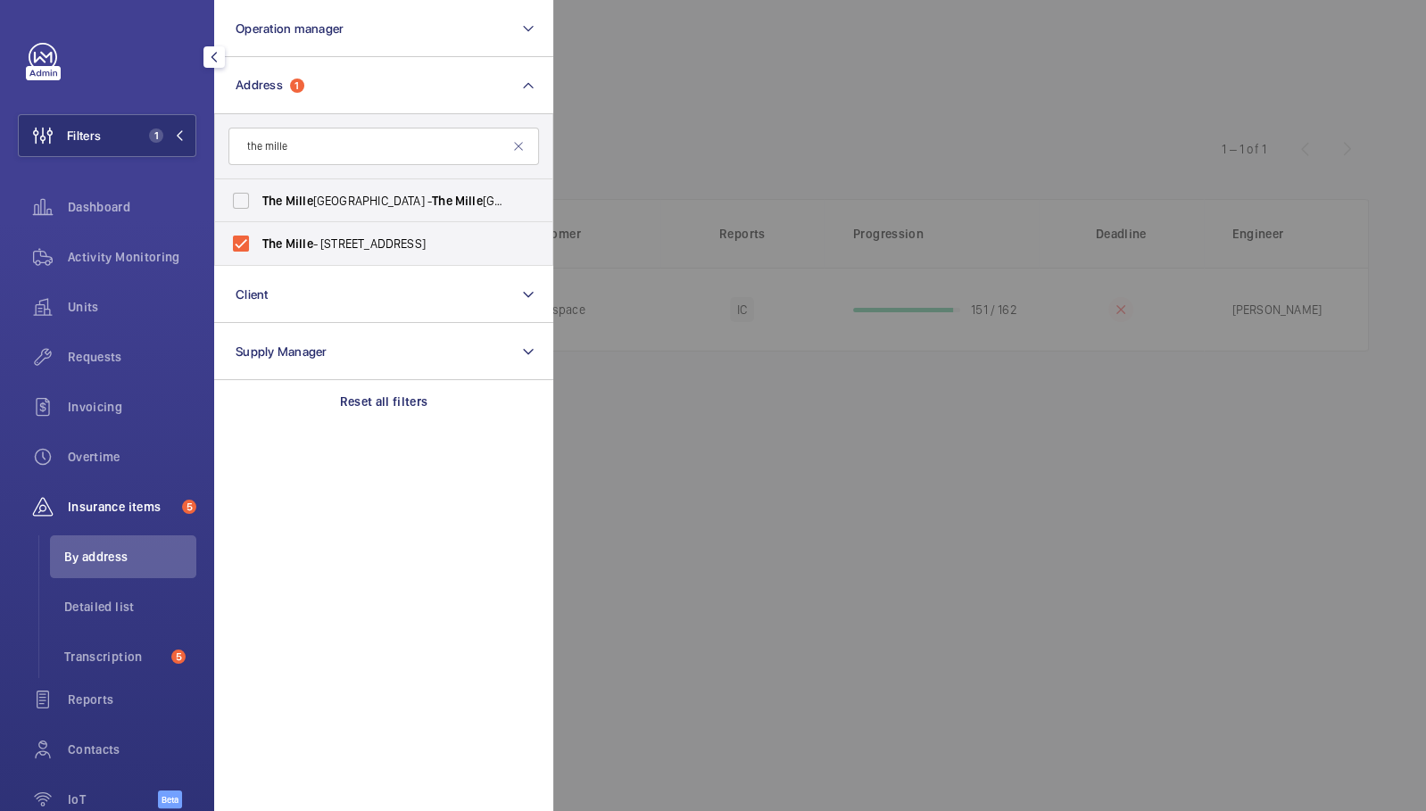
click at [664, 426] on div at bounding box center [1266, 405] width 1426 height 811
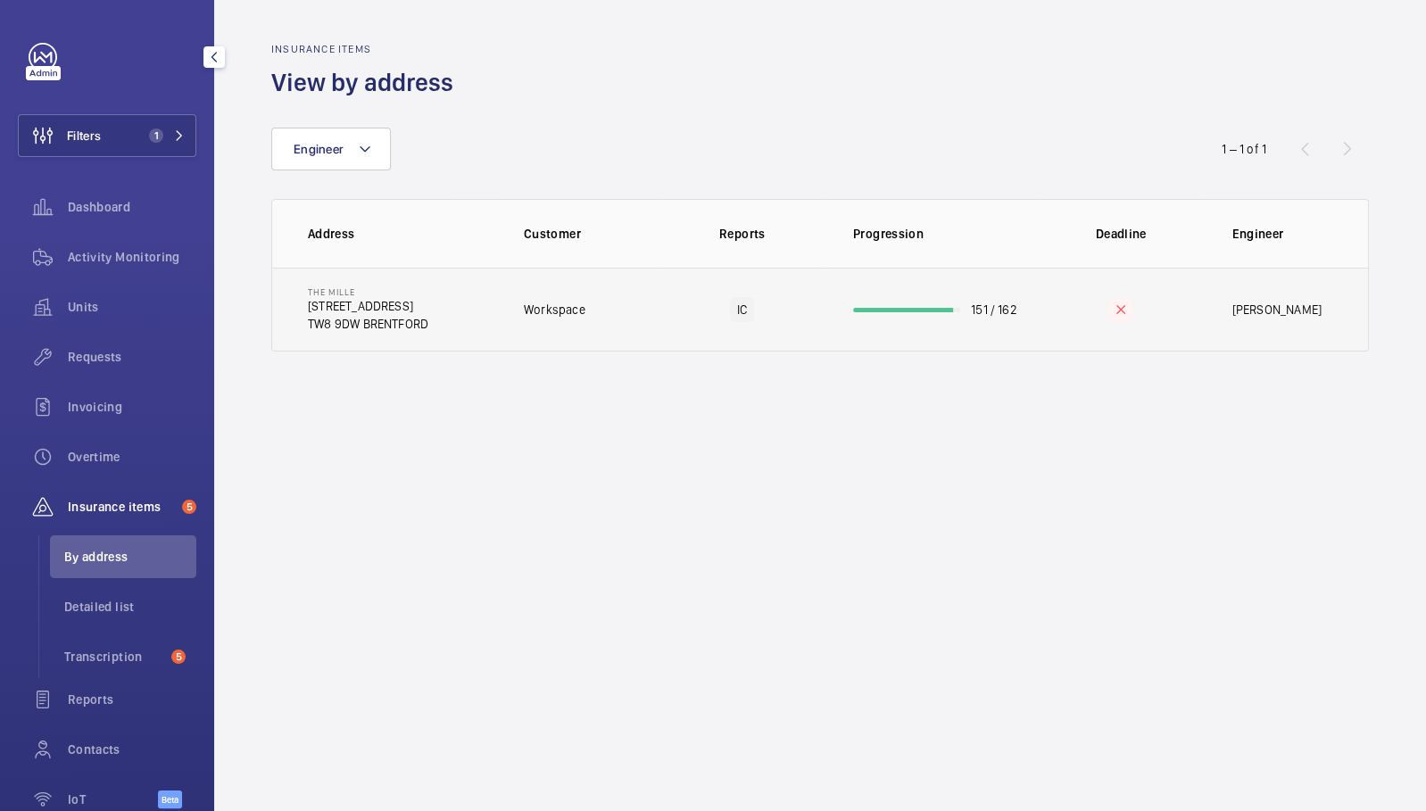
click at [361, 315] on p "TW8 9DW BRENTFORD" at bounding box center [368, 324] width 120 height 18
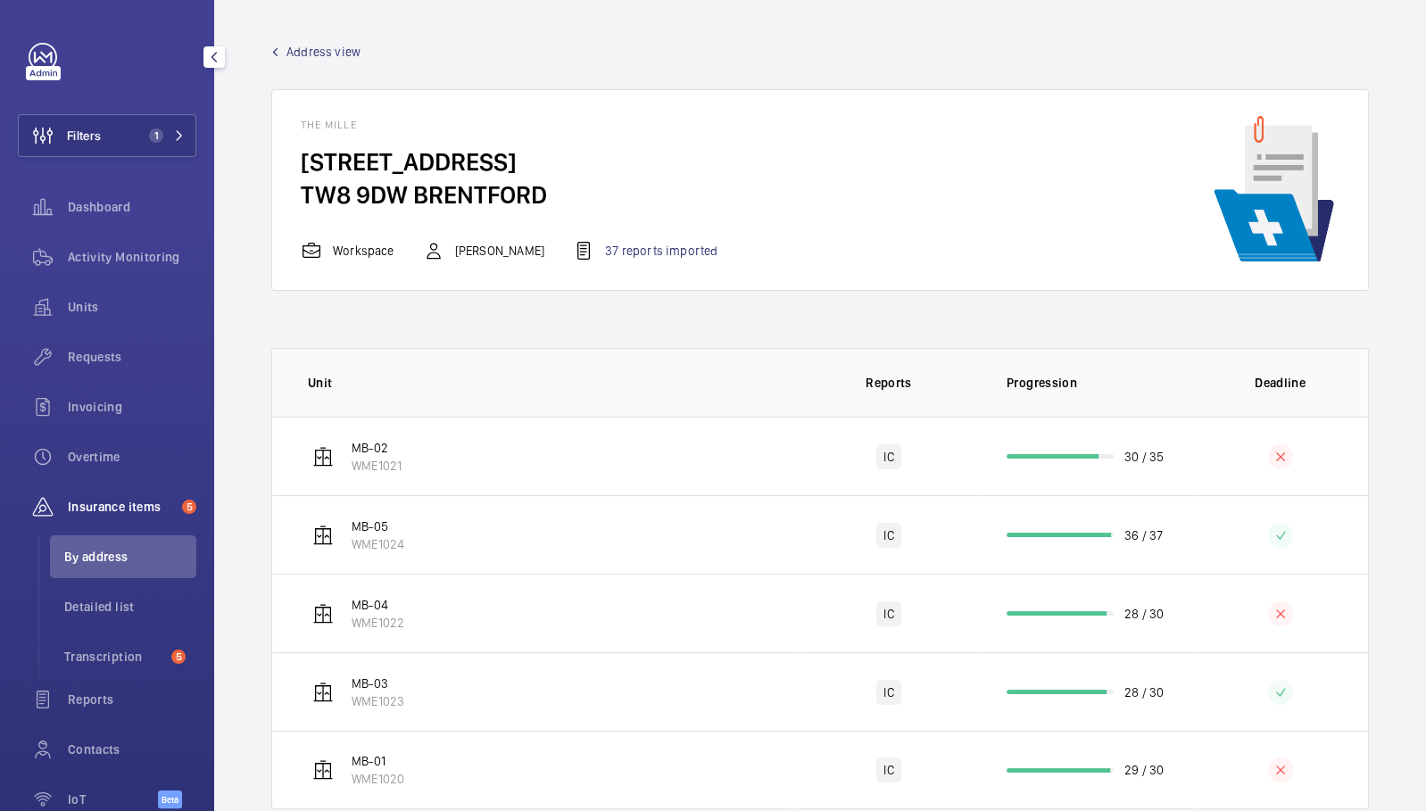
scroll to position [40, 0]
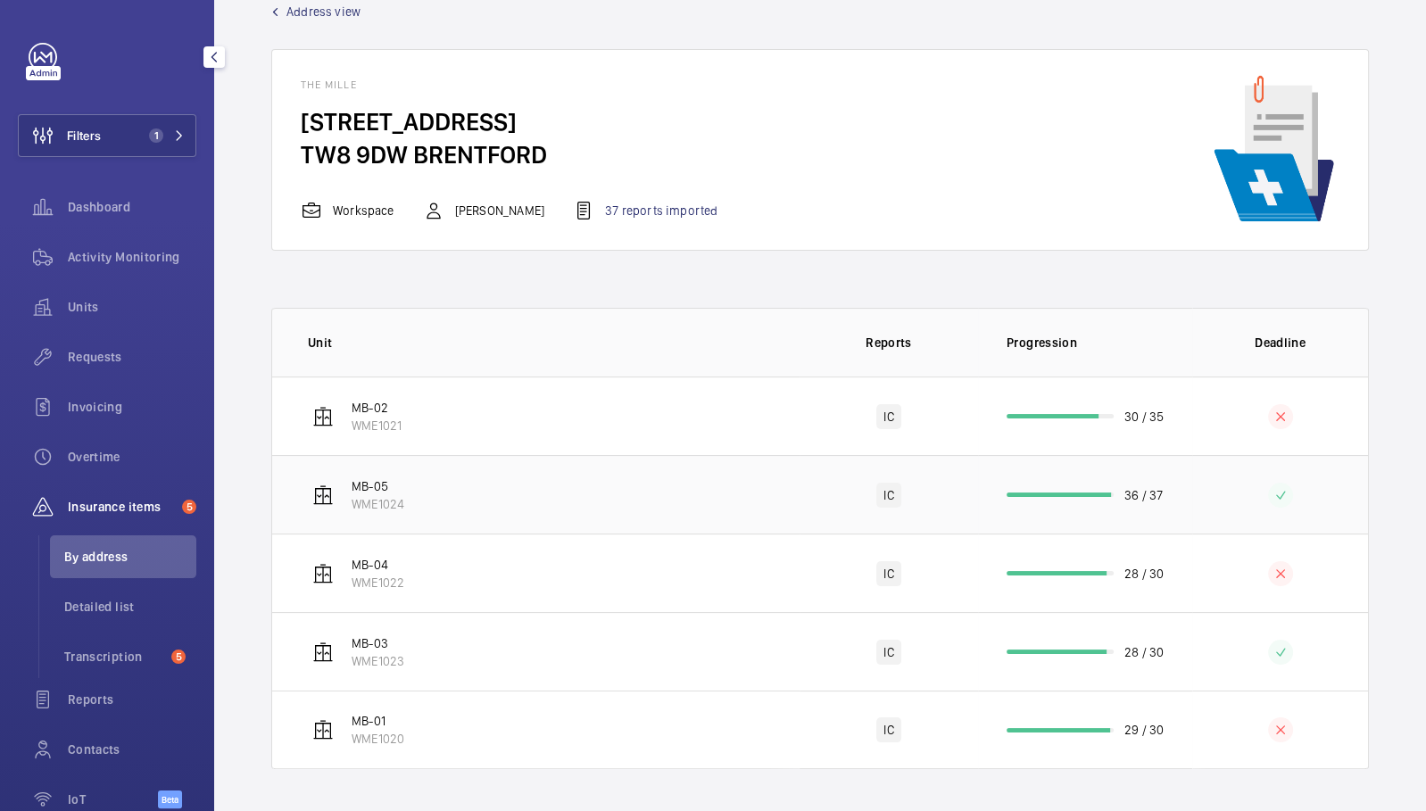
click at [431, 494] on td "MB-05 WME1024" at bounding box center [535, 494] width 527 height 79
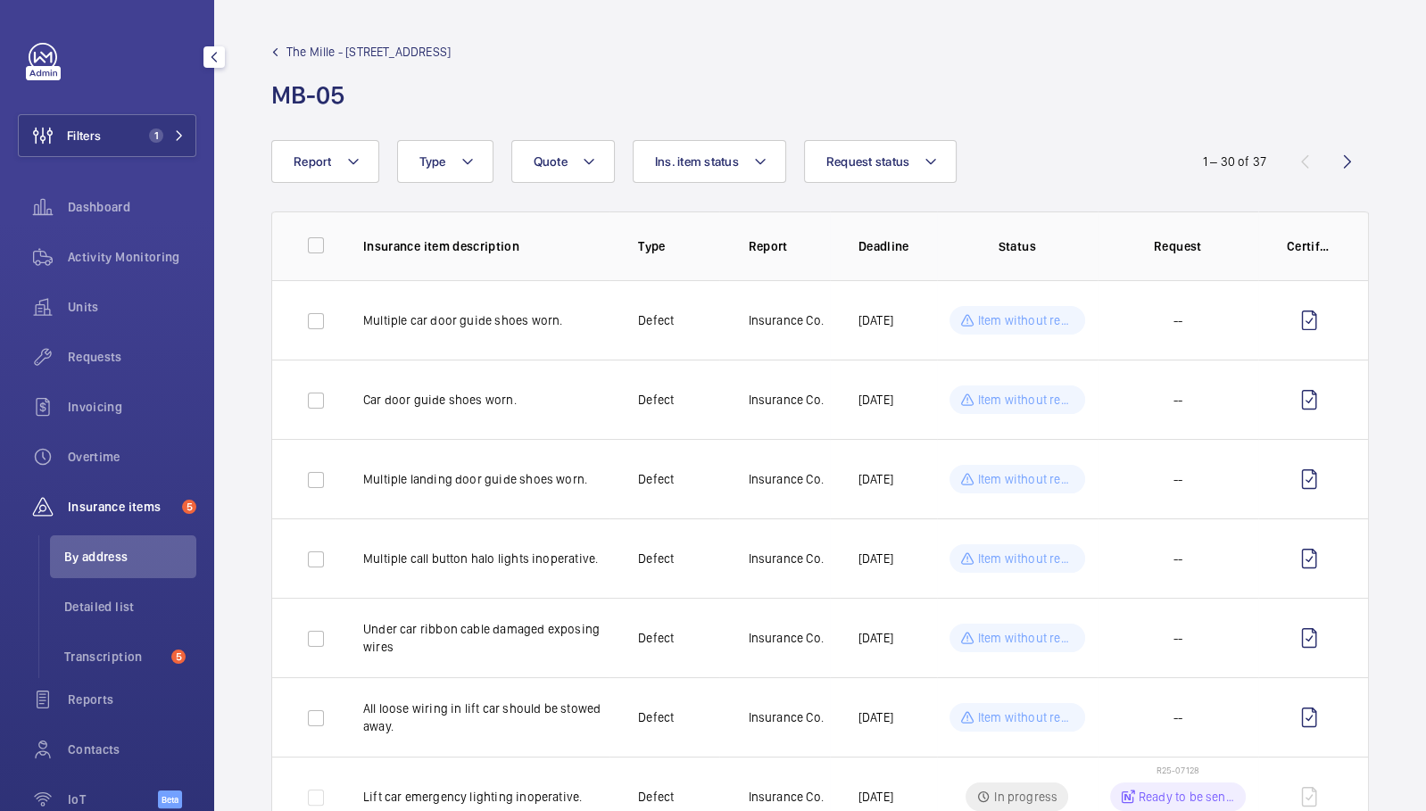
click at [281, 49] on link "The Mille - [STREET_ADDRESS]" at bounding box center [360, 52] width 179 height 18
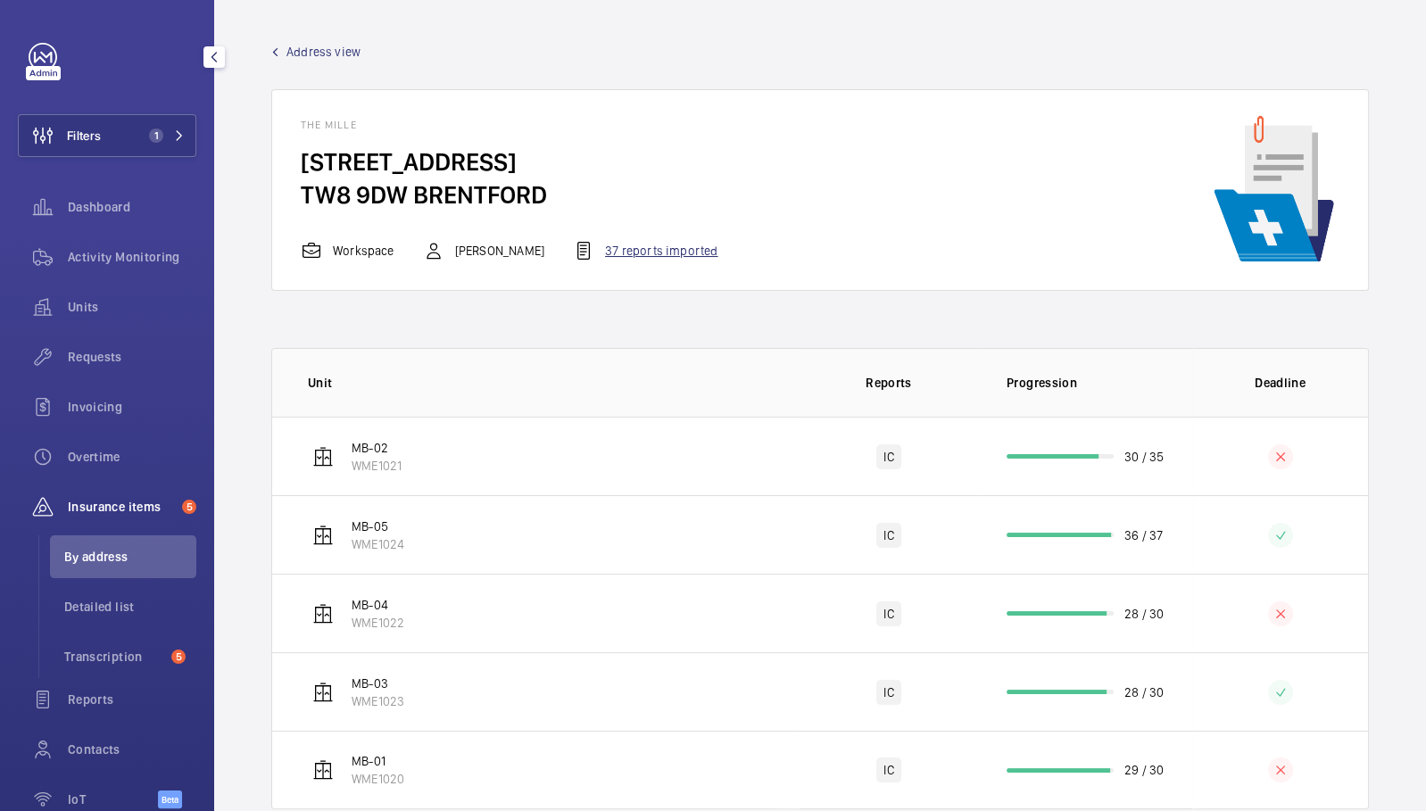
click at [614, 259] on div "37 reports imported" at bounding box center [645, 250] width 145 height 21
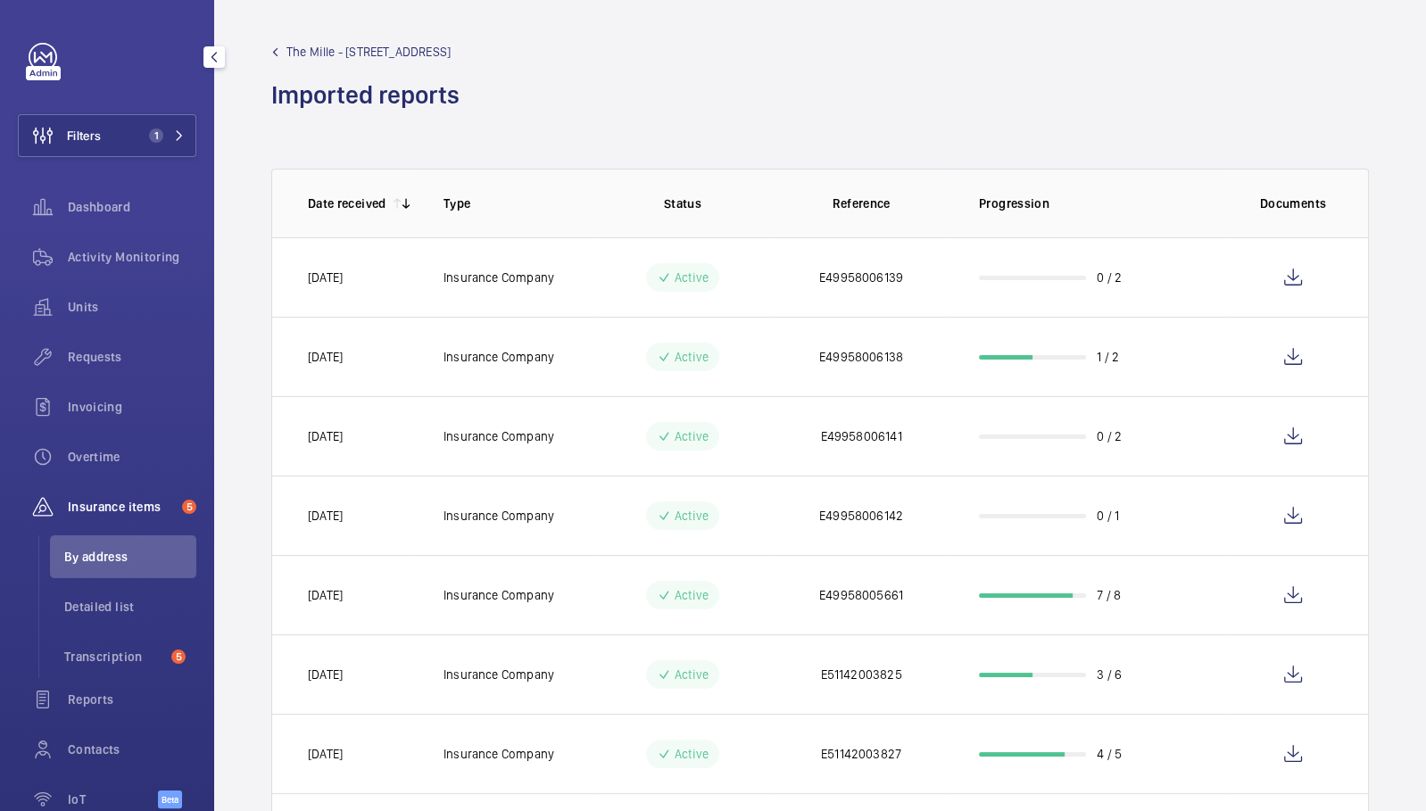
click at [218, 62] on mat-icon "button" at bounding box center [213, 57] width 21 height 14
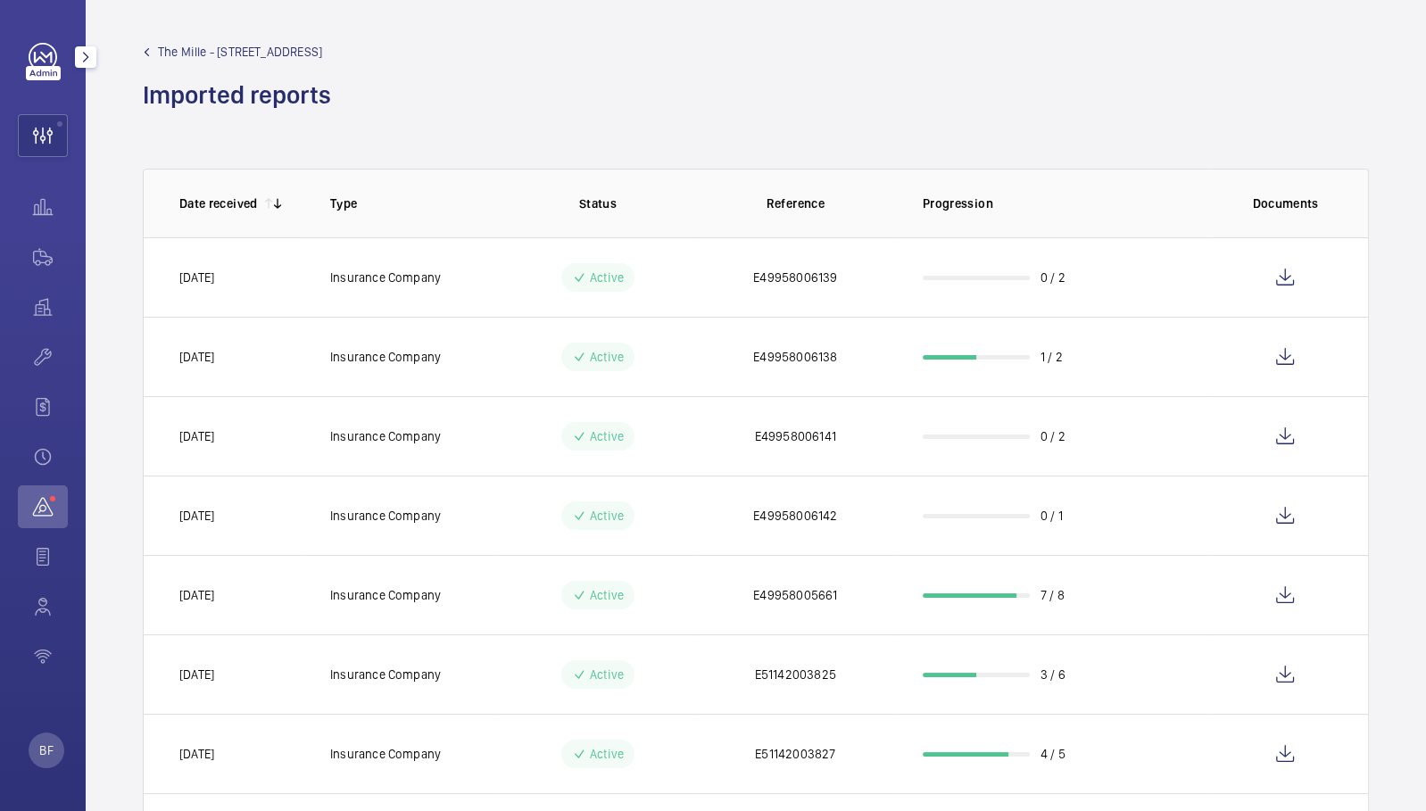
click at [48, 508] on wm-front-icon-button at bounding box center [43, 506] width 50 height 43
click at [122, 558] on button "Transcription 5" at bounding box center [134, 548] width 132 height 32
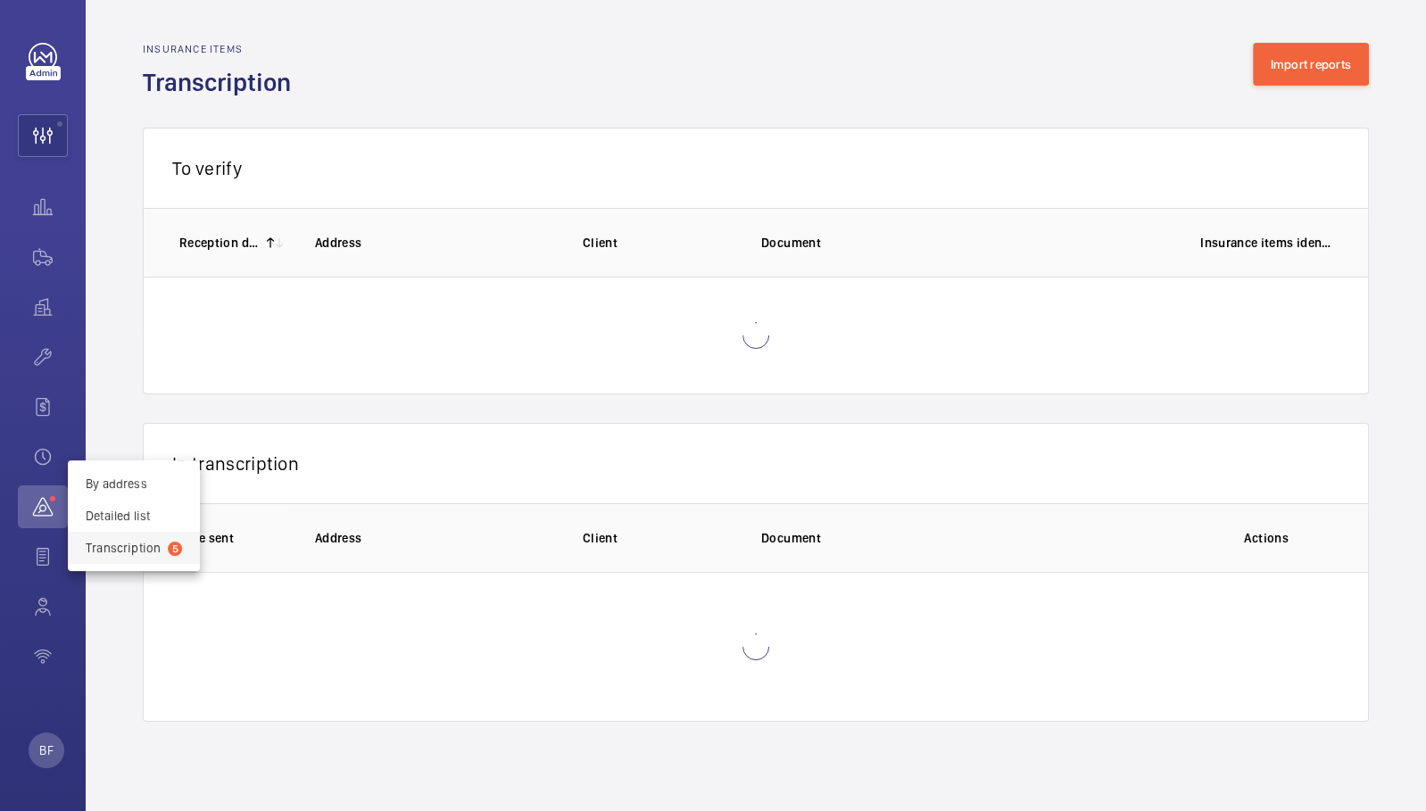
click at [1267, 60] on div at bounding box center [713, 405] width 1426 height 811
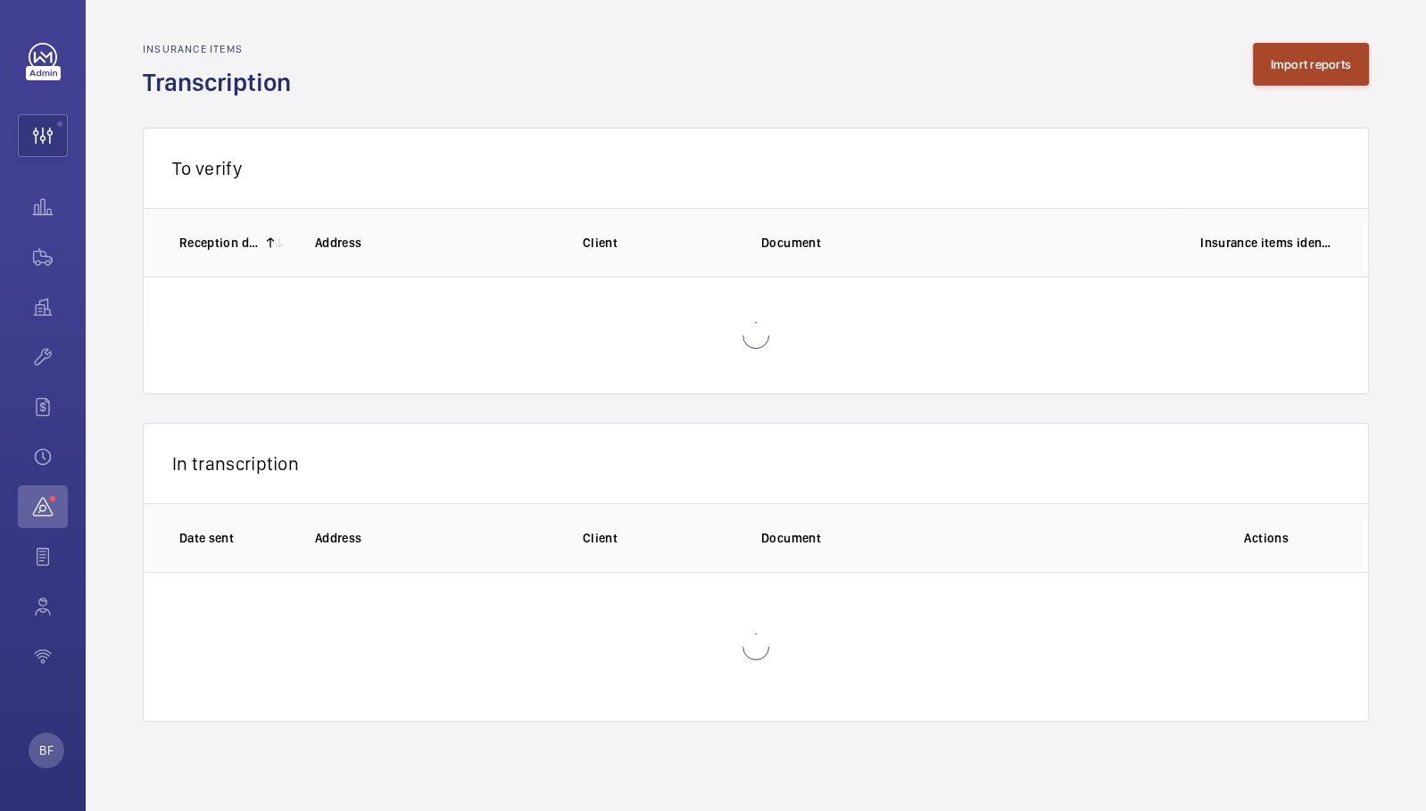
click at [1271, 58] on button "Import reports" at bounding box center [1311, 64] width 117 height 43
click at [46, 144] on wm-front-icon-button at bounding box center [43, 135] width 48 height 43
click at [42, 147] on wm-front-icon-button at bounding box center [43, 135] width 48 height 43
click at [60, 138] on wm-front-icon-button at bounding box center [43, 135] width 48 height 43
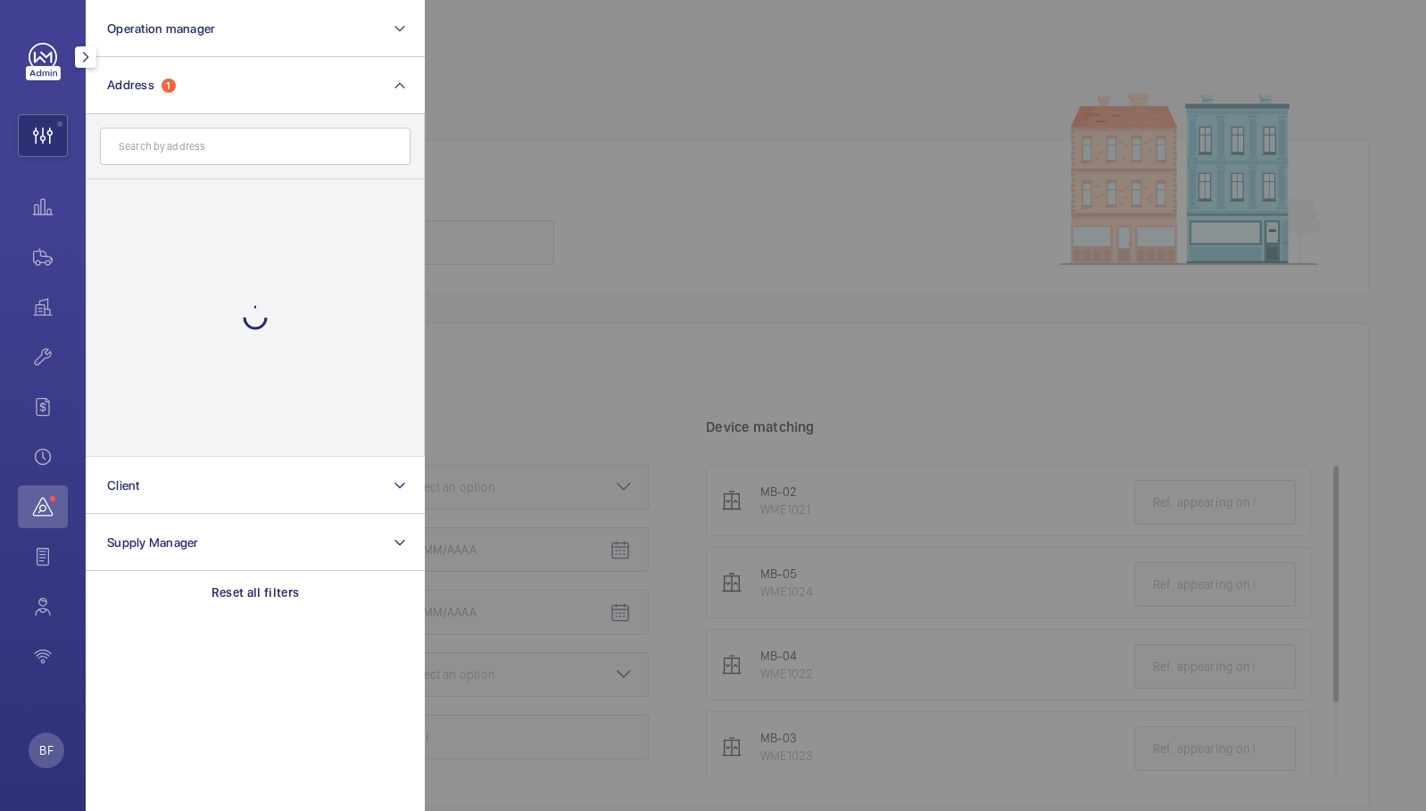
drag, startPoint x: 60, startPoint y: 138, endPoint x: 692, endPoint y: 138, distance: 631.8
click at [692, 138] on div at bounding box center [1138, 405] width 1426 height 811
click at [692, 138] on wm-front-admin-header "Back Import reports" at bounding box center [756, 91] width 1226 height 97
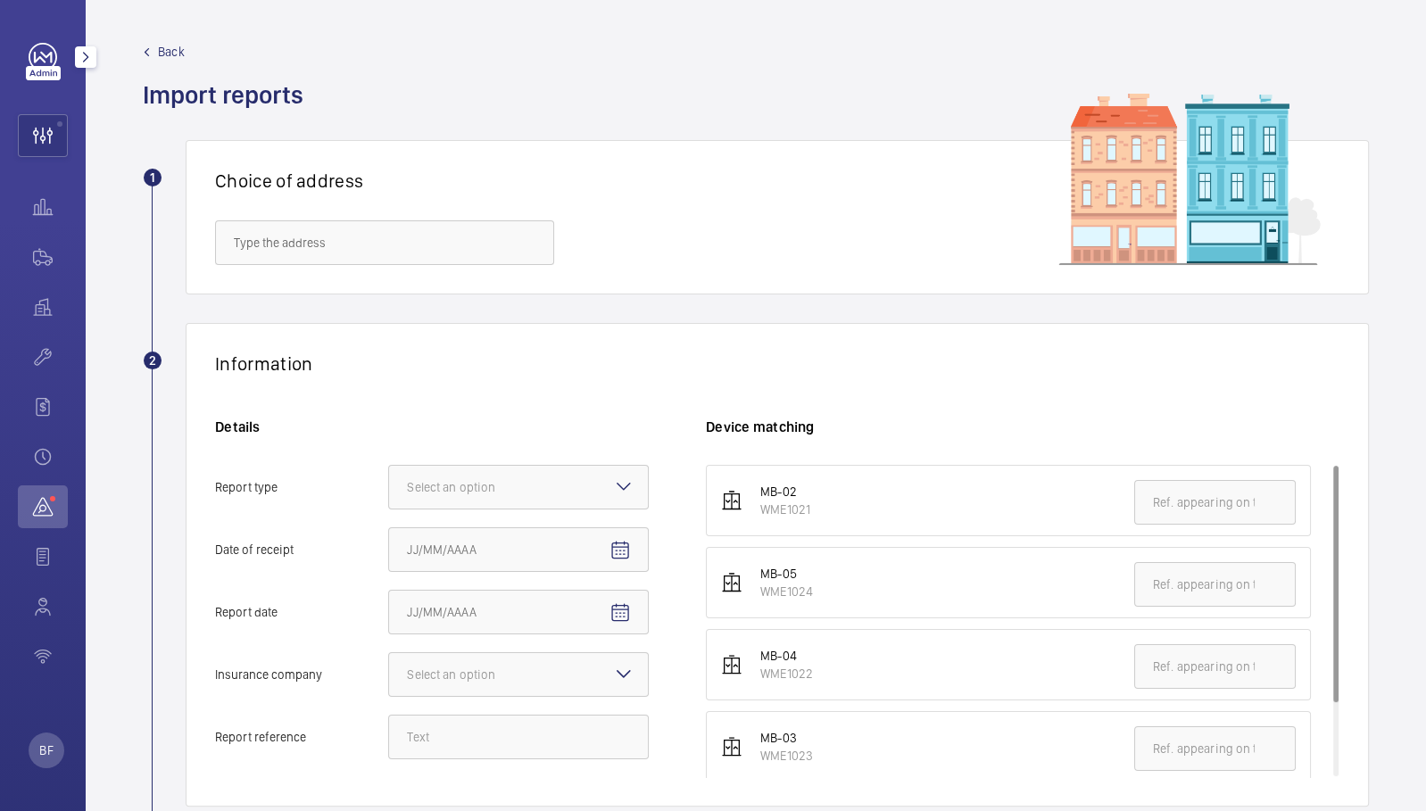
click at [692, 138] on wm-front-admin-header "Back Import reports" at bounding box center [756, 91] width 1226 height 97
click at [439, 256] on input "text" at bounding box center [384, 242] width 339 height 45
click at [398, 301] on span "The Mille - [STREET_ADDRESS]" at bounding box center [316, 296] width 164 height 18
type input "The Mille - [STREET_ADDRESS]"
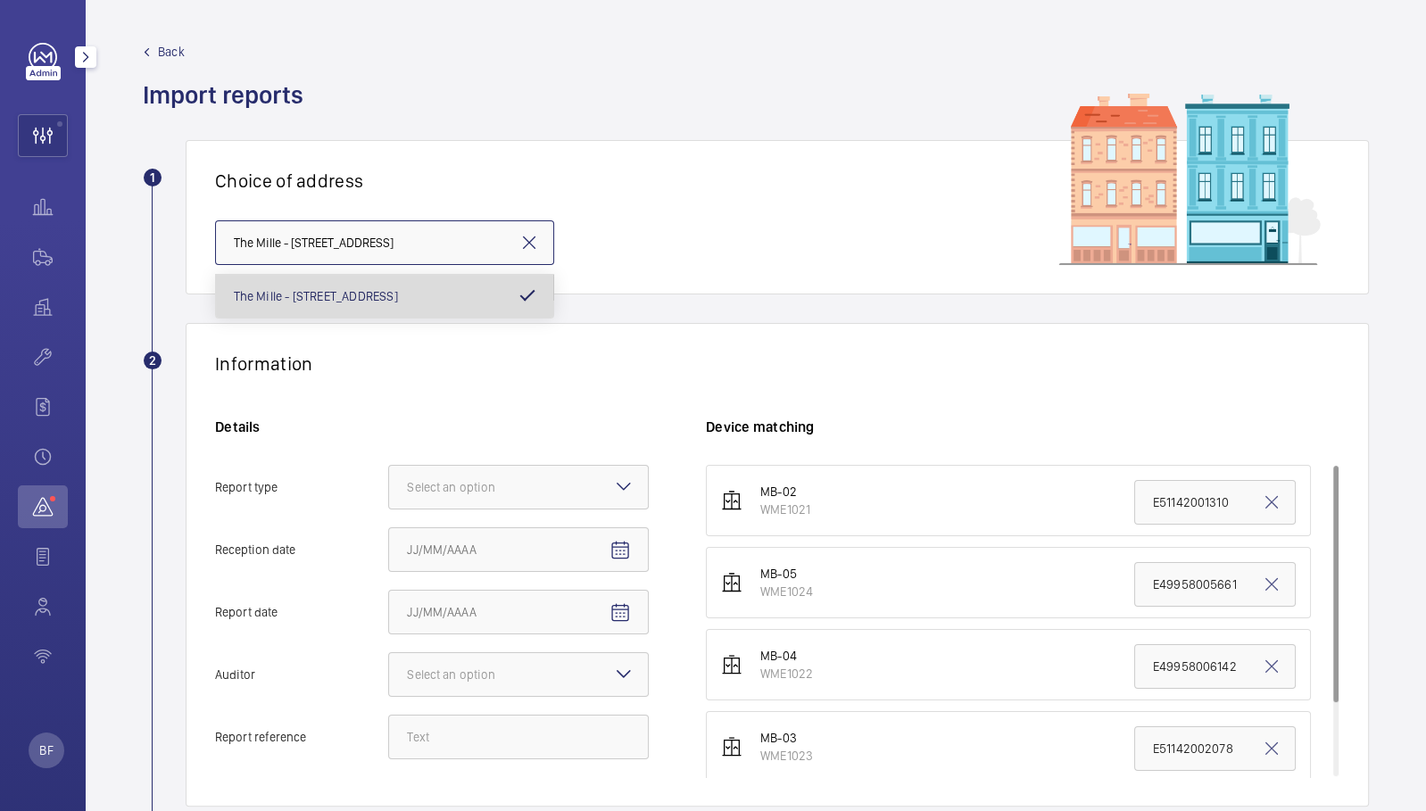
scroll to position [0, 4]
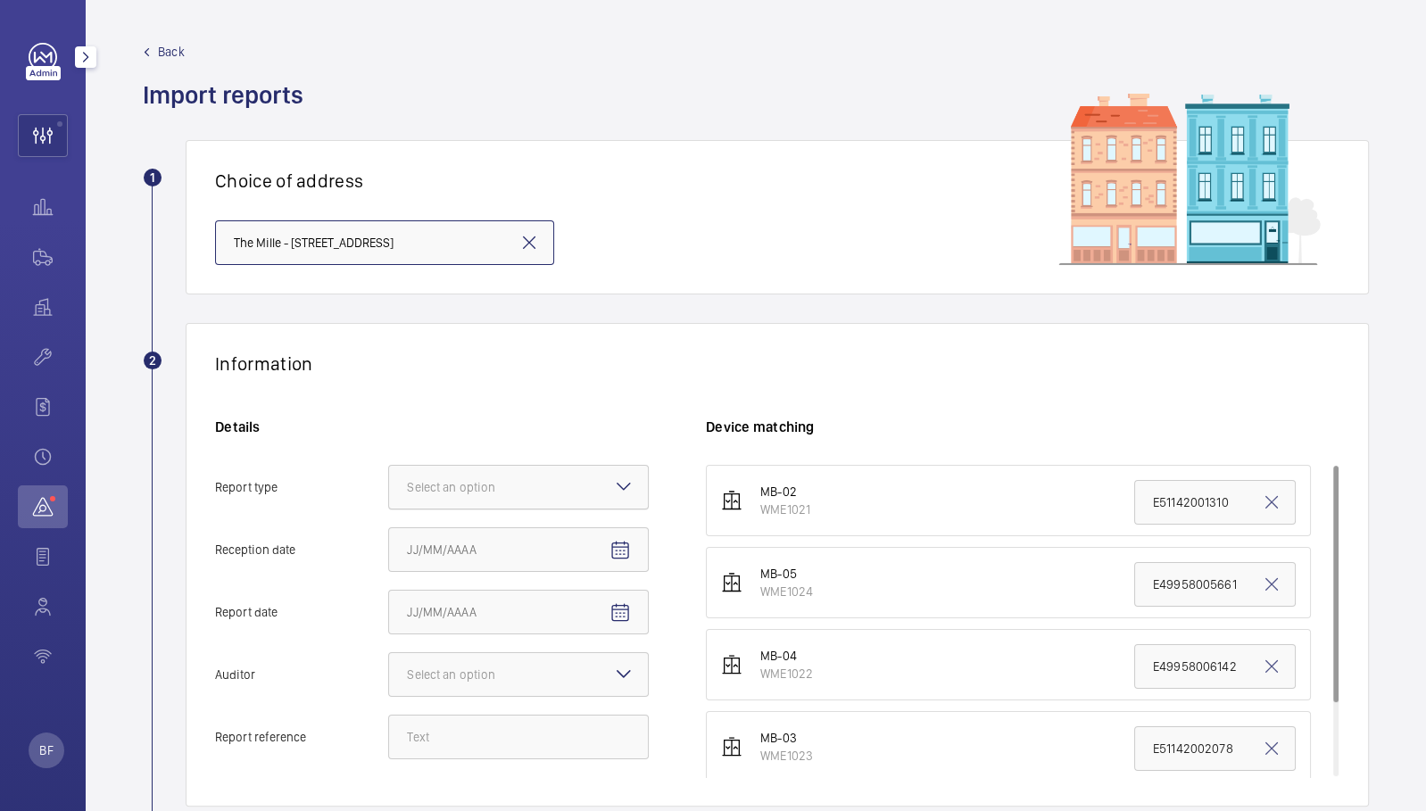
click at [534, 499] on div at bounding box center [518, 487] width 259 height 43
click at [389, 499] on input "Report type Select an option" at bounding box center [389, 487] width 0 height 43
click at [551, 535] on span "Insurance company" at bounding box center [518, 542] width 223 height 18
click at [389, 509] on input "Report type Select an option Insurance company Consultant" at bounding box center [389, 487] width 0 height 43
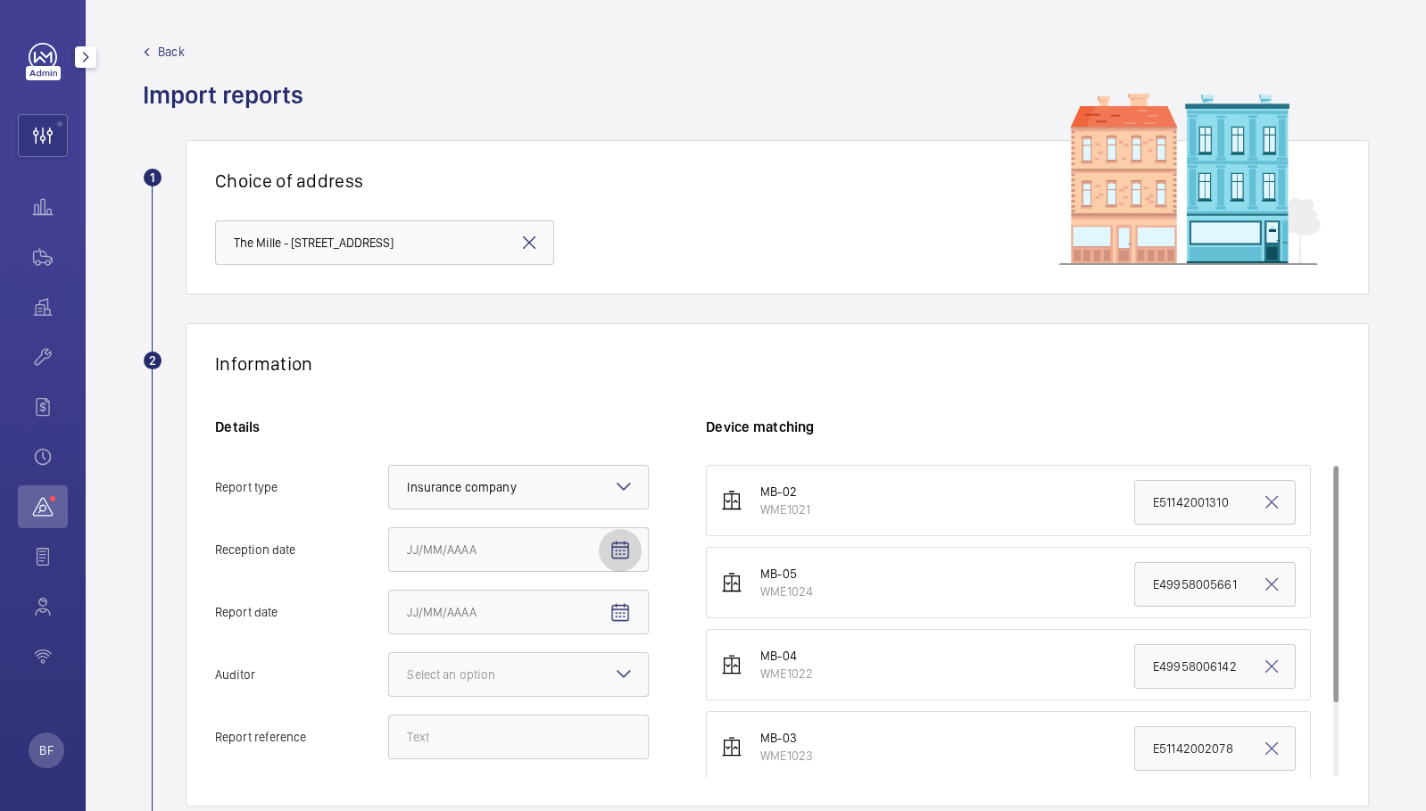
click at [624, 553] on mat-icon "Open calendar" at bounding box center [619, 550] width 21 height 21
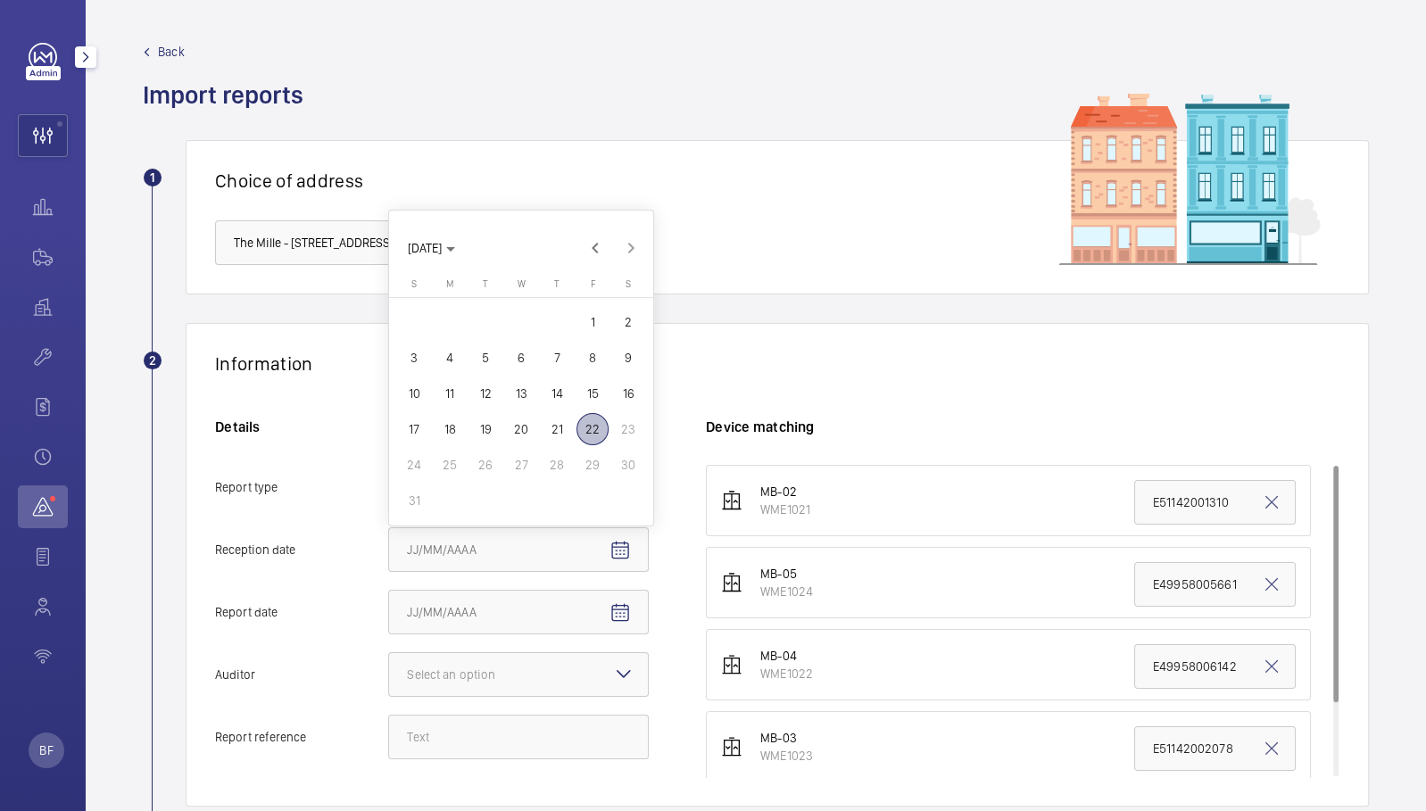
click at [599, 427] on span "22" at bounding box center [592, 429] width 32 height 32
type input "[DATE]"
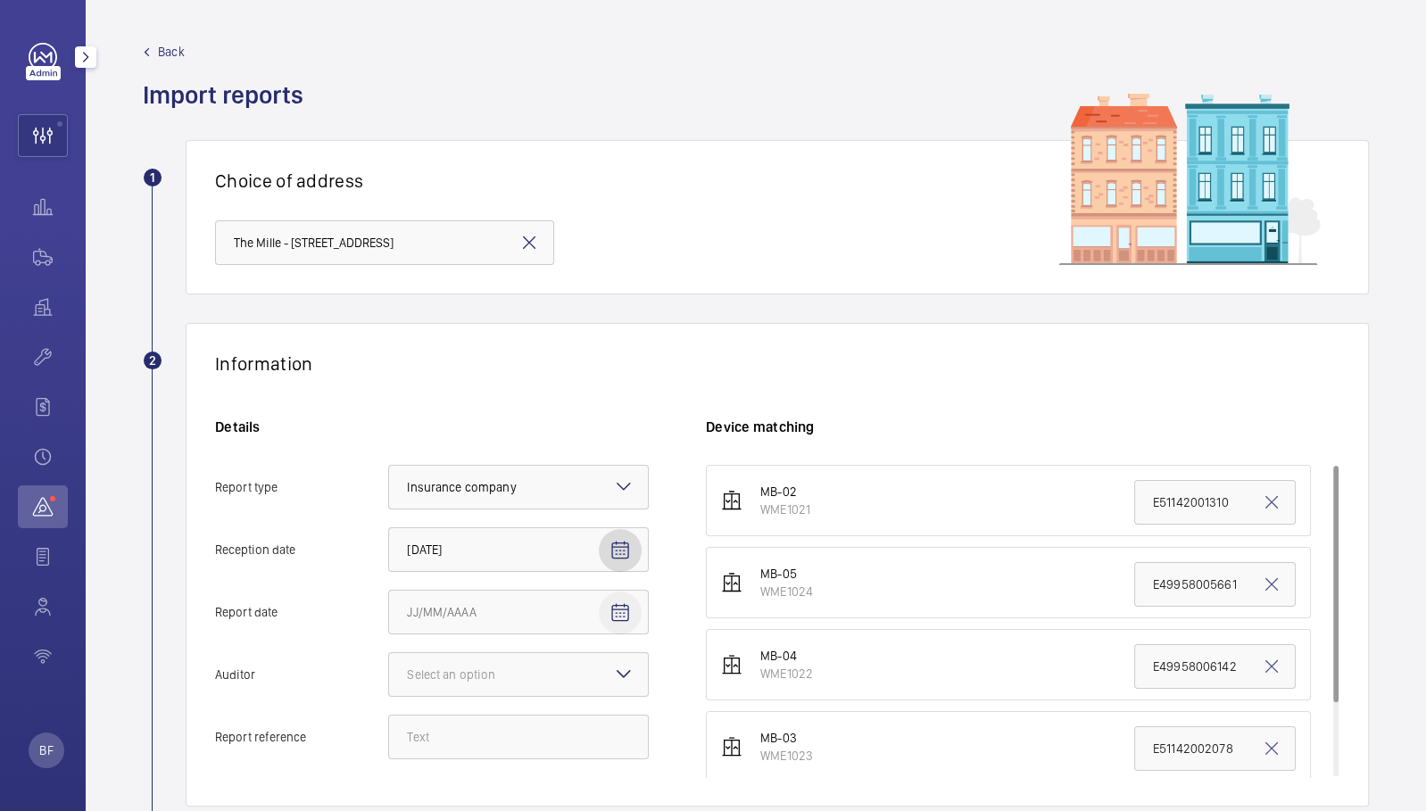
click at [615, 616] on mat-icon "Open calendar" at bounding box center [619, 612] width 21 height 21
click at [593, 309] on span "Previous month" at bounding box center [595, 311] width 36 height 36
click at [488, 414] on span "1" at bounding box center [485, 420] width 32 height 32
type input "[DATE]"
click at [443, 681] on div "Select an option" at bounding box center [473, 675] width 133 height 18
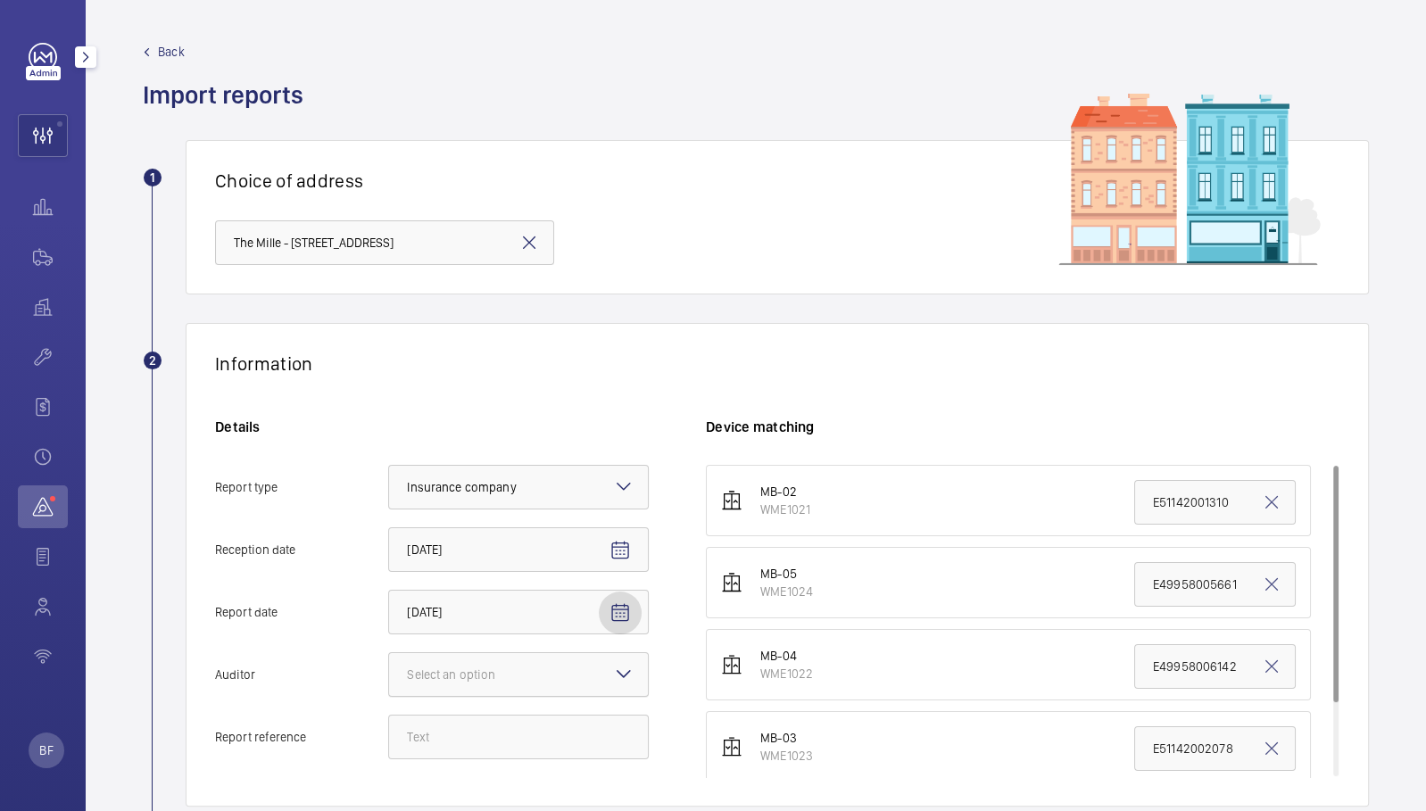
click at [389, 681] on input "Auditor Select an option" at bounding box center [389, 674] width 0 height 43
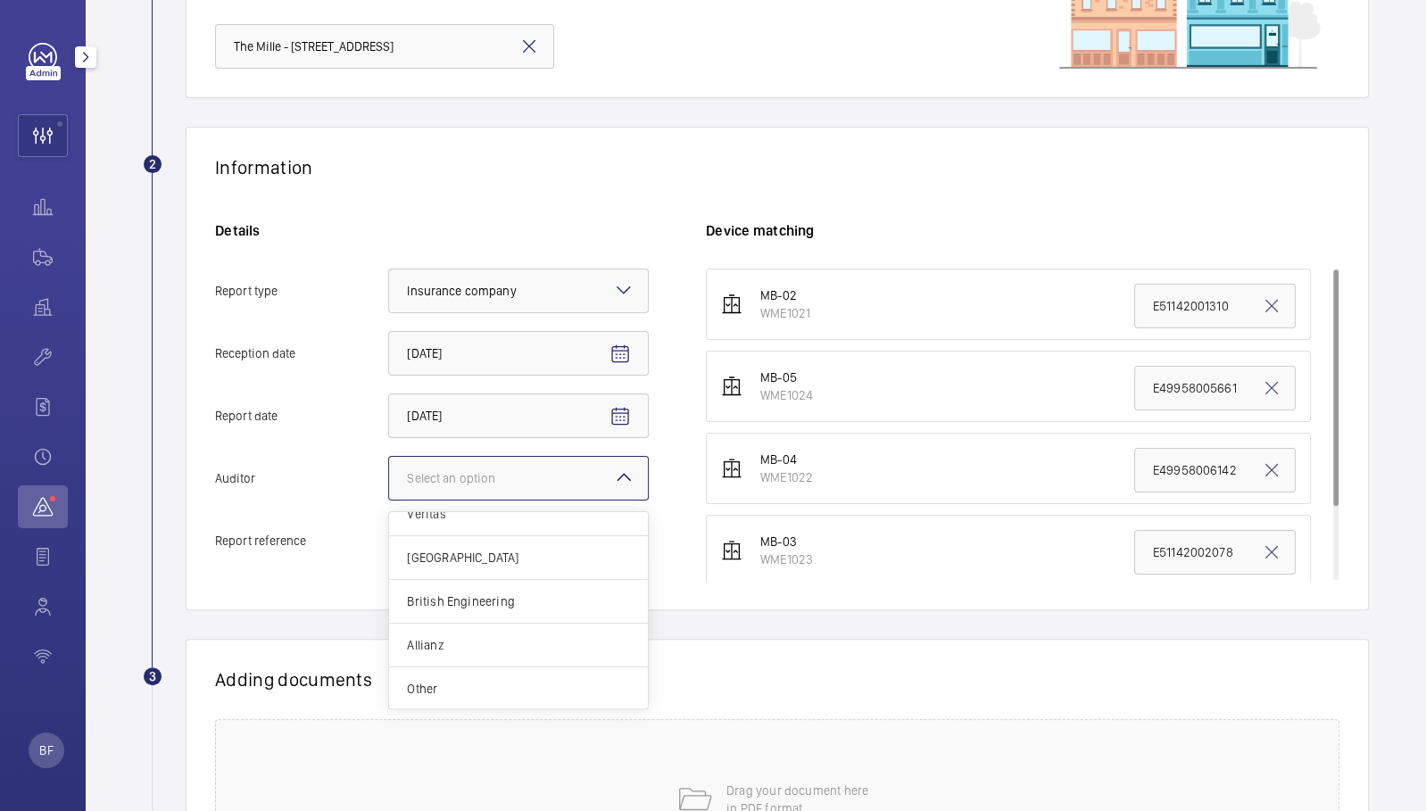
scroll to position [203, 0]
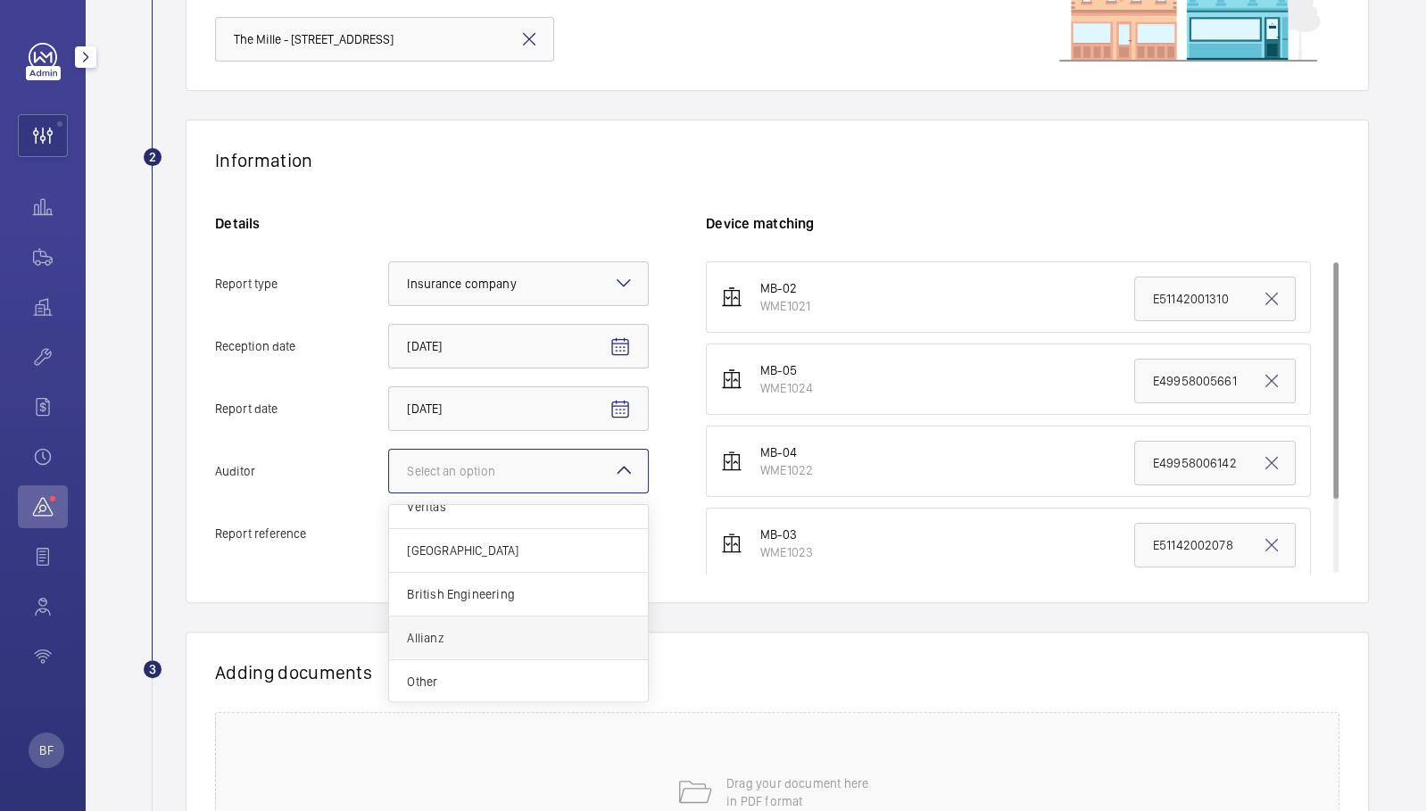
click at [544, 632] on span "Allianz" at bounding box center [518, 638] width 223 height 18
click at [389, 493] on input "Auditor Select an option Veritas Zurich British Engineering Allianz Other" at bounding box center [389, 471] width 0 height 43
click at [550, 530] on input "Report reference" at bounding box center [518, 533] width 261 height 45
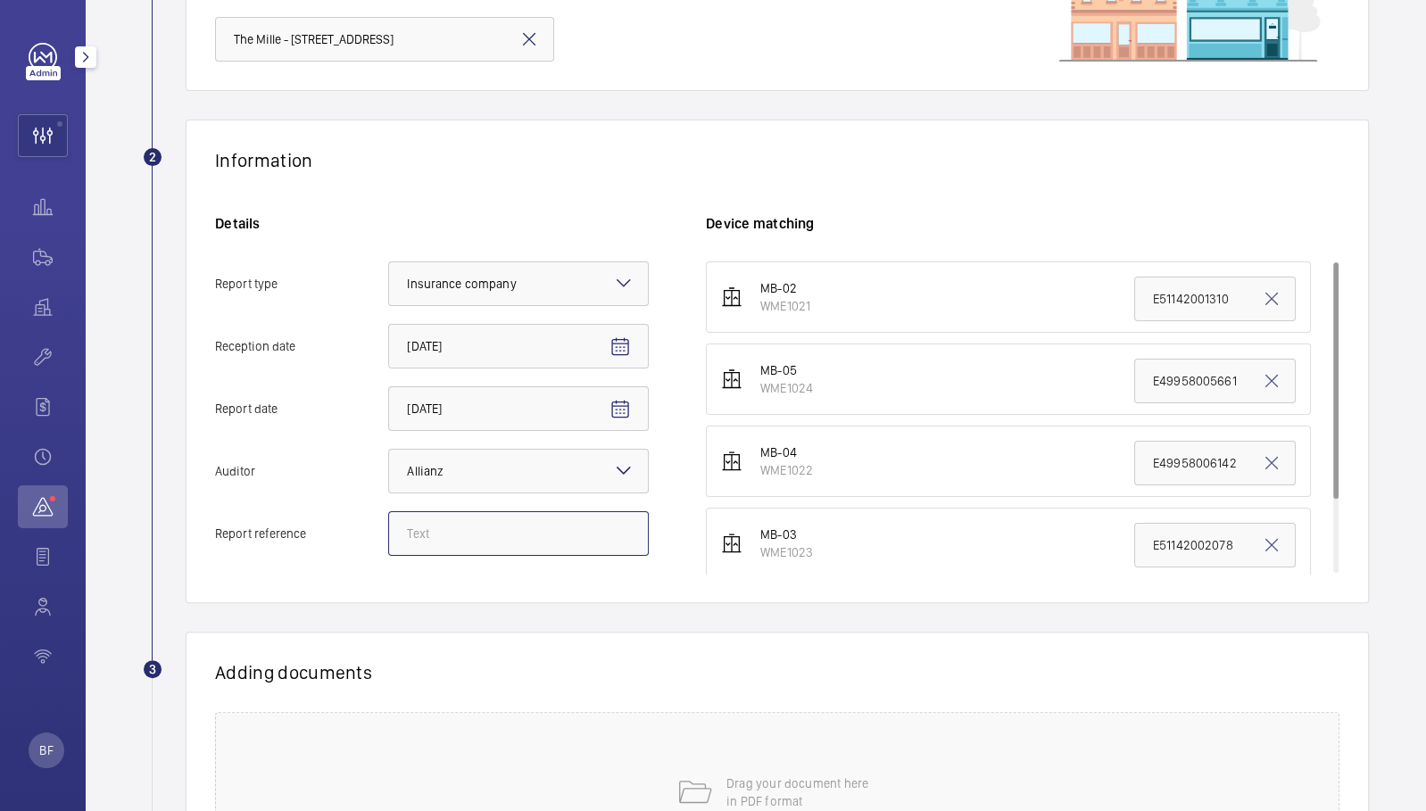
click at [585, 511] on input "Report reference" at bounding box center [518, 533] width 261 height 45
paste input "E49958006140"
type input "E49958006140"
click at [1156, 367] on input "E49958005661" at bounding box center [1215, 381] width 162 height 45
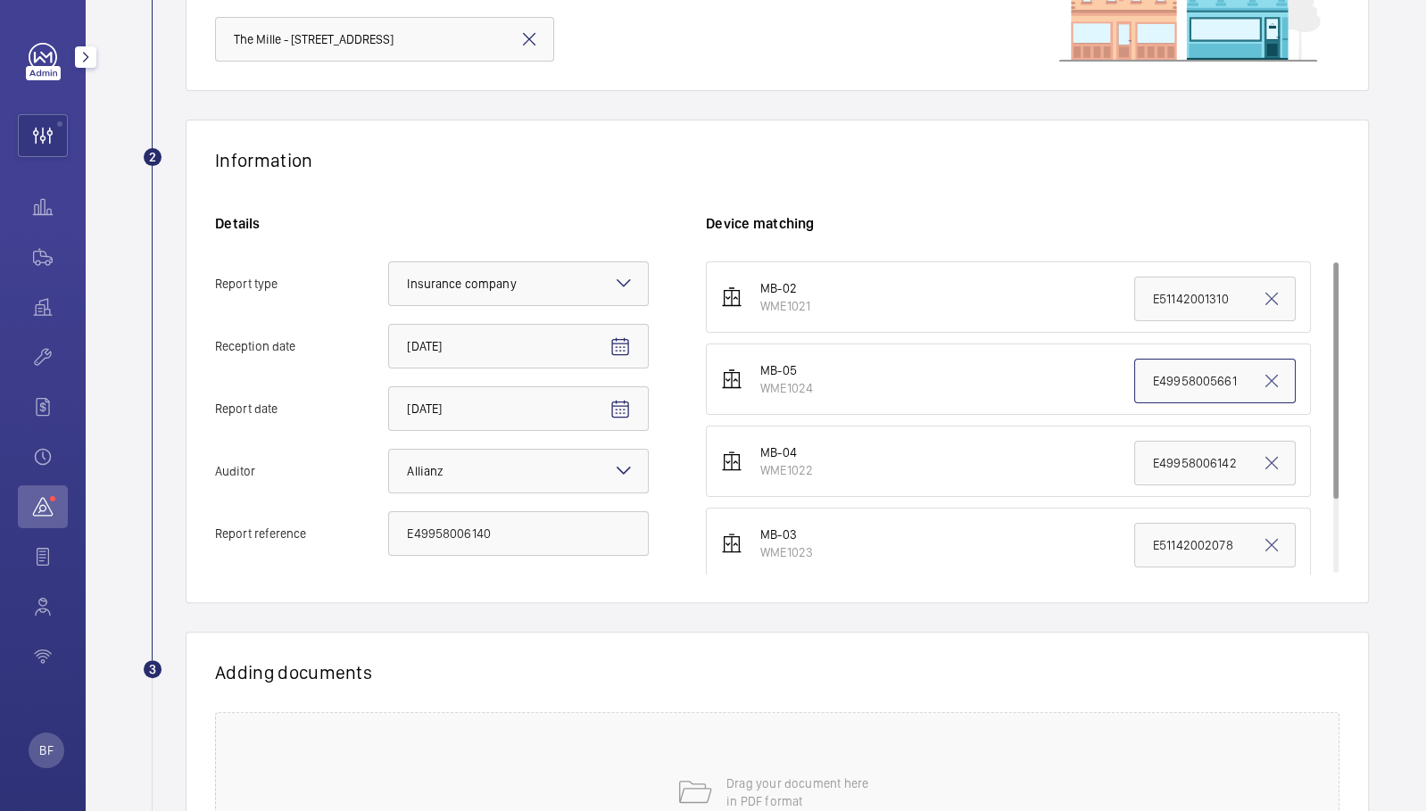
click at [1156, 367] on input "E49958005661" at bounding box center [1215, 381] width 162 height 45
paste input "E49958006140"
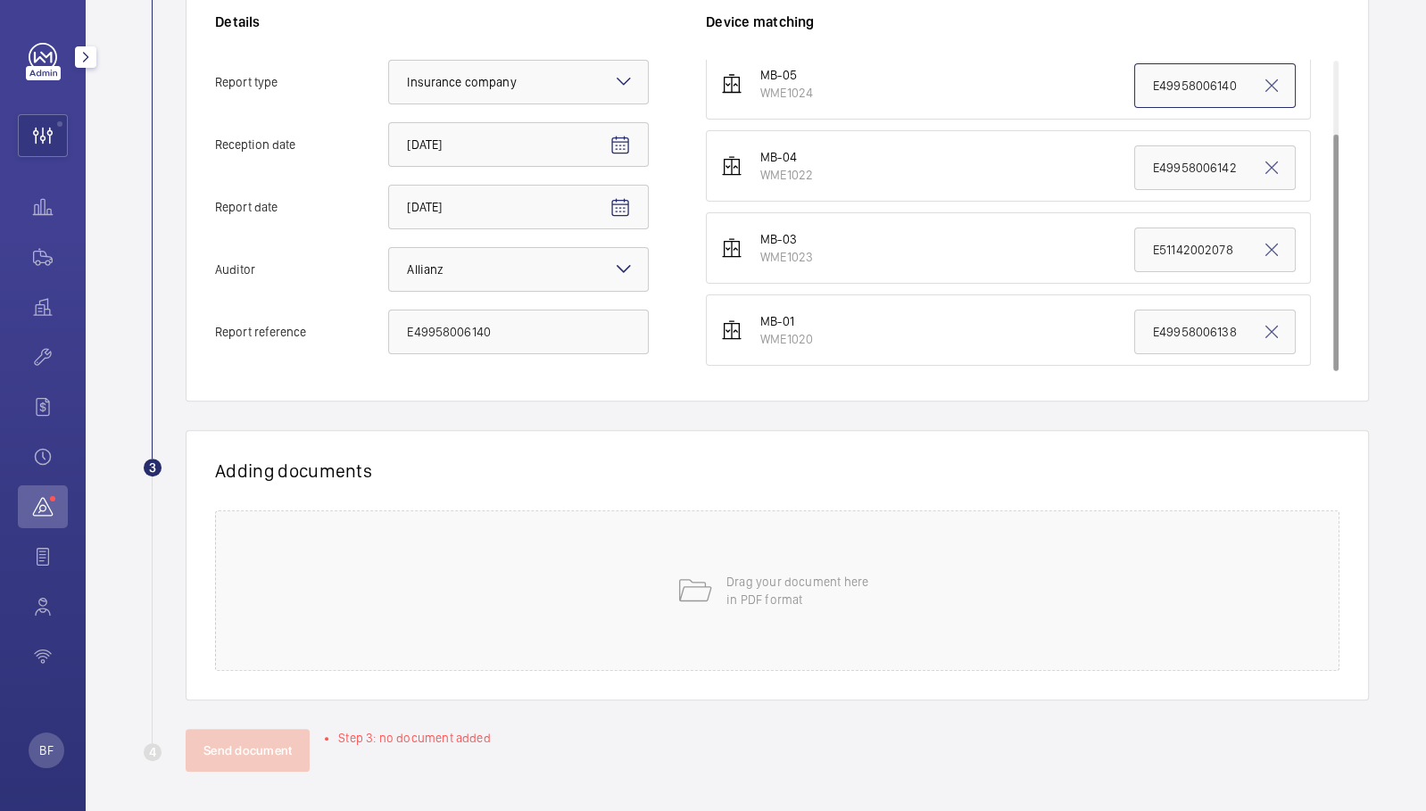
scroll to position [406, 0]
type input "E49958006140"
click at [849, 537] on div "Drag your document here in PDF format" at bounding box center [777, 590] width 1124 height 161
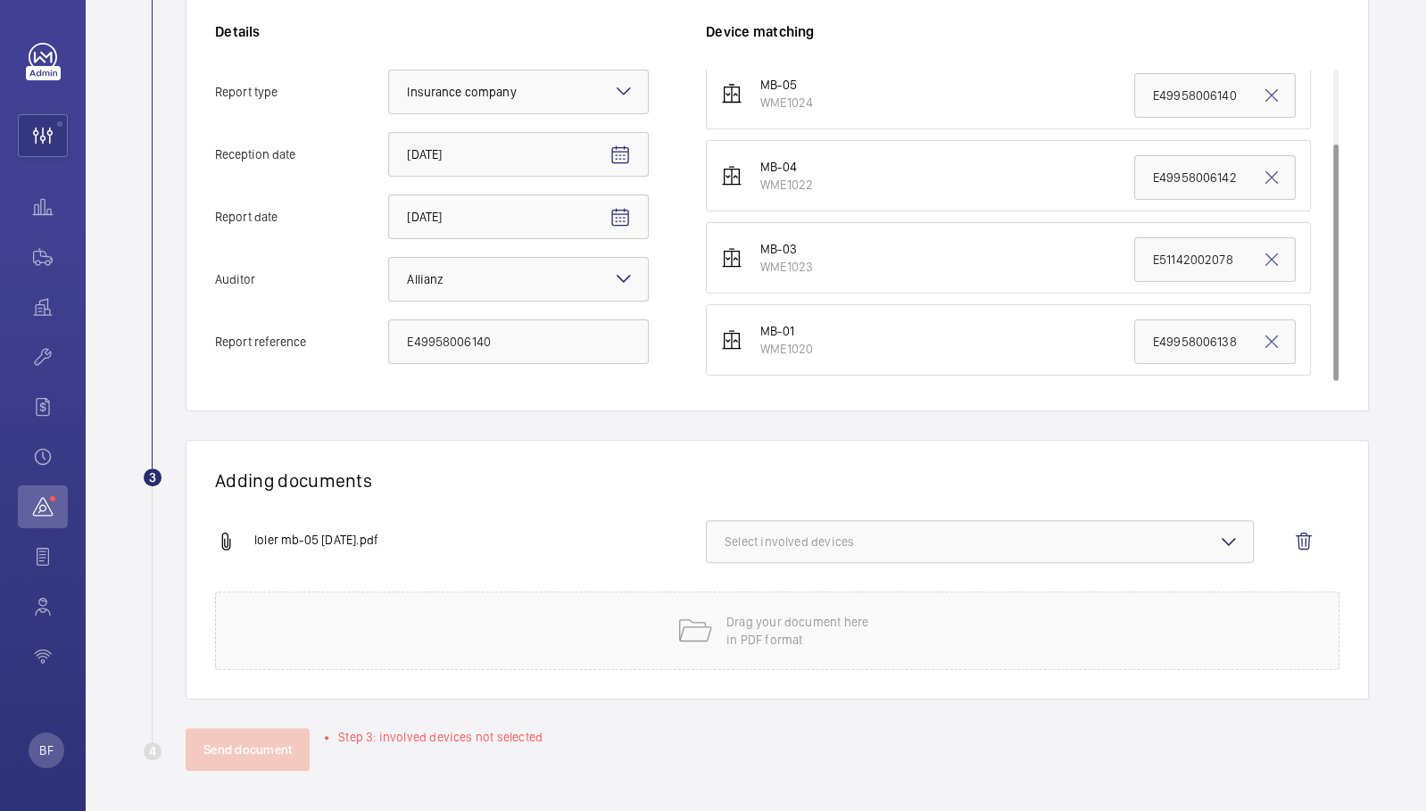
click at [777, 540] on span "Select involved devices" at bounding box center [980, 542] width 510 height 18
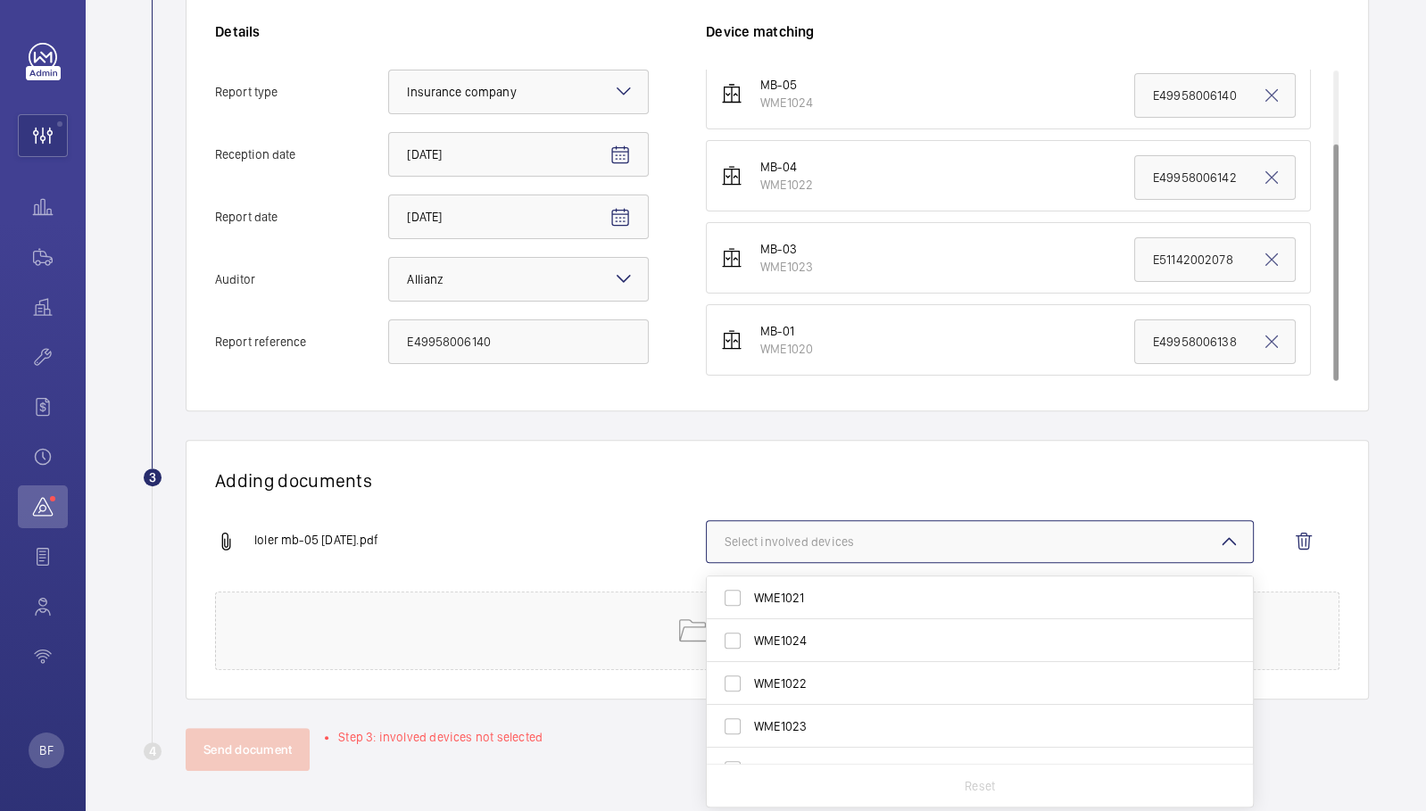
click at [781, 636] on span "WME1024" at bounding box center [981, 641] width 454 height 18
click at [750, 636] on input "WME1024" at bounding box center [733, 641] width 36 height 36
checkbox input "true"
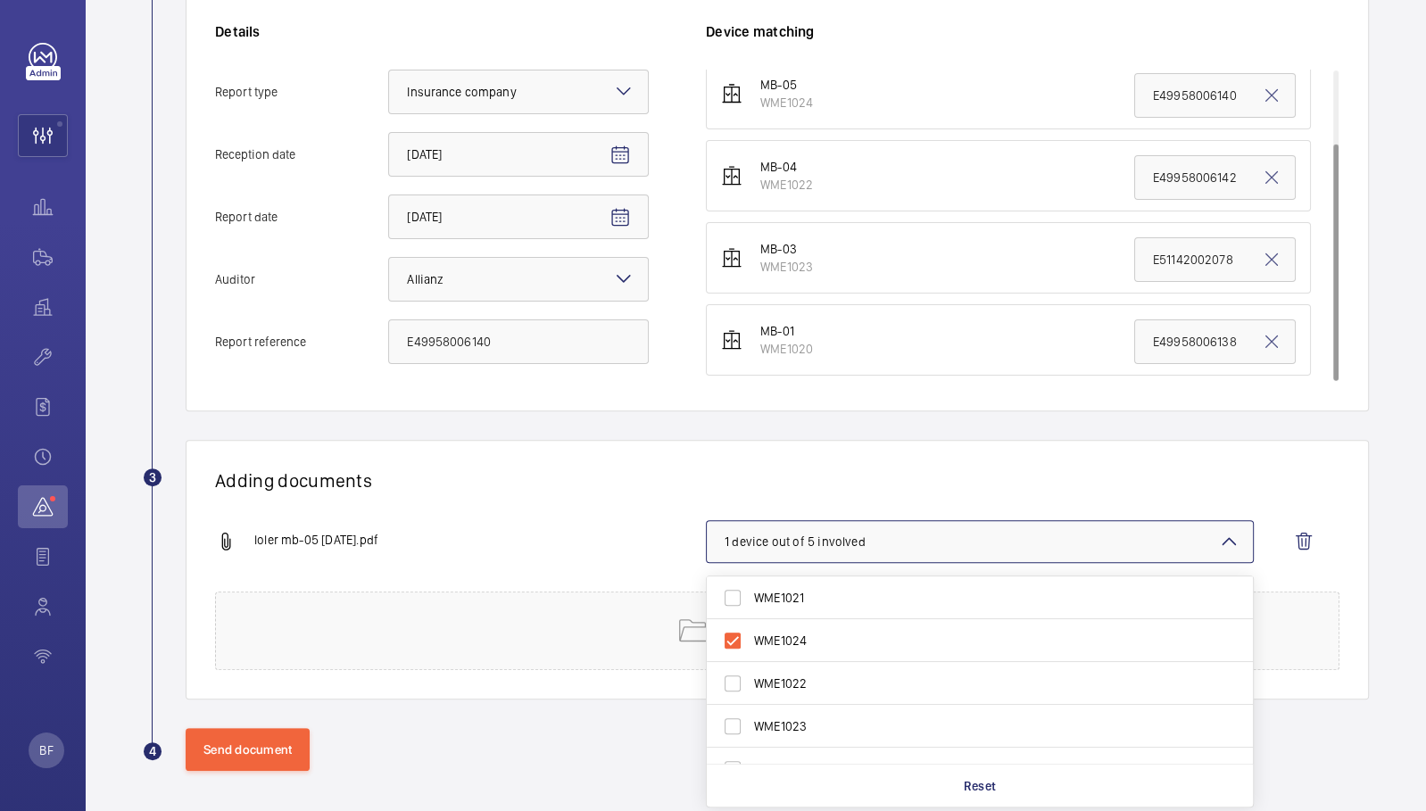
click at [602, 551] on div "loler mb-05 [DATE].pdf 1 device out of 5 involved WME1021 WME1024 WME1022 WME10…" at bounding box center [770, 555] width 1110 height 71
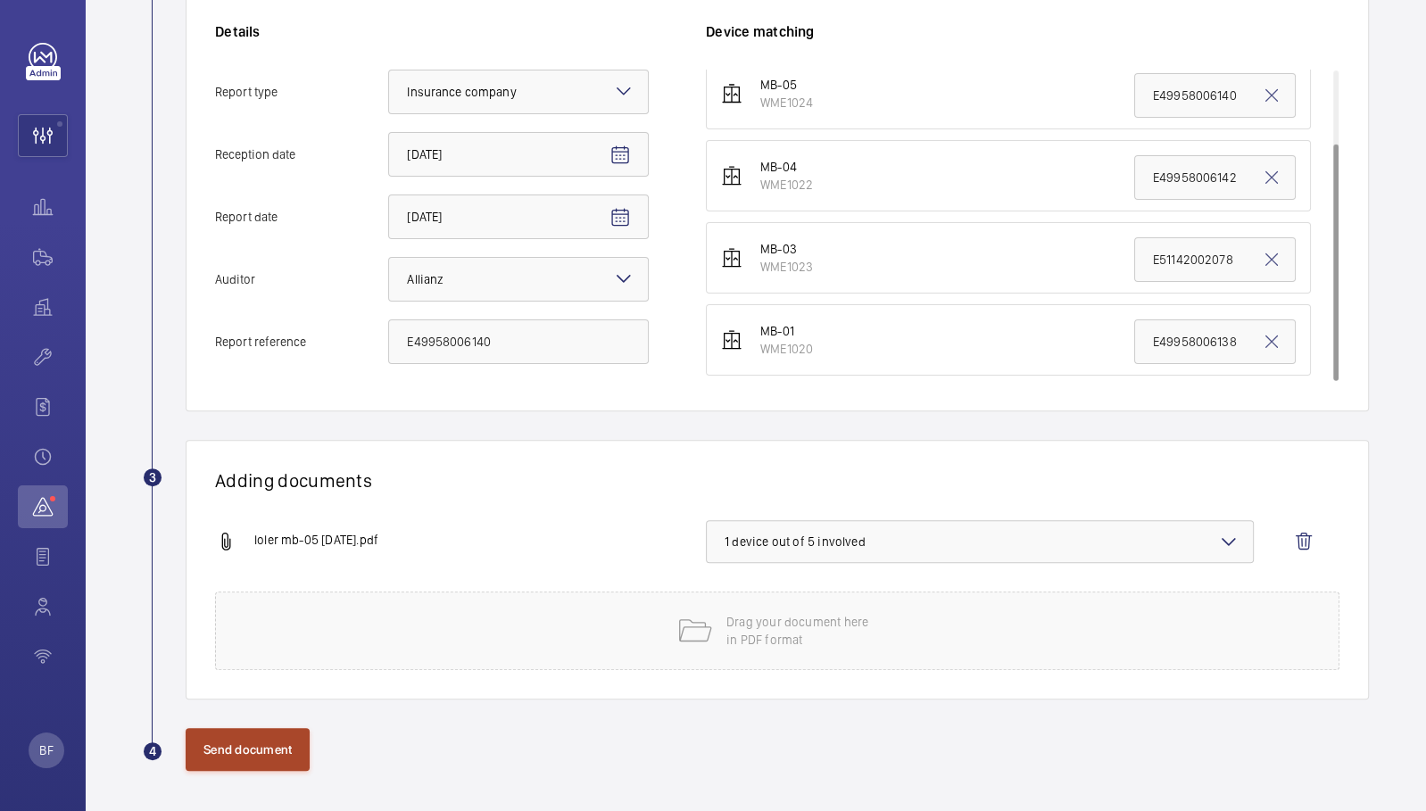
click at [270, 739] on button "Send document" at bounding box center [248, 749] width 124 height 43
